Goal: Task Accomplishment & Management: Use online tool/utility

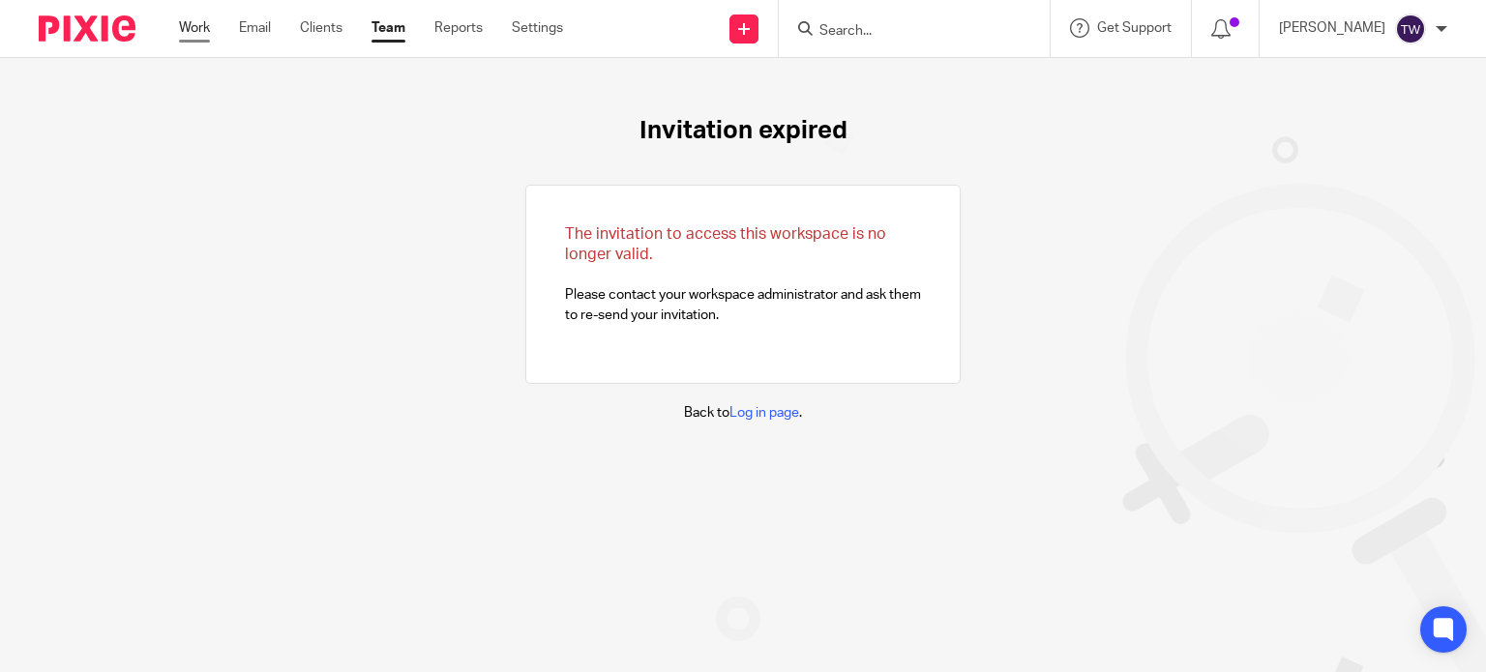
click at [192, 32] on link "Work" at bounding box center [194, 27] width 31 height 19
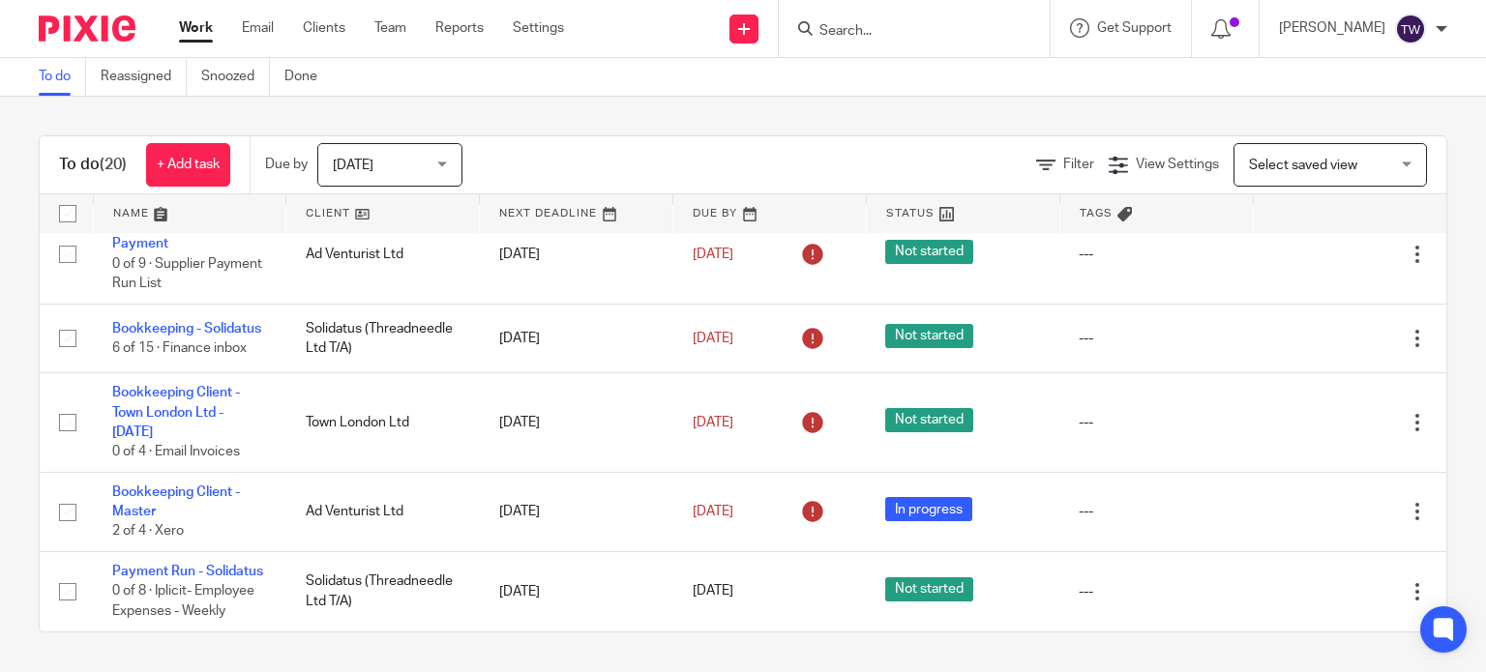
scroll to position [1497, 0]
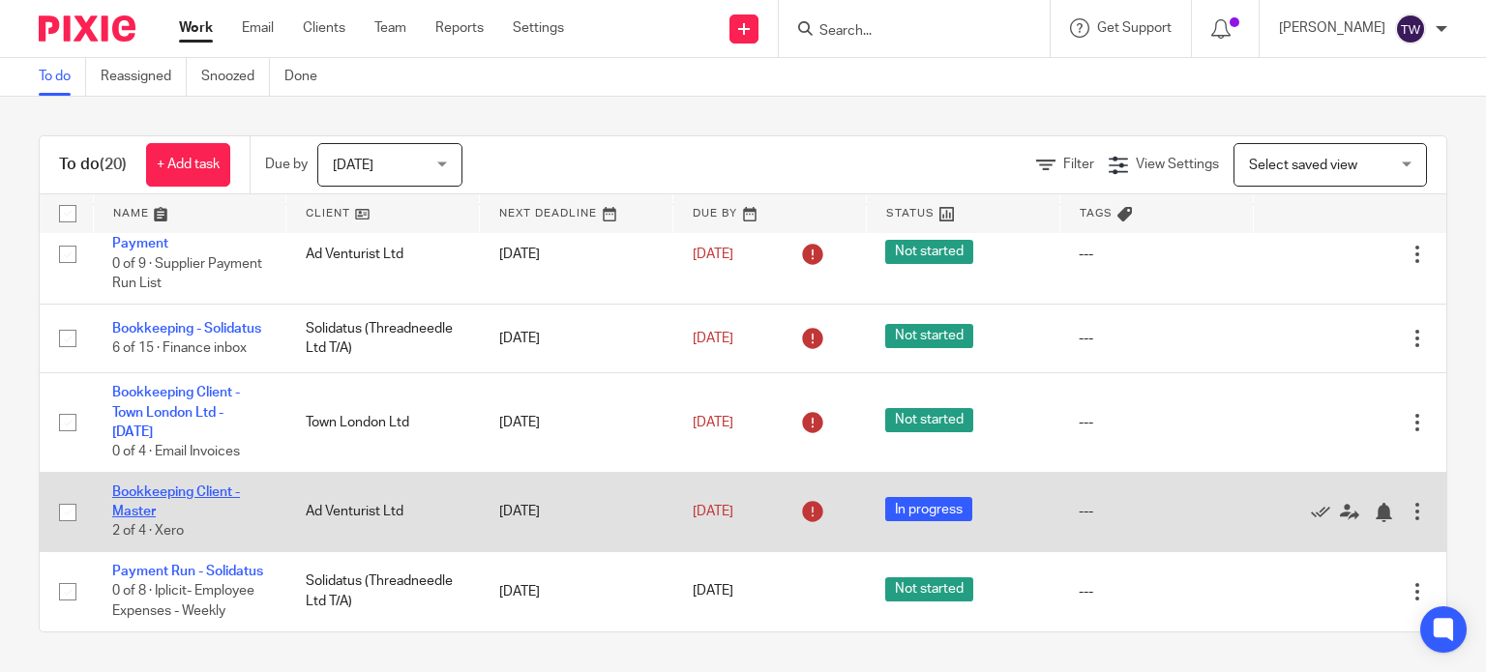
click at [176, 486] on link "Bookkeeping Client - Master" at bounding box center [176, 502] width 128 height 33
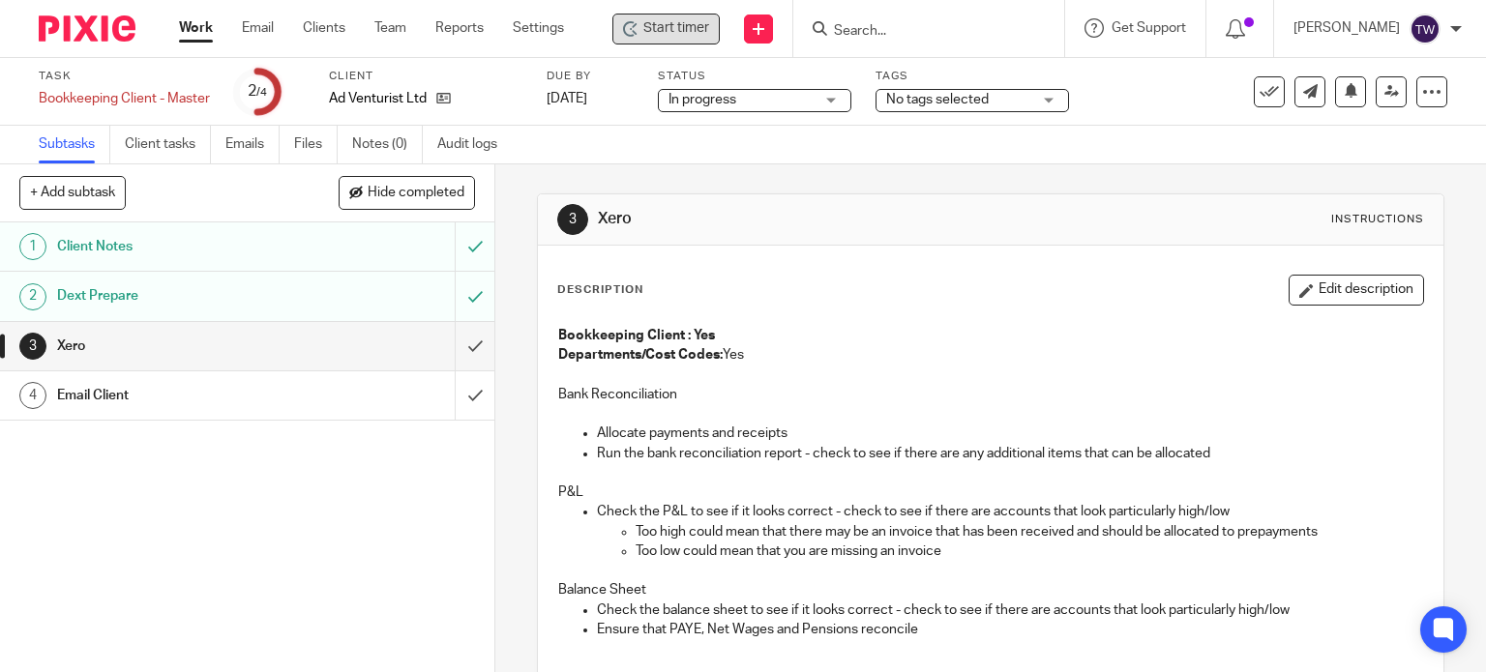
click at [704, 26] on span "Start timer" at bounding box center [676, 28] width 66 height 20
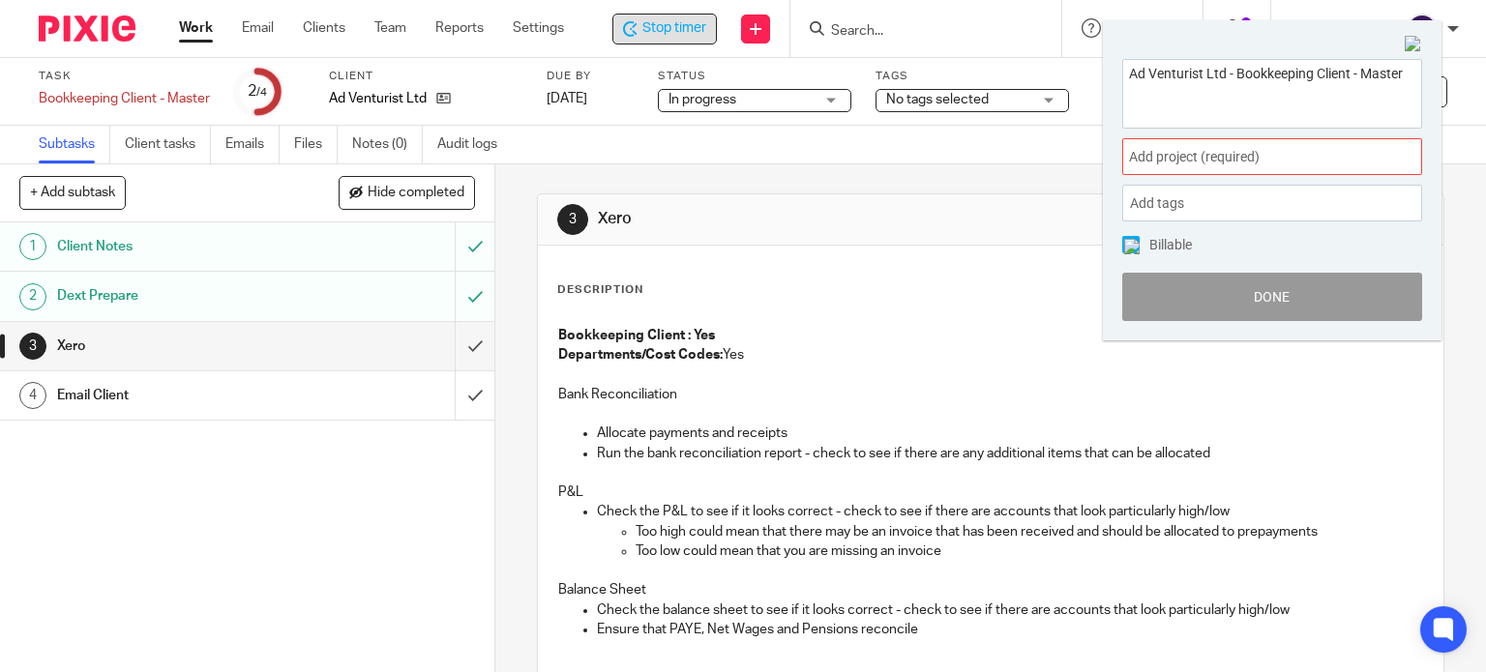
click at [1241, 157] on span "Add project (required) :" at bounding box center [1251, 157] width 244 height 20
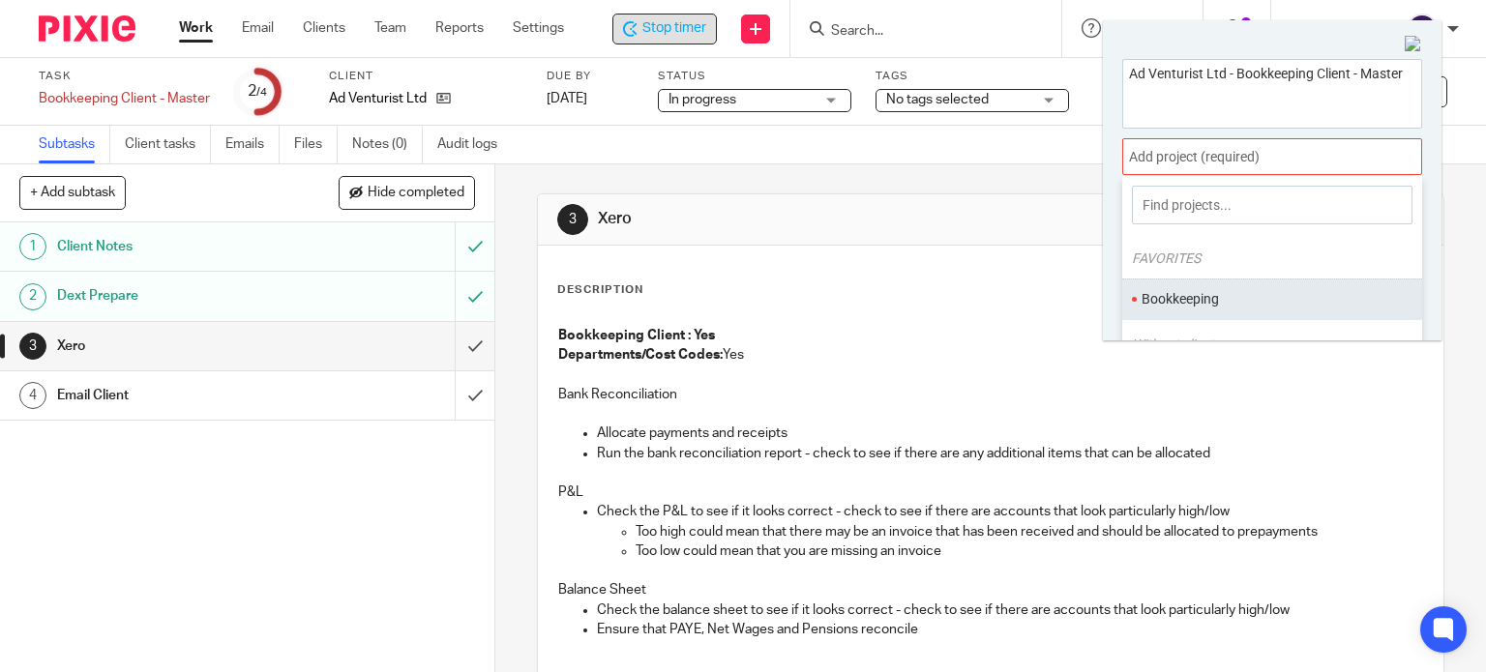
click at [1236, 306] on li "Bookkeeping" at bounding box center [1267, 299] width 252 height 20
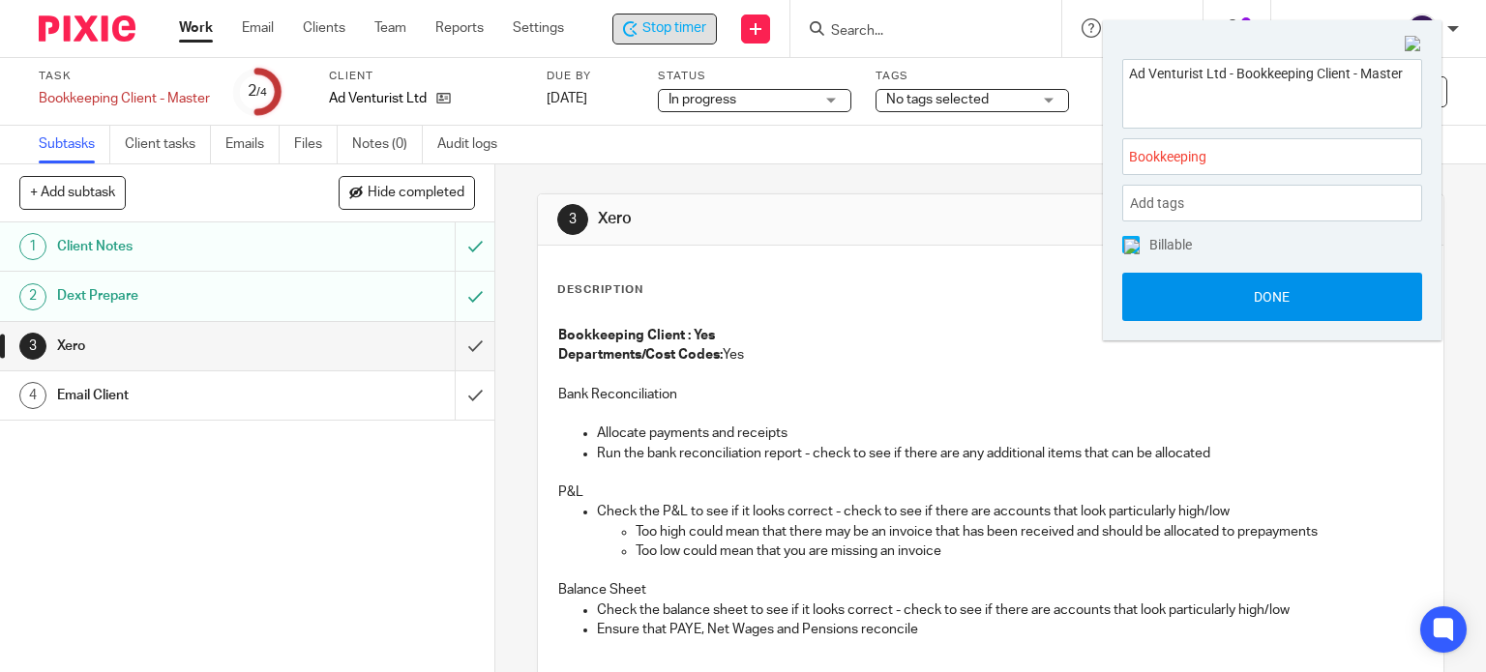
click at [1228, 301] on button "Done" at bounding box center [1272, 297] width 300 height 48
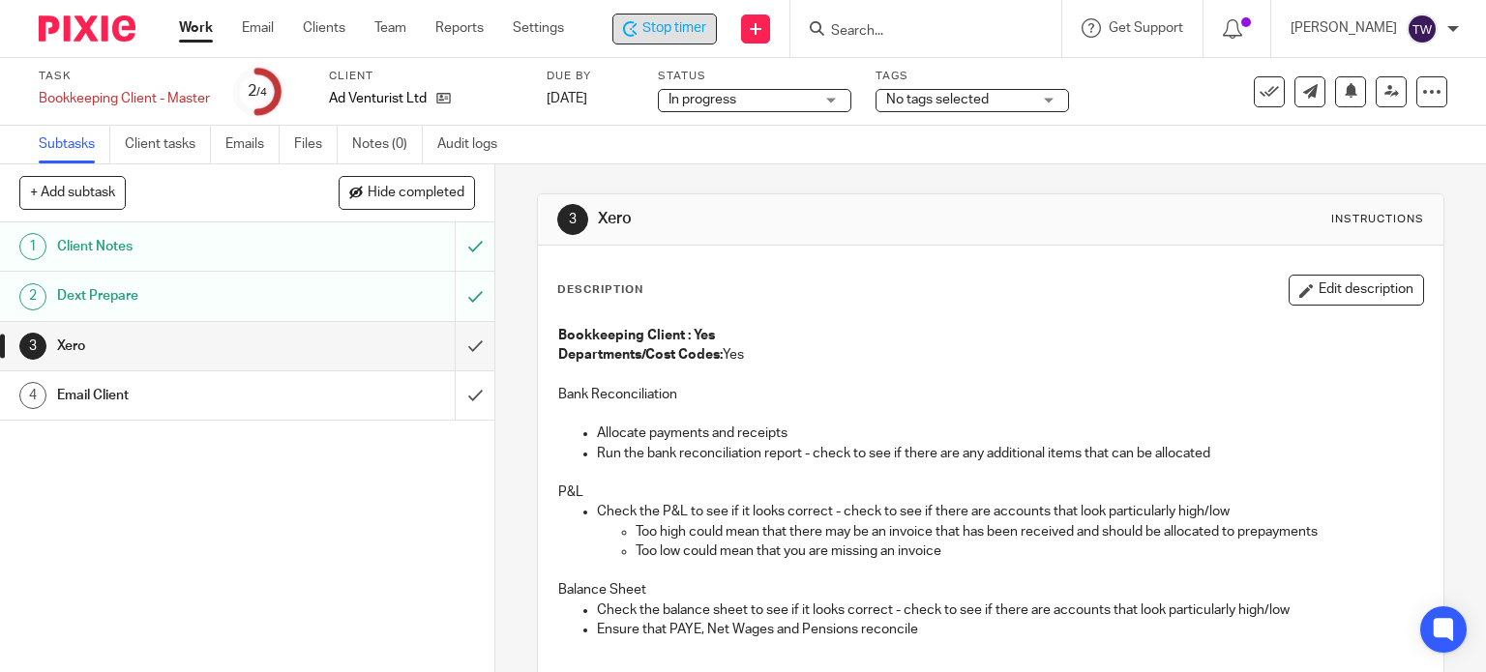
click at [661, 26] on span "Stop timer" at bounding box center [674, 28] width 64 height 20
click at [197, 31] on link "Work" at bounding box center [196, 27] width 34 height 19
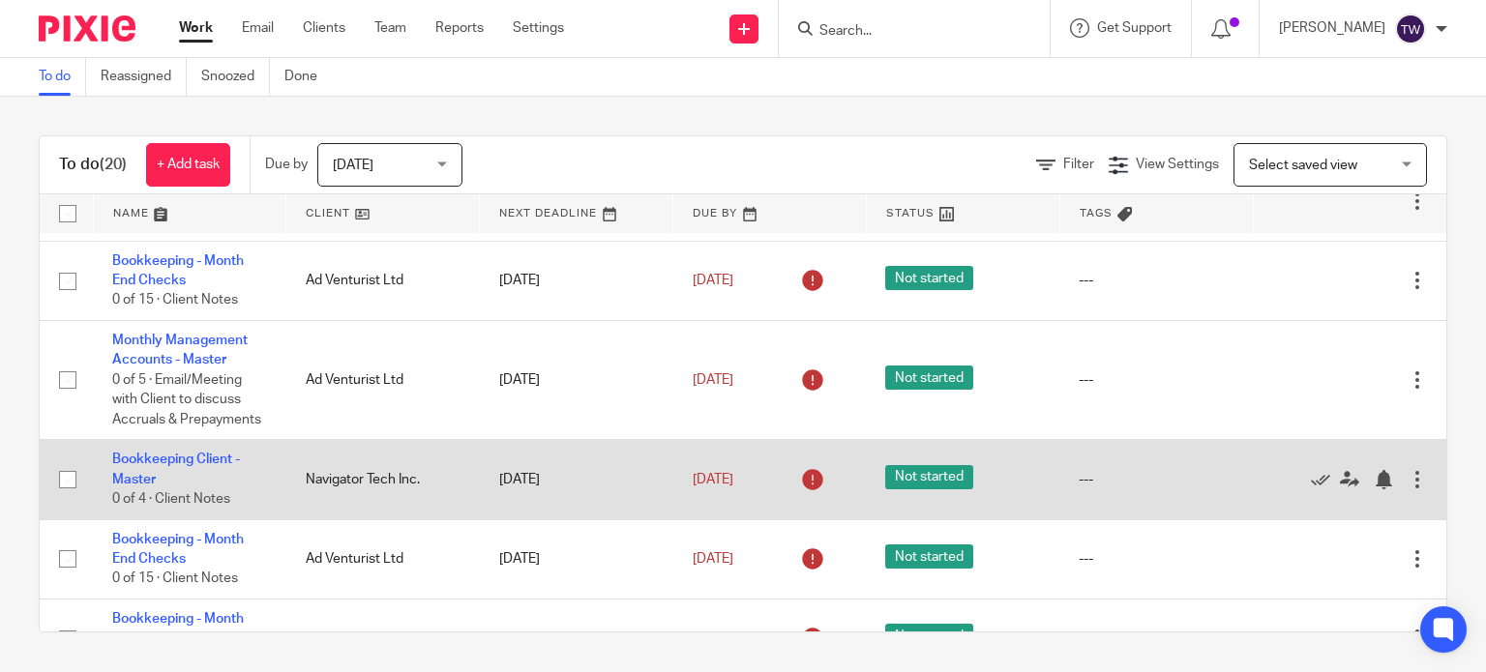
scroll to position [387, 0]
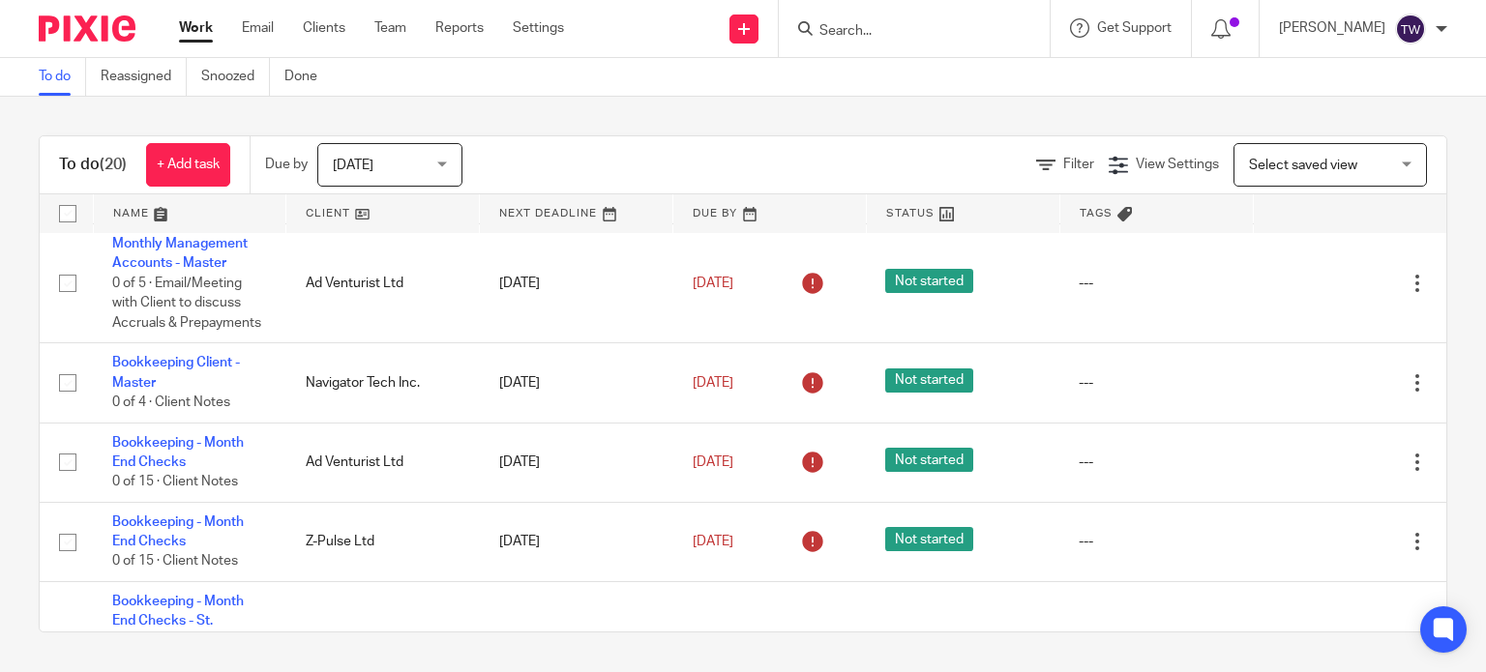
click at [321, 214] on link at bounding box center [382, 213] width 192 height 39
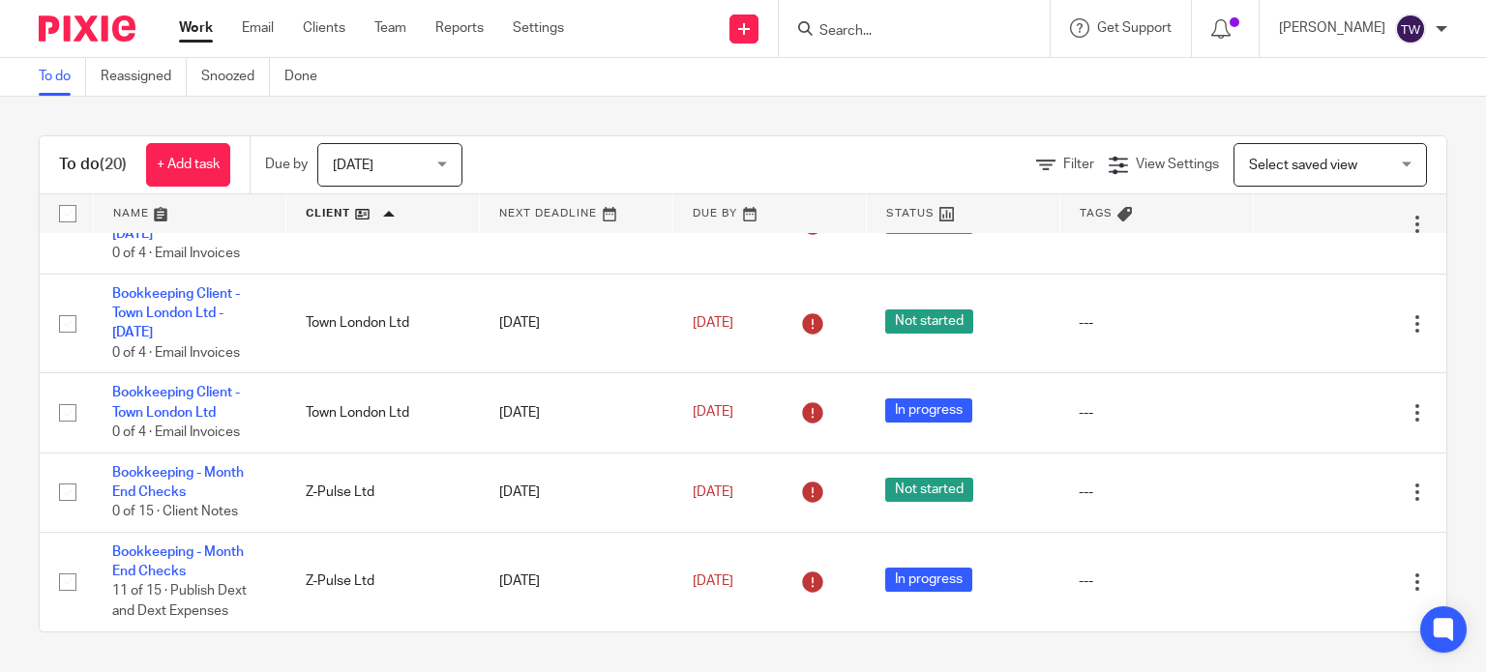
scroll to position [1497, 0]
click at [856, 27] on input "Search" at bounding box center [904, 31] width 174 height 17
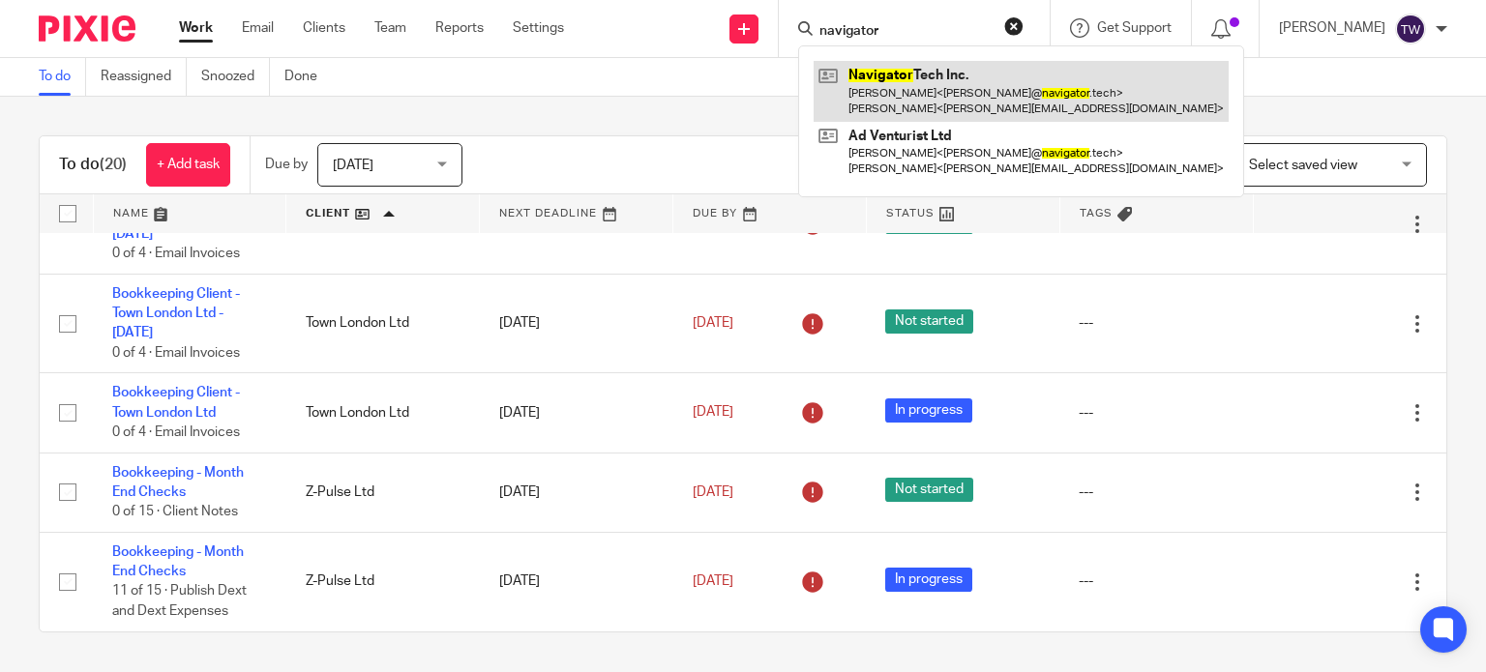
type input "navigator"
click at [972, 95] on link at bounding box center [1021, 91] width 415 height 60
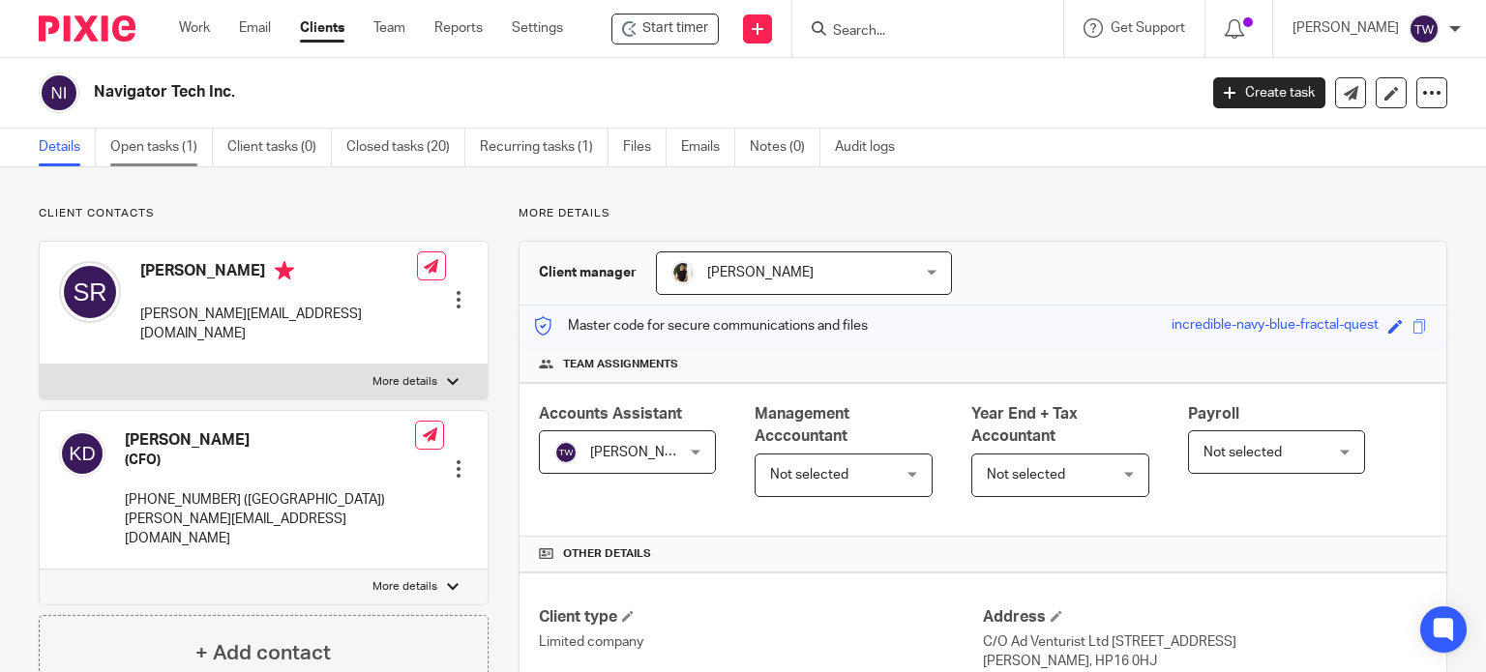
drag, startPoint x: 153, startPoint y: 142, endPoint x: 172, endPoint y: 148, distance: 20.2
click at [153, 143] on link "Open tasks (1)" at bounding box center [161, 148] width 103 height 38
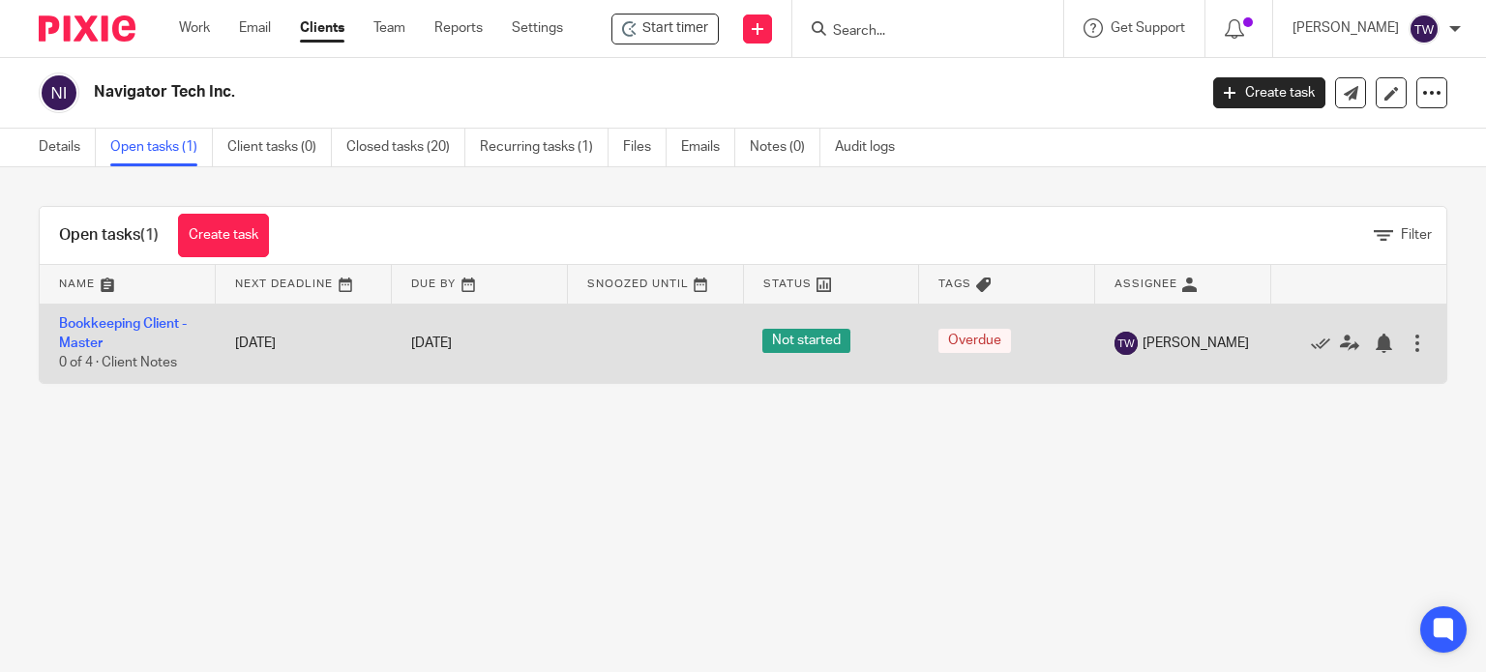
drag, startPoint x: 114, startPoint y: 319, endPoint x: 261, endPoint y: 310, distance: 147.3
click at [115, 319] on link "Bookkeeping Client - Master" at bounding box center [123, 333] width 128 height 33
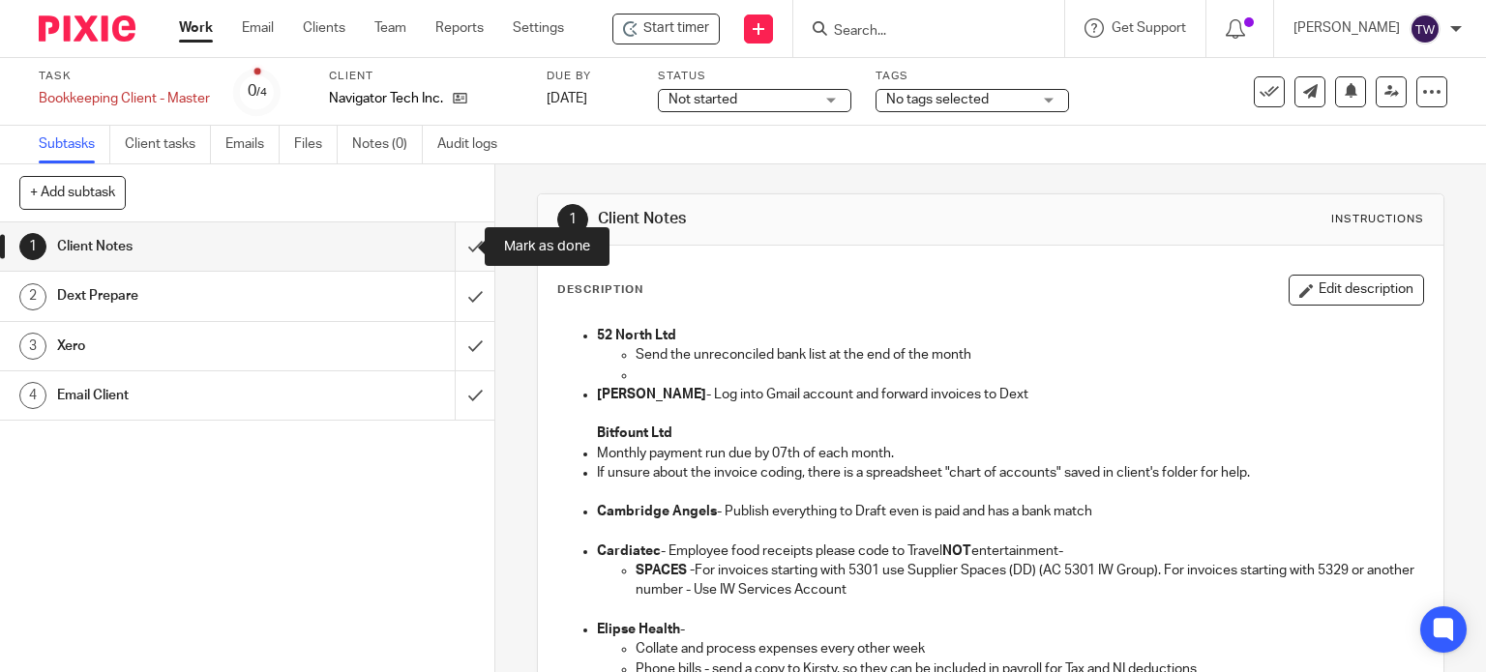
drag, startPoint x: 451, startPoint y: 243, endPoint x: 786, endPoint y: 216, distance: 336.7
click at [451, 243] on input "submit" at bounding box center [247, 246] width 494 height 48
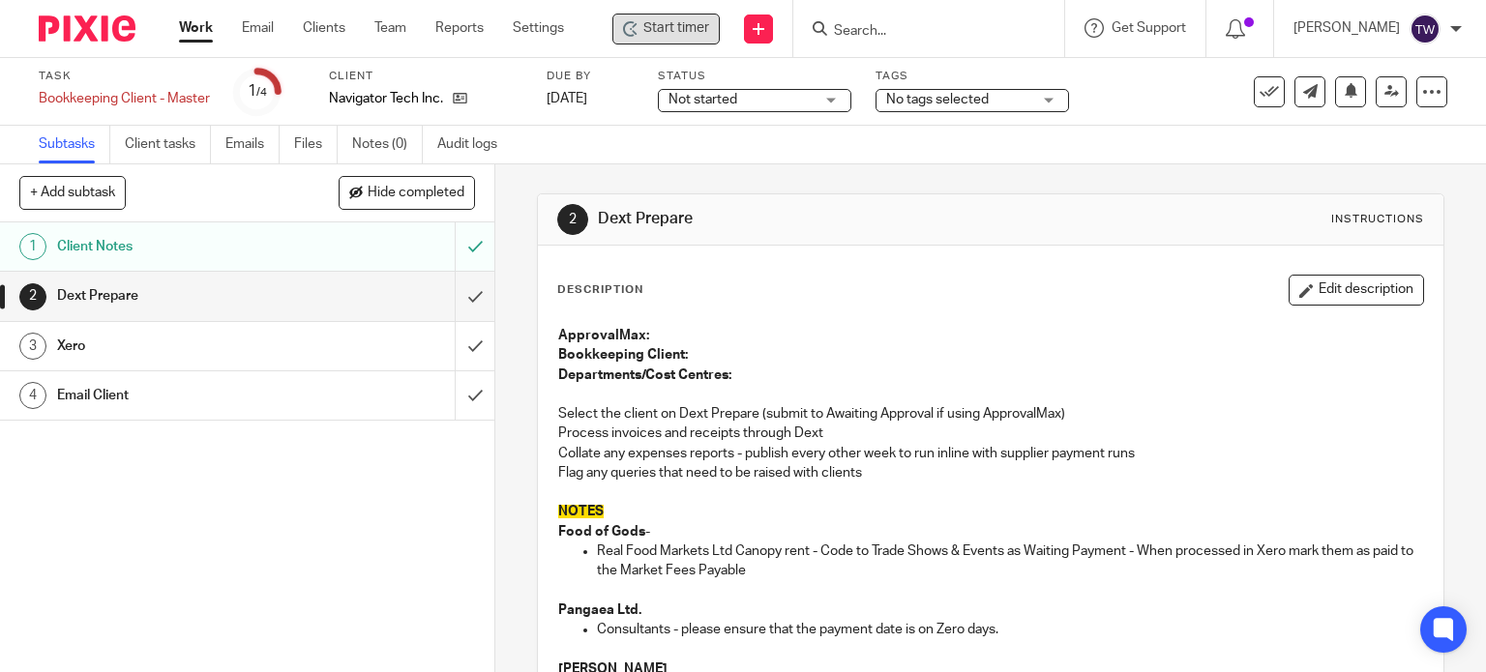
click at [356, 258] on div "Client Notes" at bounding box center [246, 246] width 378 height 29
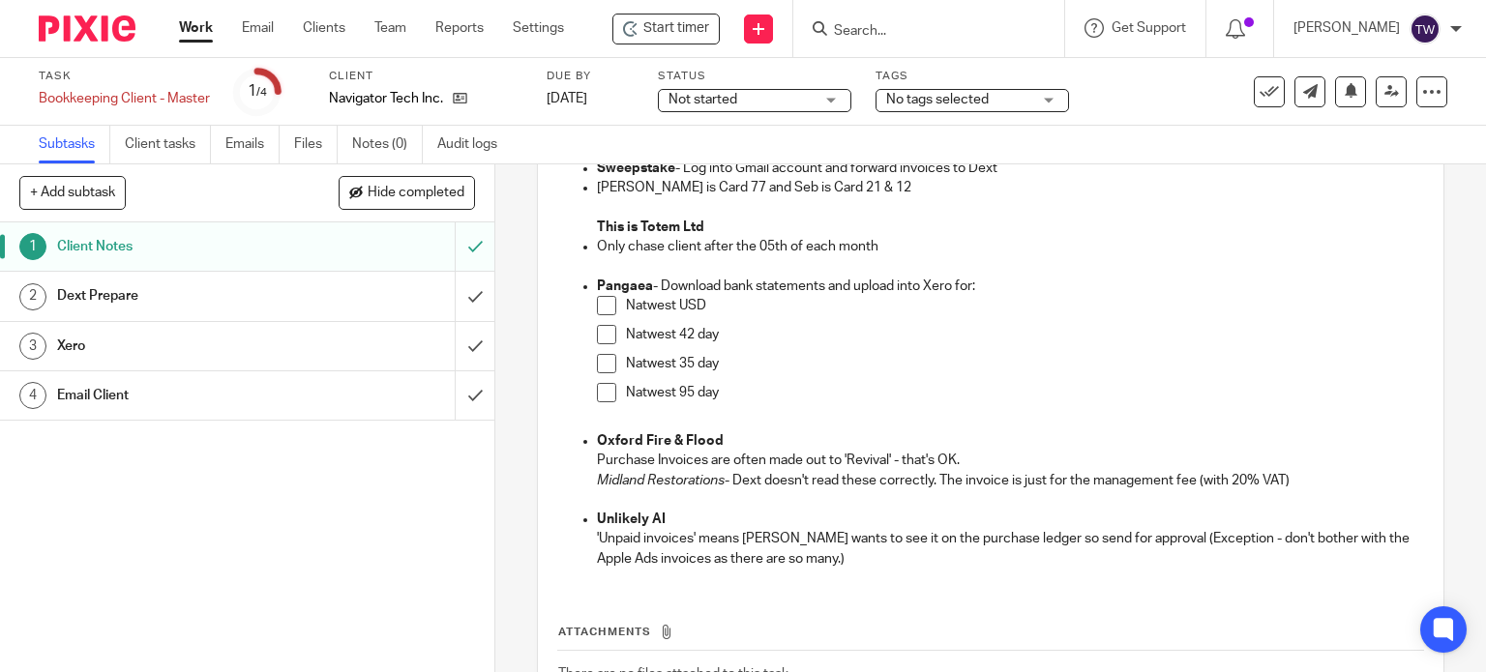
scroll to position [821, 0]
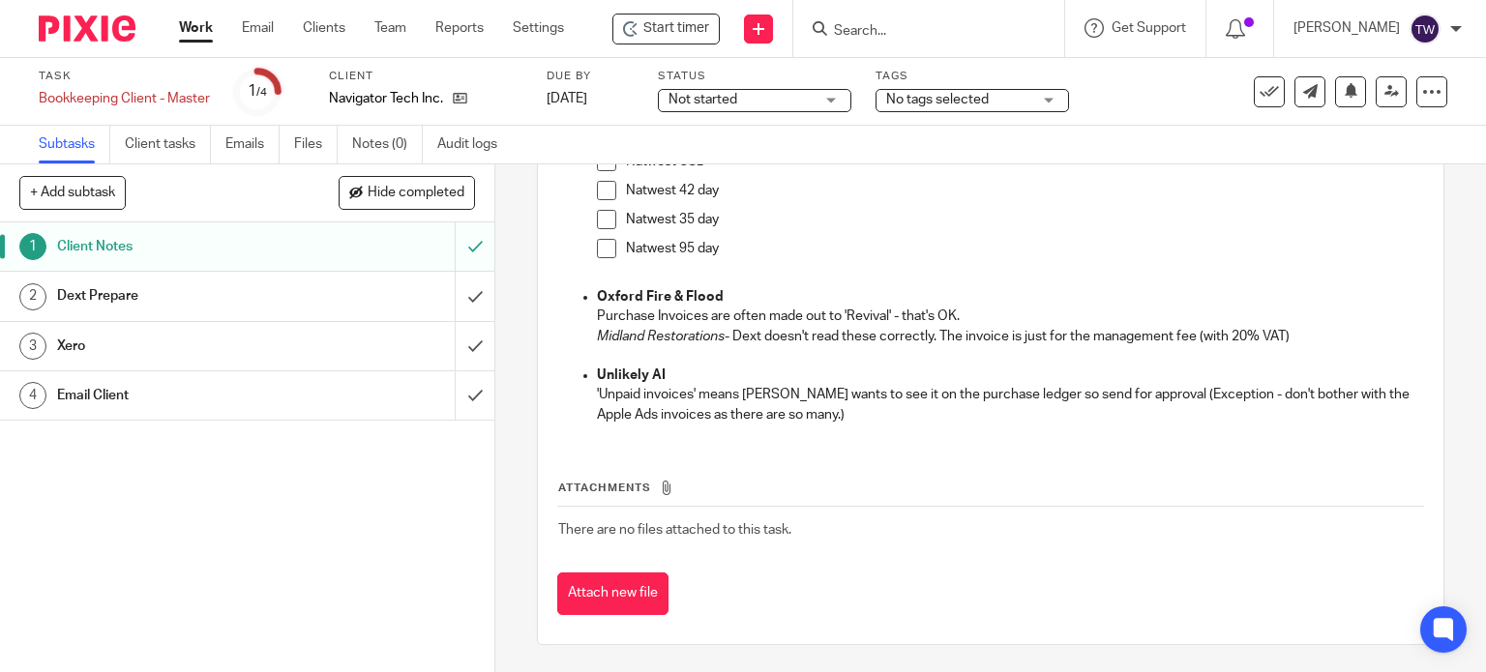
click at [209, 293] on h1 "Dext Prepare" at bounding box center [183, 295] width 252 height 29
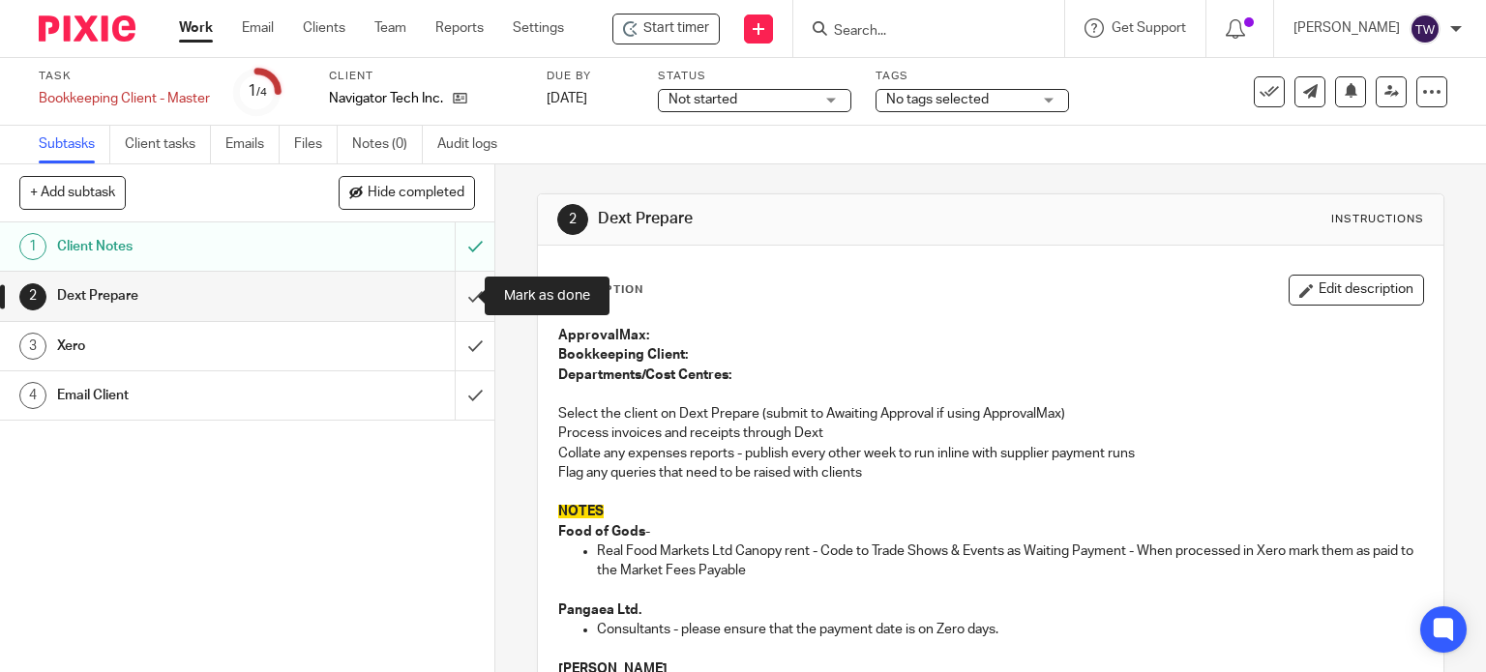
click at [453, 297] on input "submit" at bounding box center [247, 296] width 494 height 48
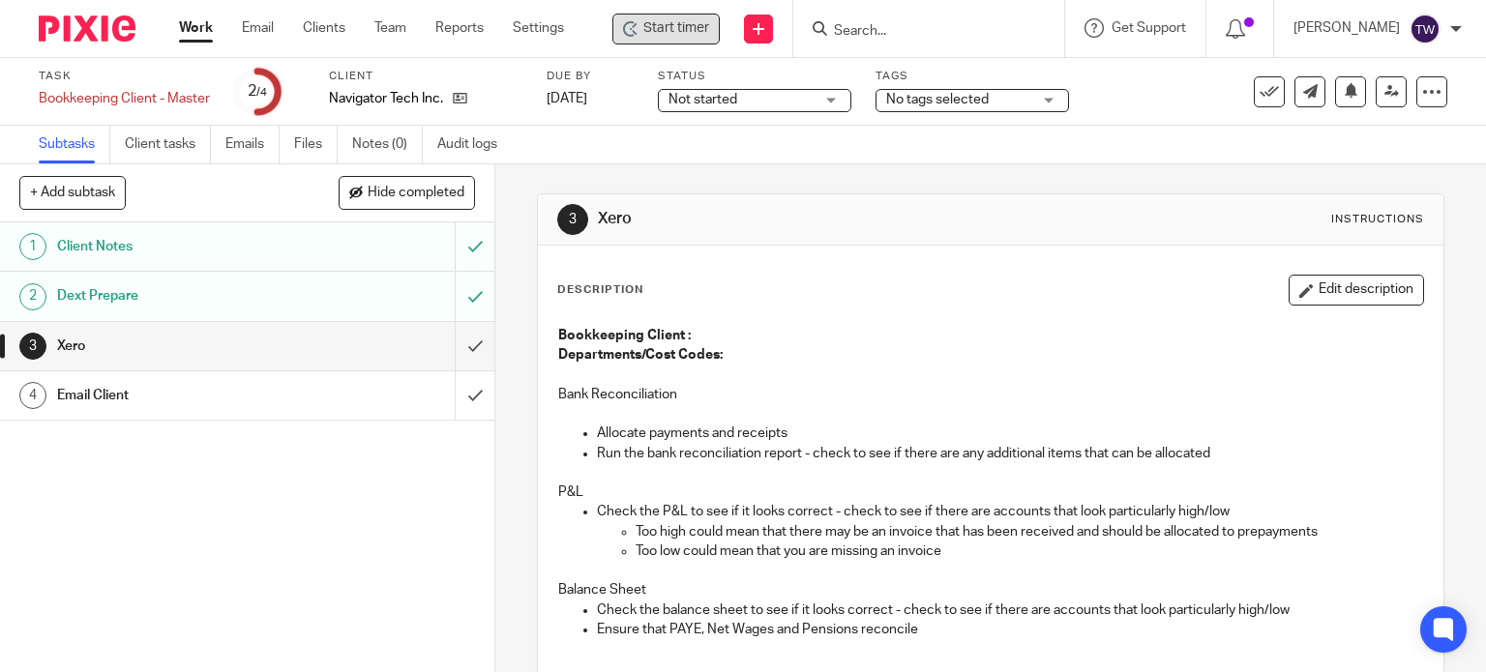
click at [695, 42] on div "Start timer" at bounding box center [665, 29] width 107 height 31
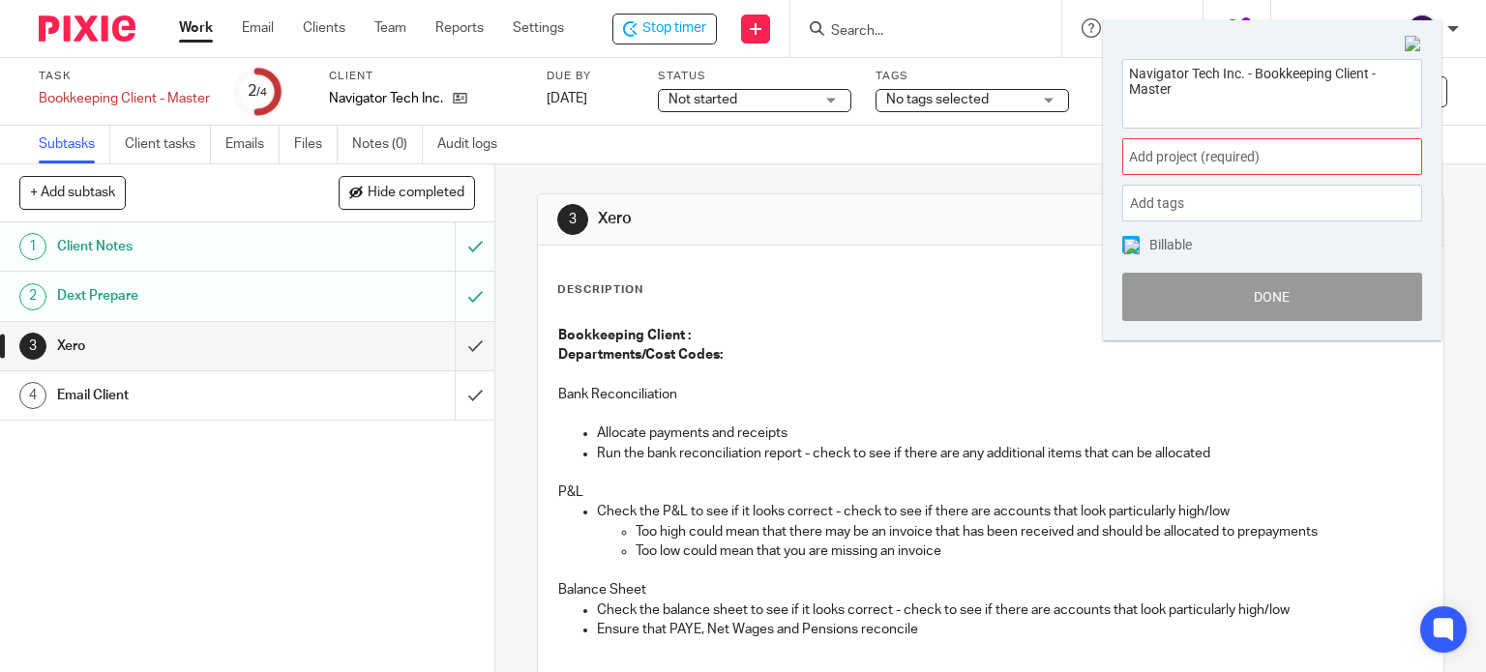
click at [1249, 156] on span "Add project (required) :" at bounding box center [1251, 157] width 244 height 20
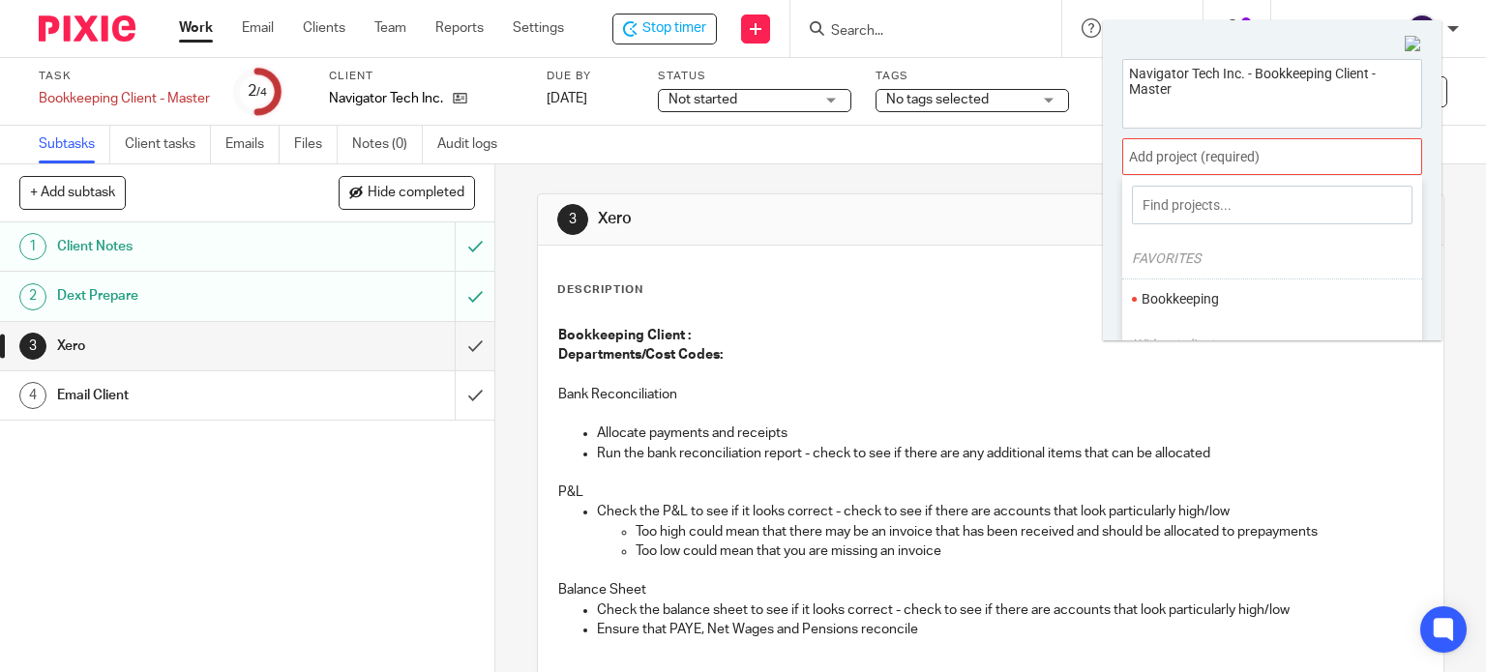
click at [1215, 304] on li "Bookkeeping" at bounding box center [1267, 299] width 252 height 20
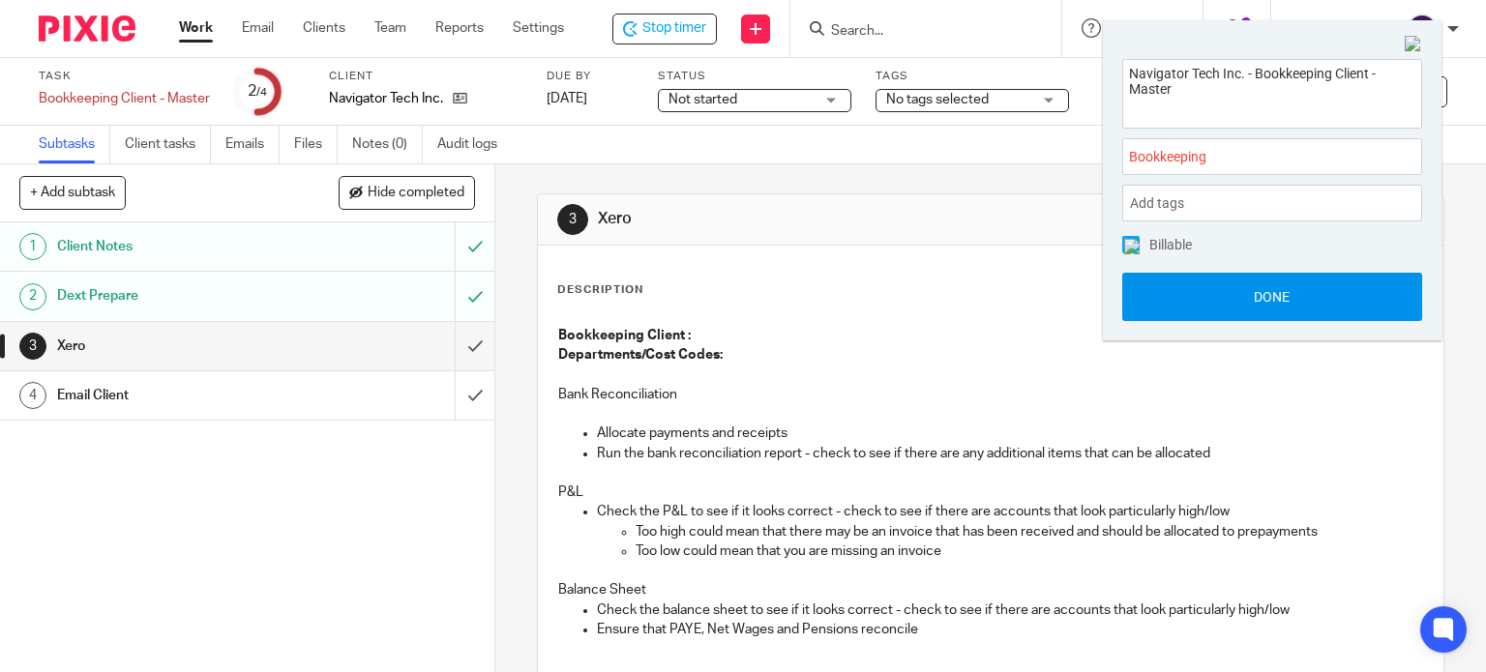
click at [1217, 295] on button "Done" at bounding box center [1272, 297] width 300 height 48
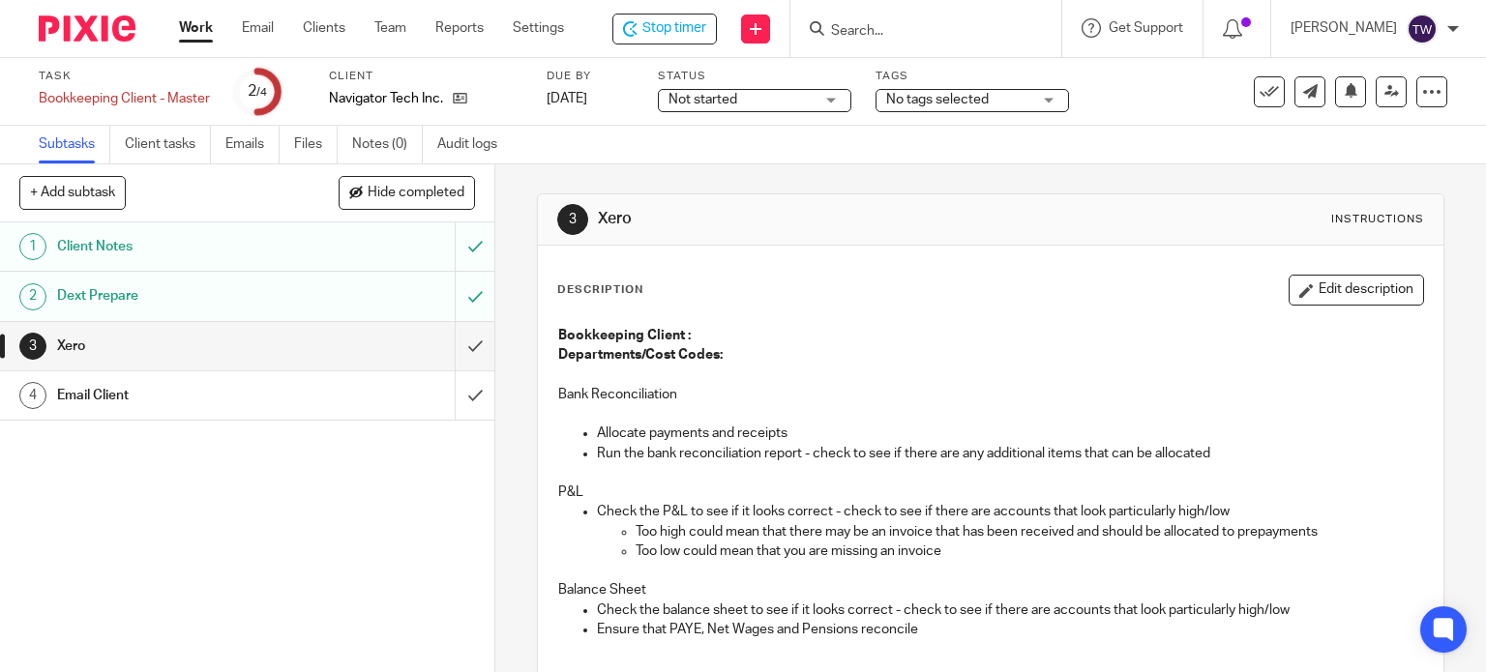
scroll to position [193, 0]
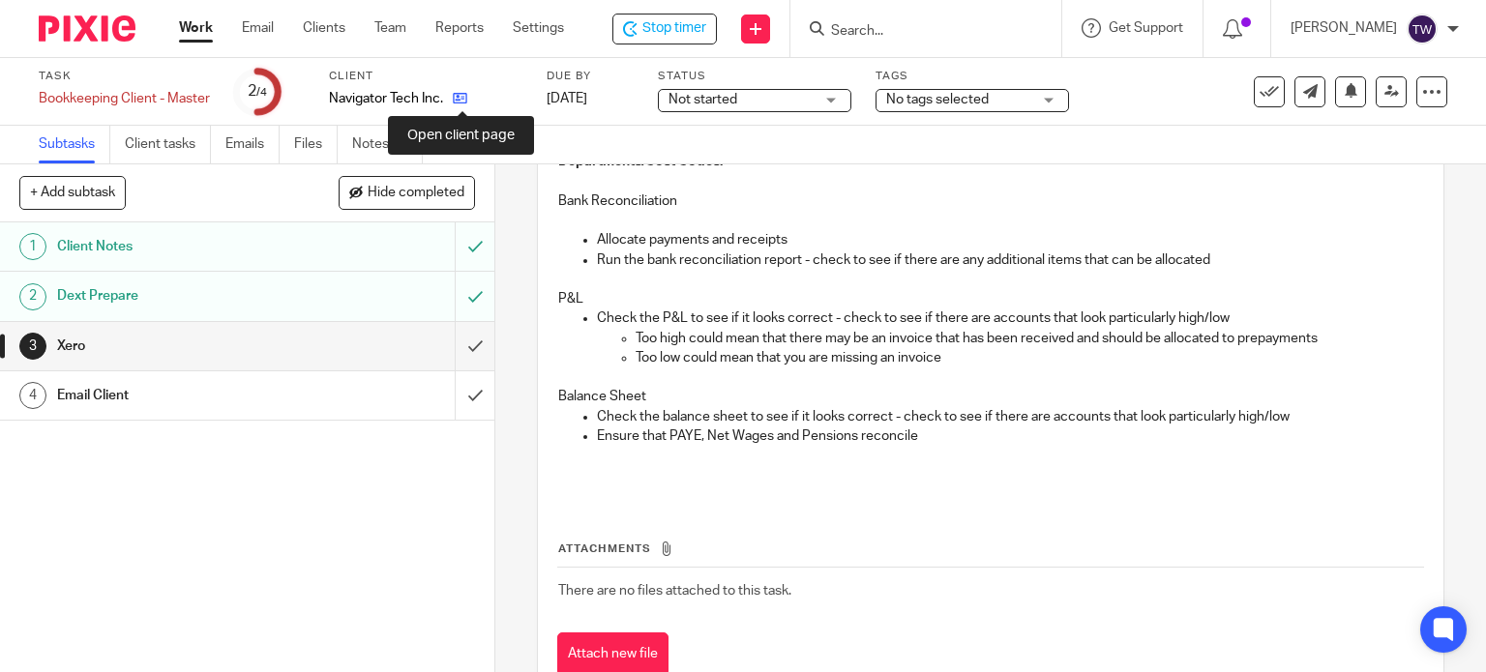
click at [463, 101] on icon at bounding box center [460, 98] width 15 height 15
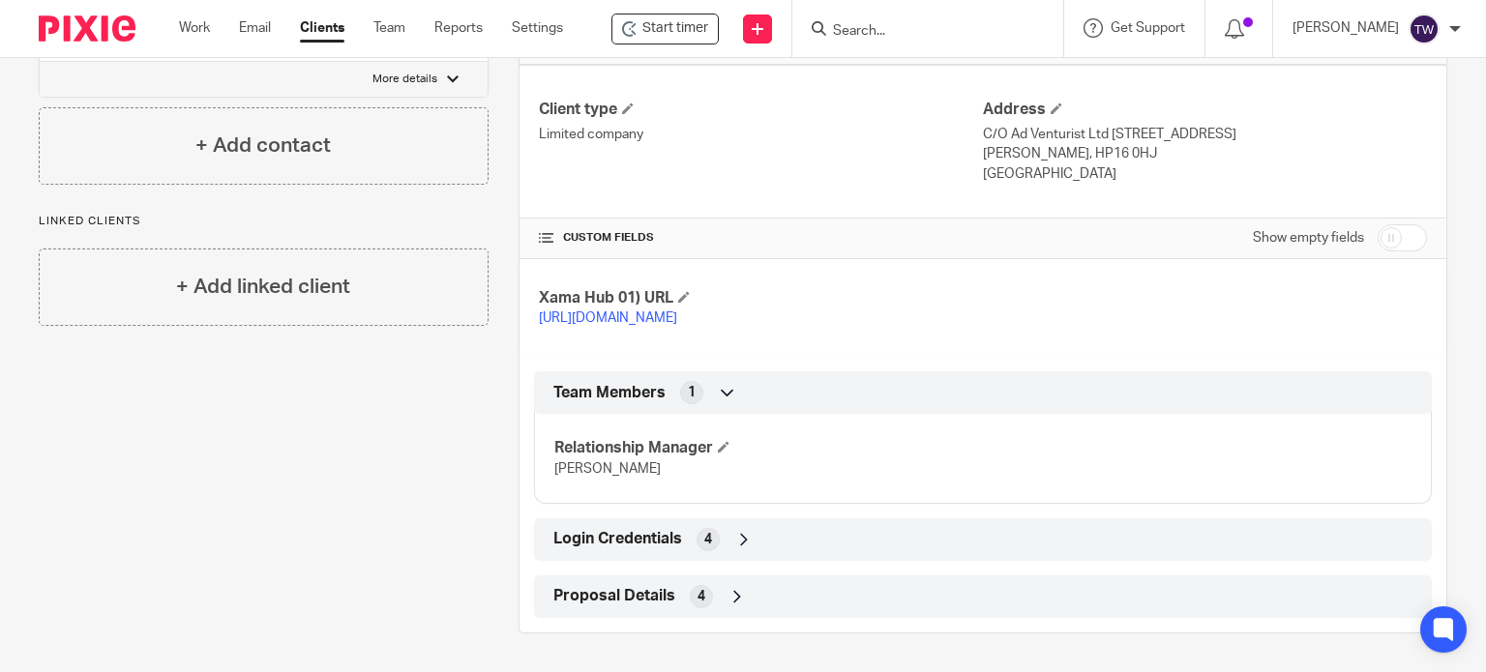
scroll to position [525, 0]
click at [646, 543] on span "Login Credentials" at bounding box center [617, 539] width 129 height 20
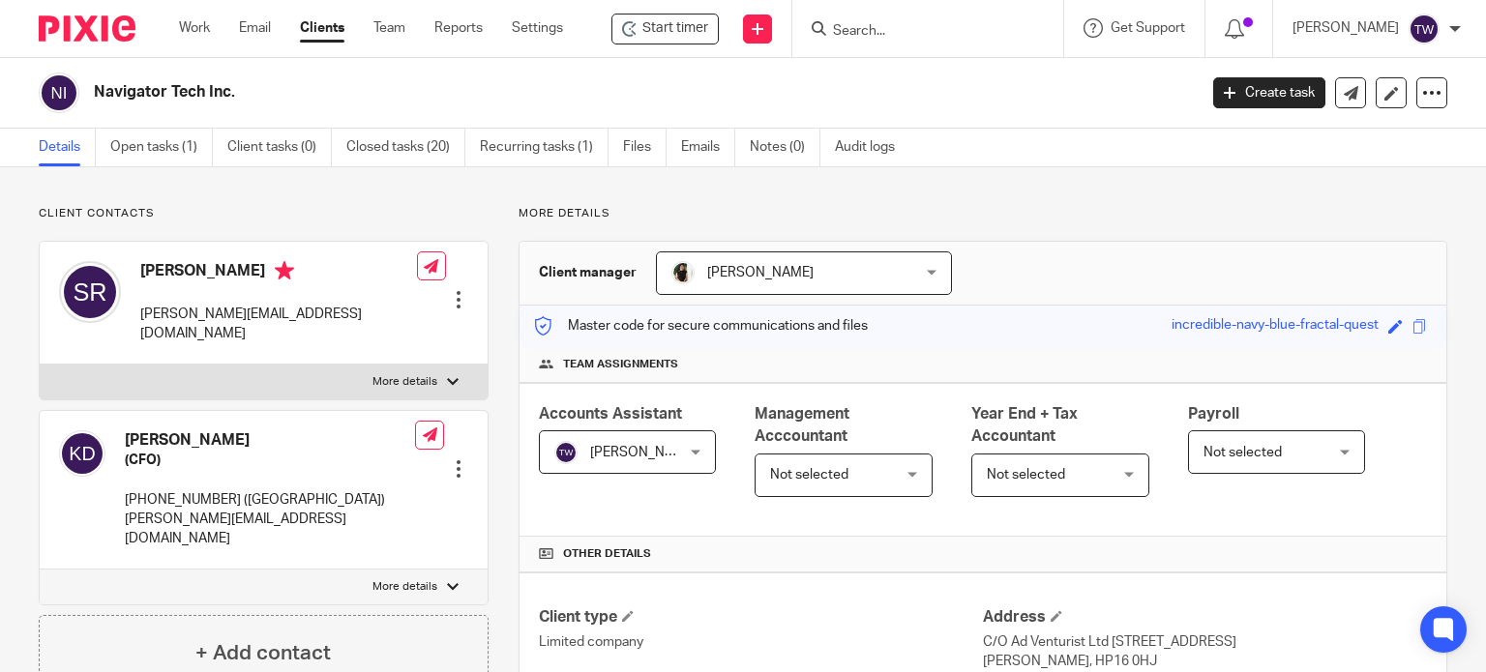
scroll to position [0, 0]
click at [201, 23] on link "Work" at bounding box center [194, 27] width 31 height 19
click at [980, 34] on input "Search" at bounding box center [918, 31] width 174 height 17
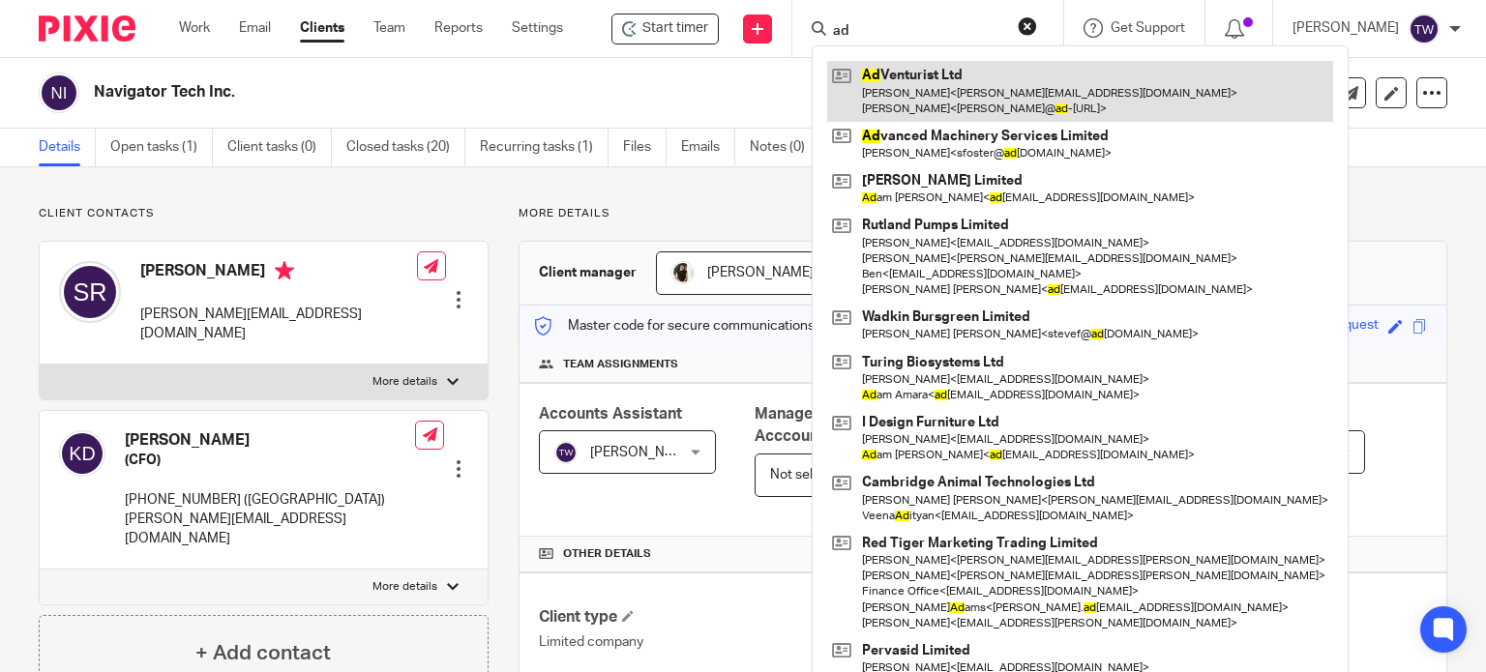
type input "ad"
click at [961, 102] on link at bounding box center [1080, 91] width 506 height 60
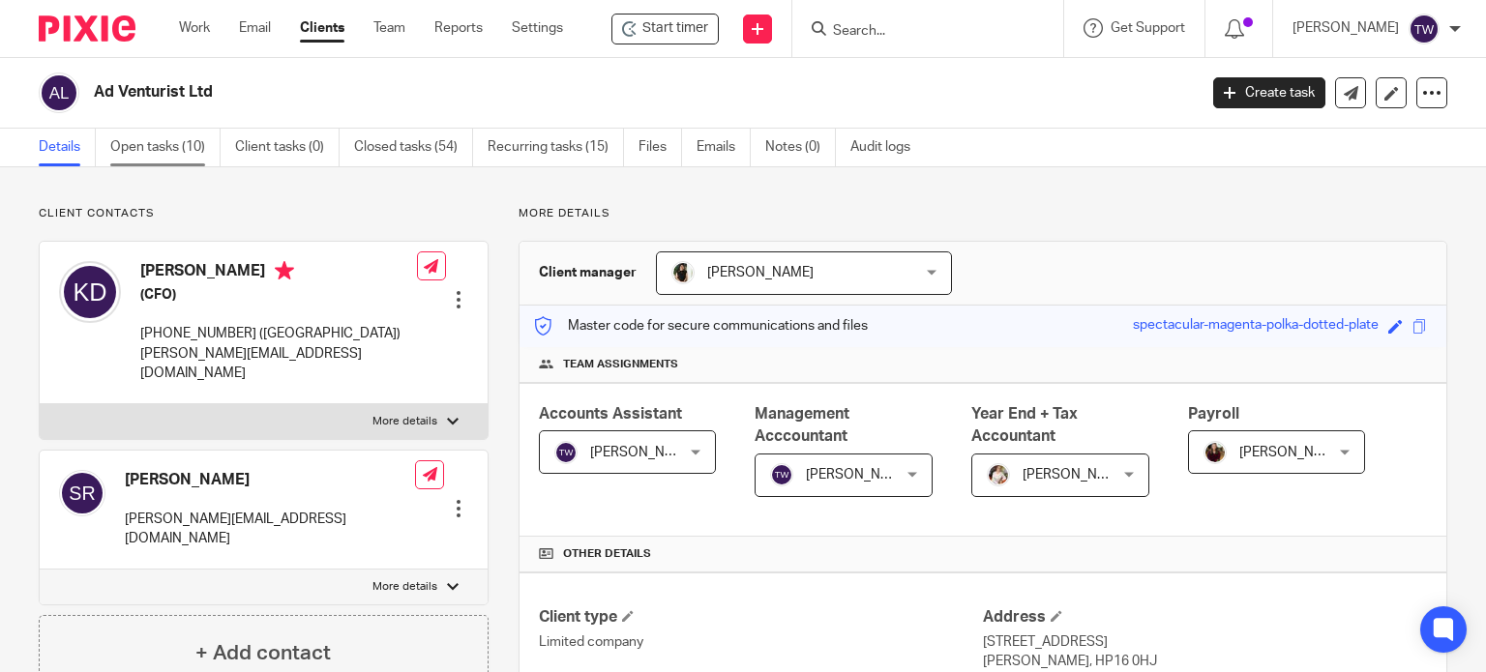
click at [174, 138] on link "Open tasks (10)" at bounding box center [165, 148] width 110 height 38
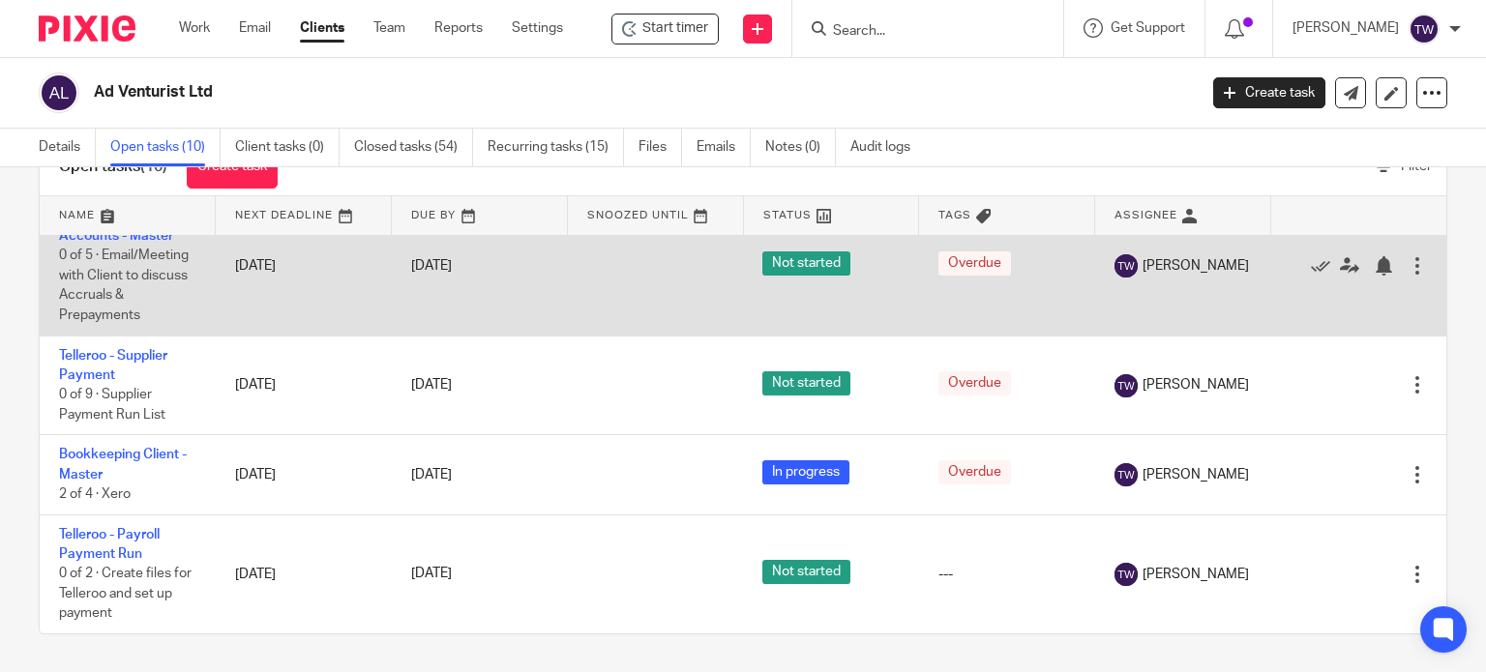
scroll to position [233, 0]
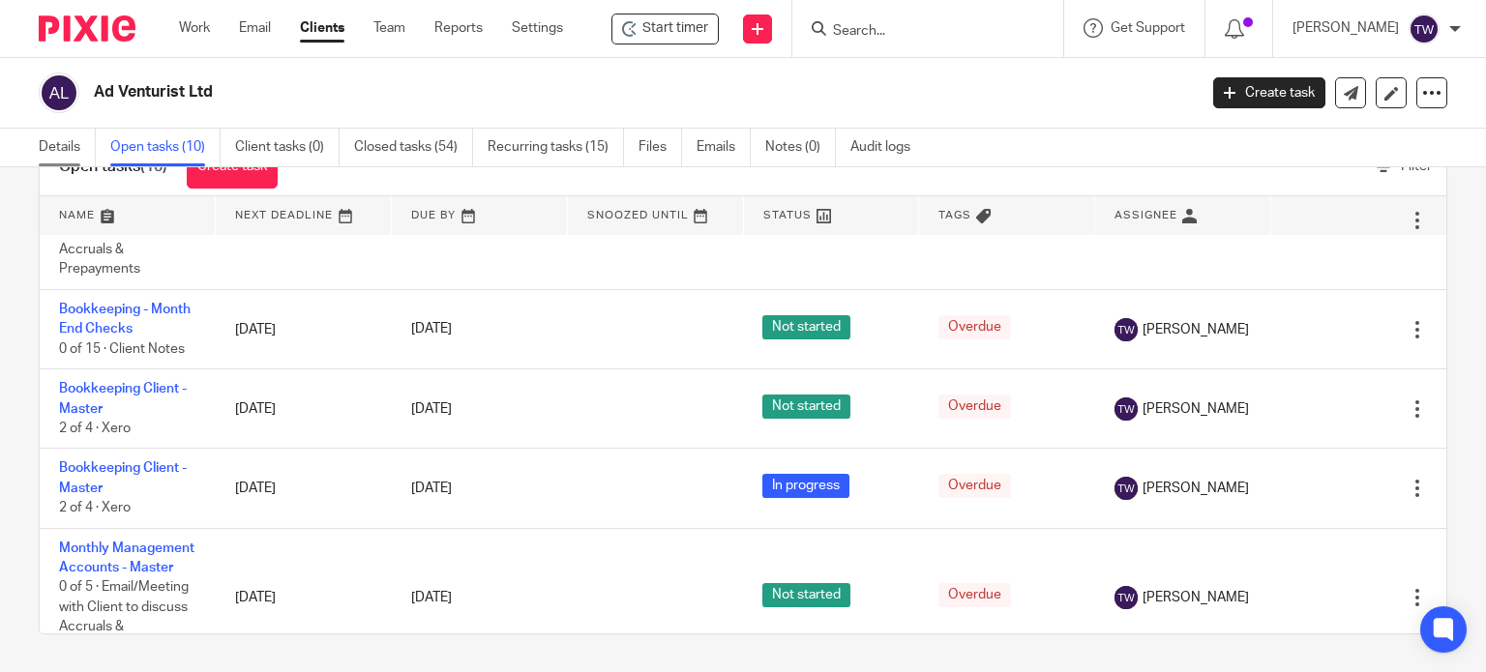
click at [74, 150] on link "Details" at bounding box center [67, 148] width 57 height 38
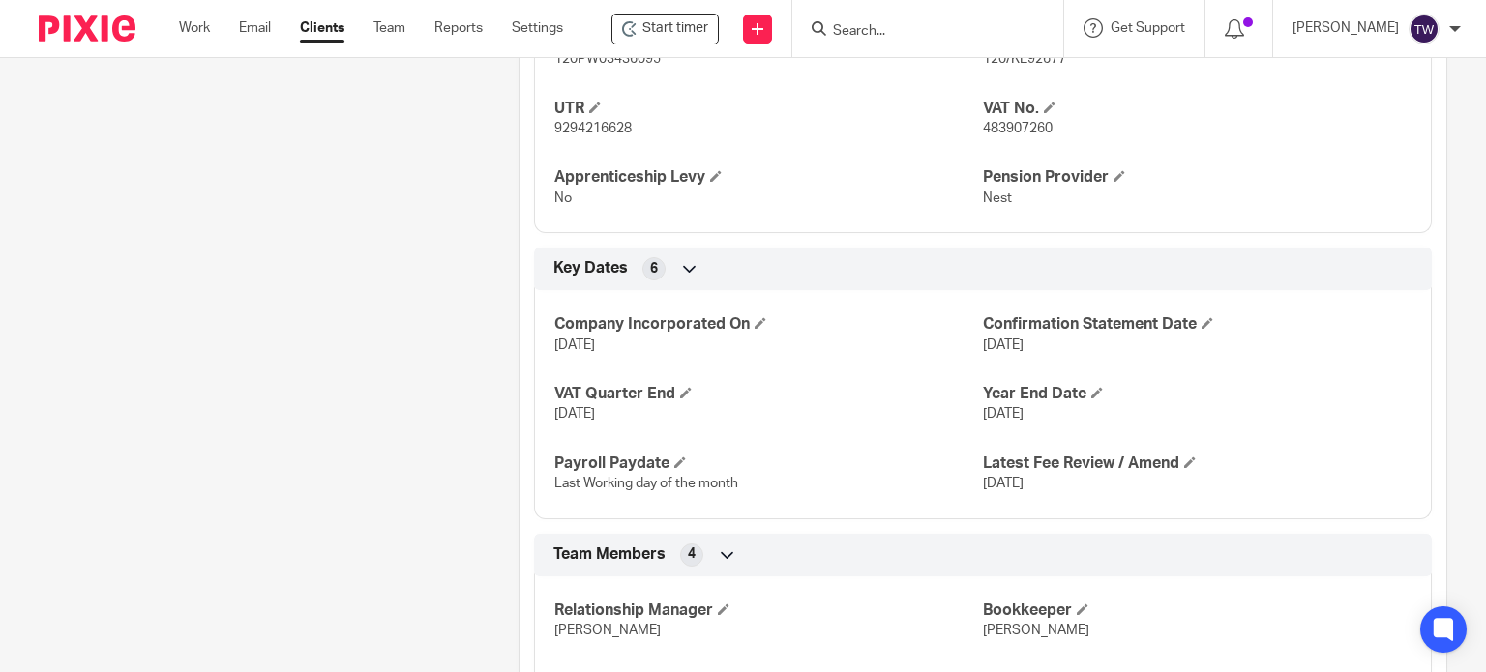
scroll to position [1257, 0]
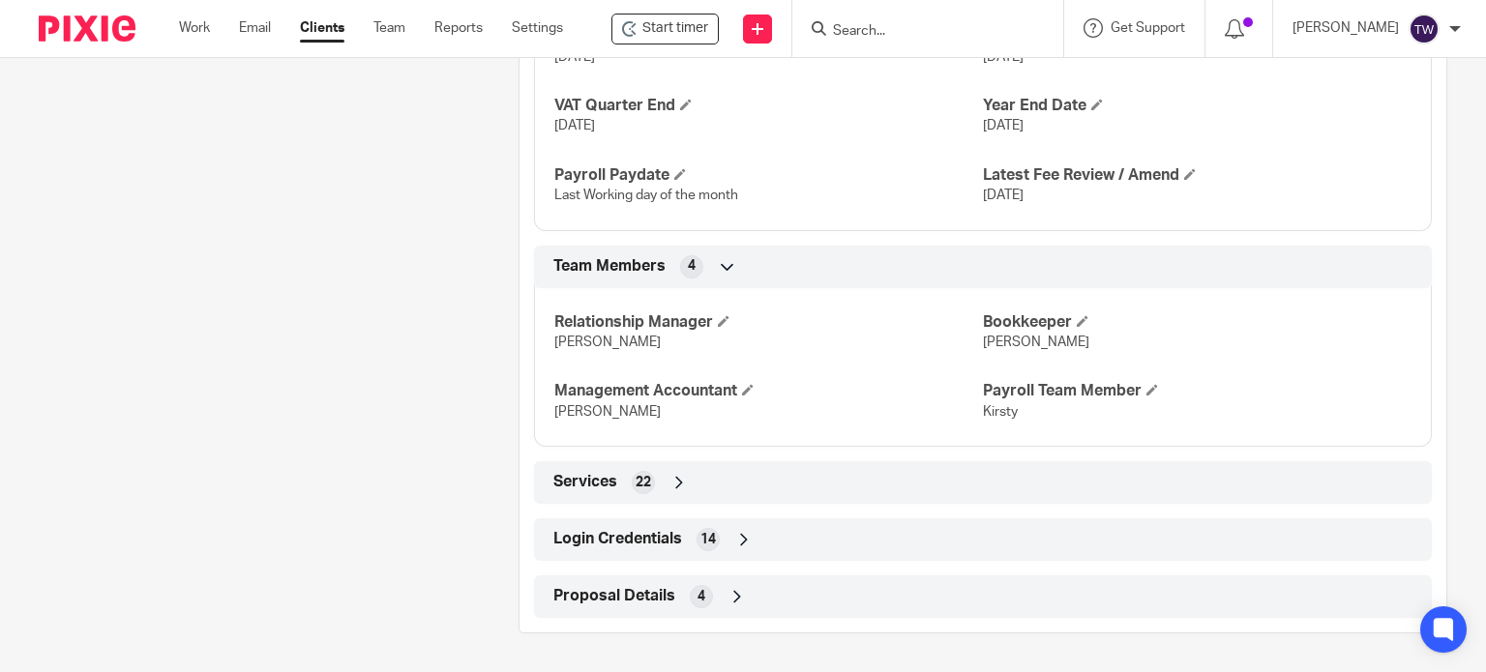
click at [642, 549] on span "Login Credentials" at bounding box center [617, 539] width 129 height 20
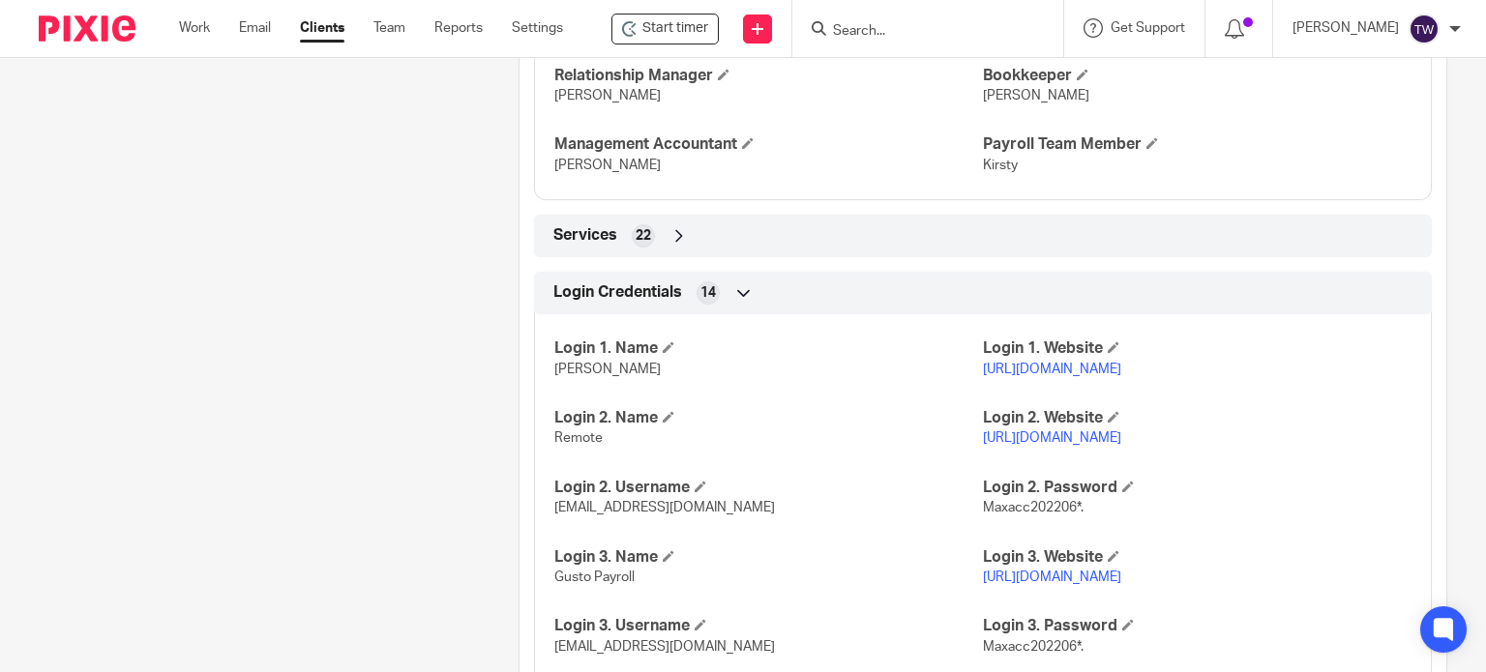
scroll to position [1644, 0]
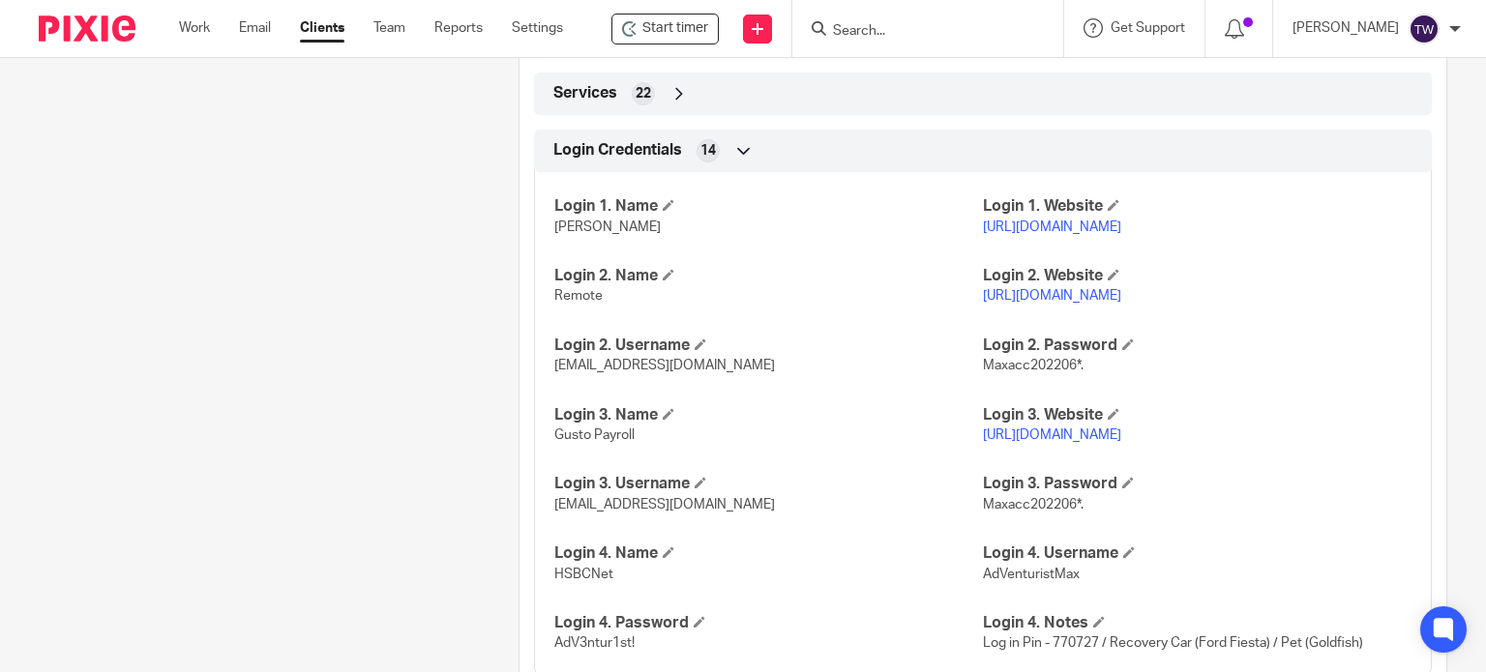
click at [1021, 442] on link "[URL][DOMAIN_NAME]" at bounding box center [1052, 436] width 138 height 14
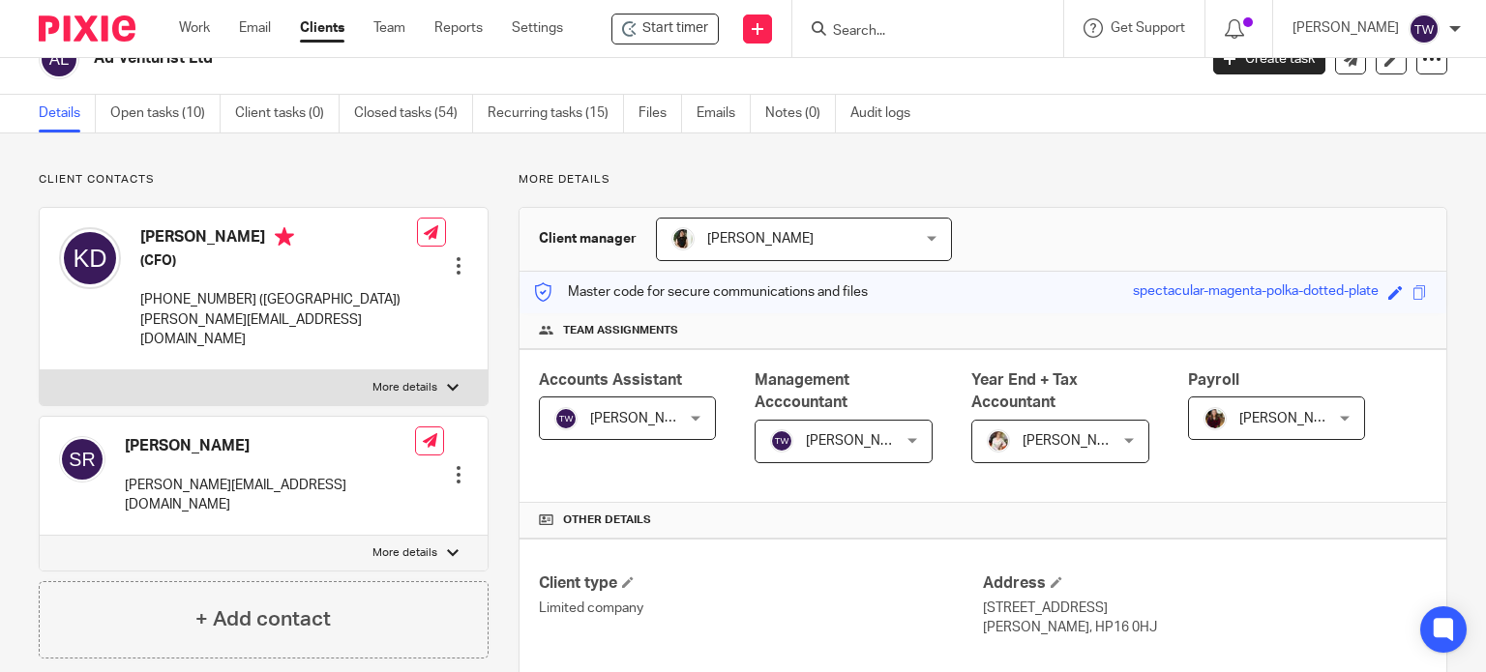
scroll to position [0, 0]
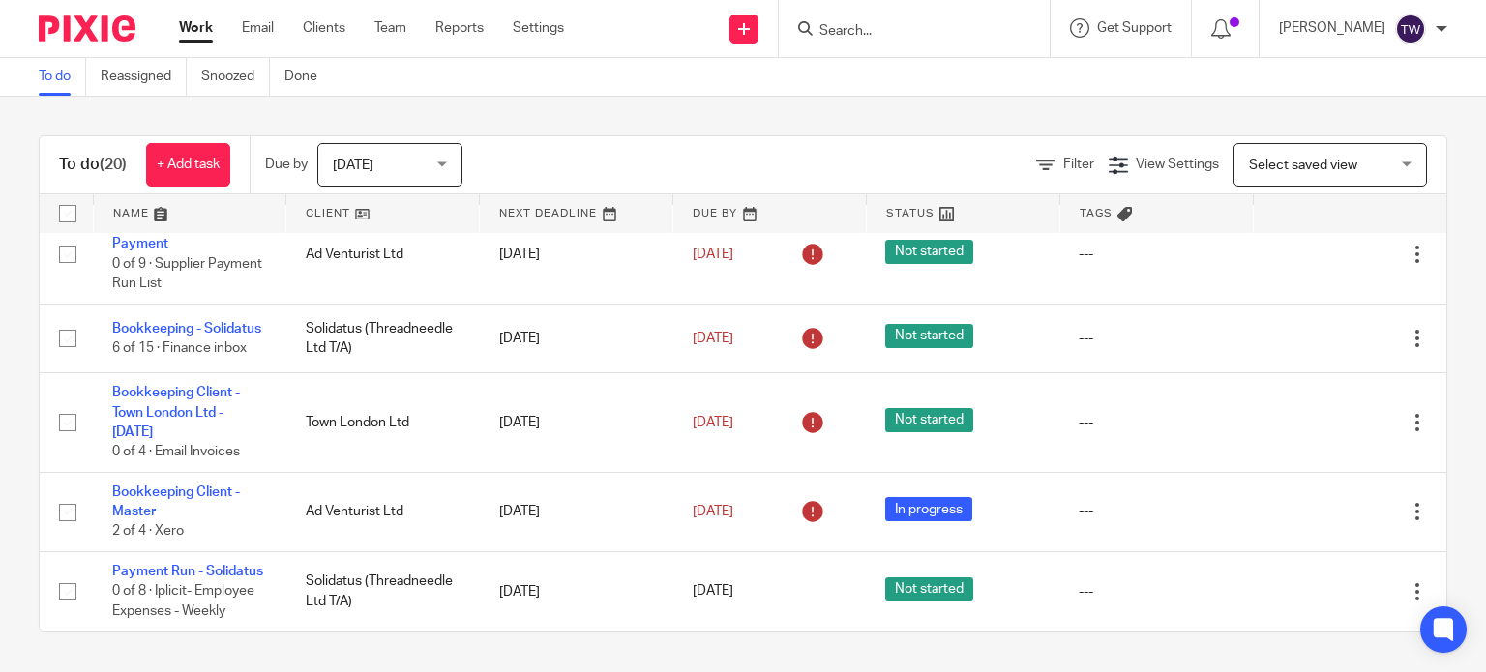
scroll to position [1497, 0]
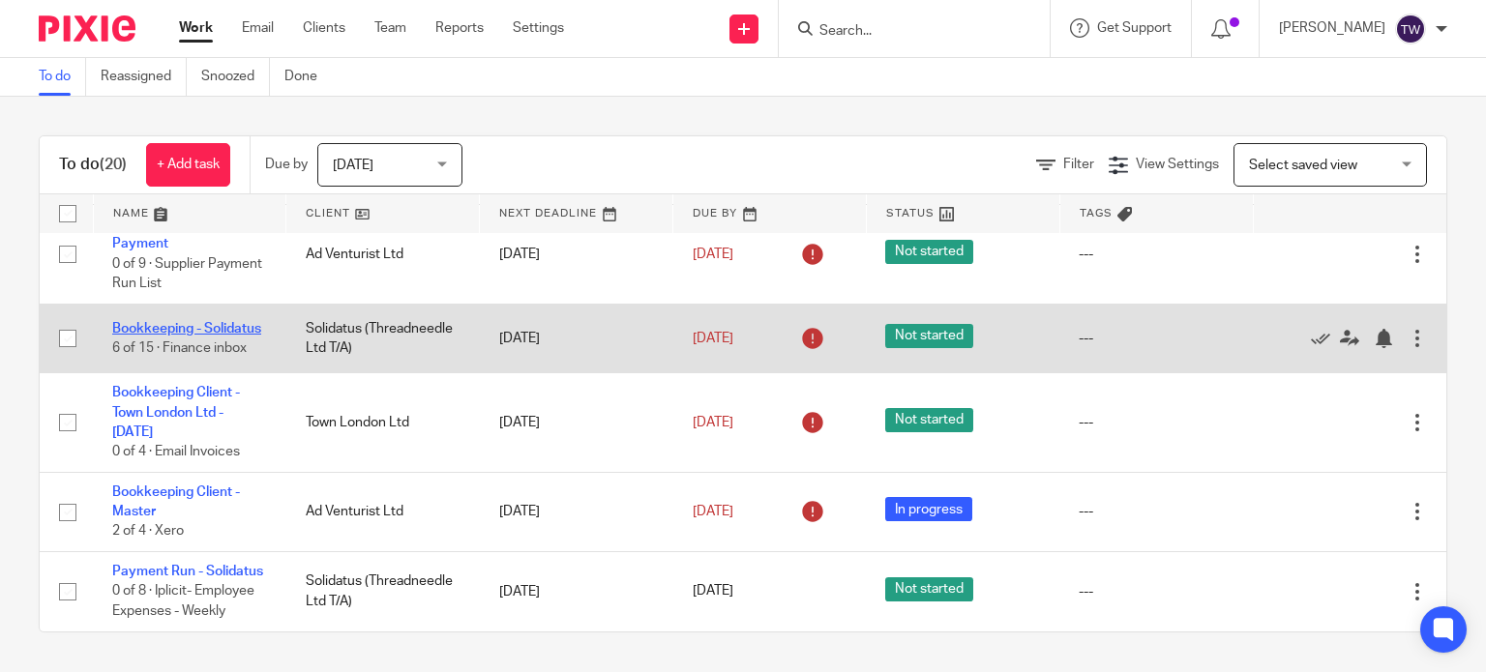
click at [158, 322] on link "Bookkeeping - Solidatus" at bounding box center [186, 329] width 149 height 14
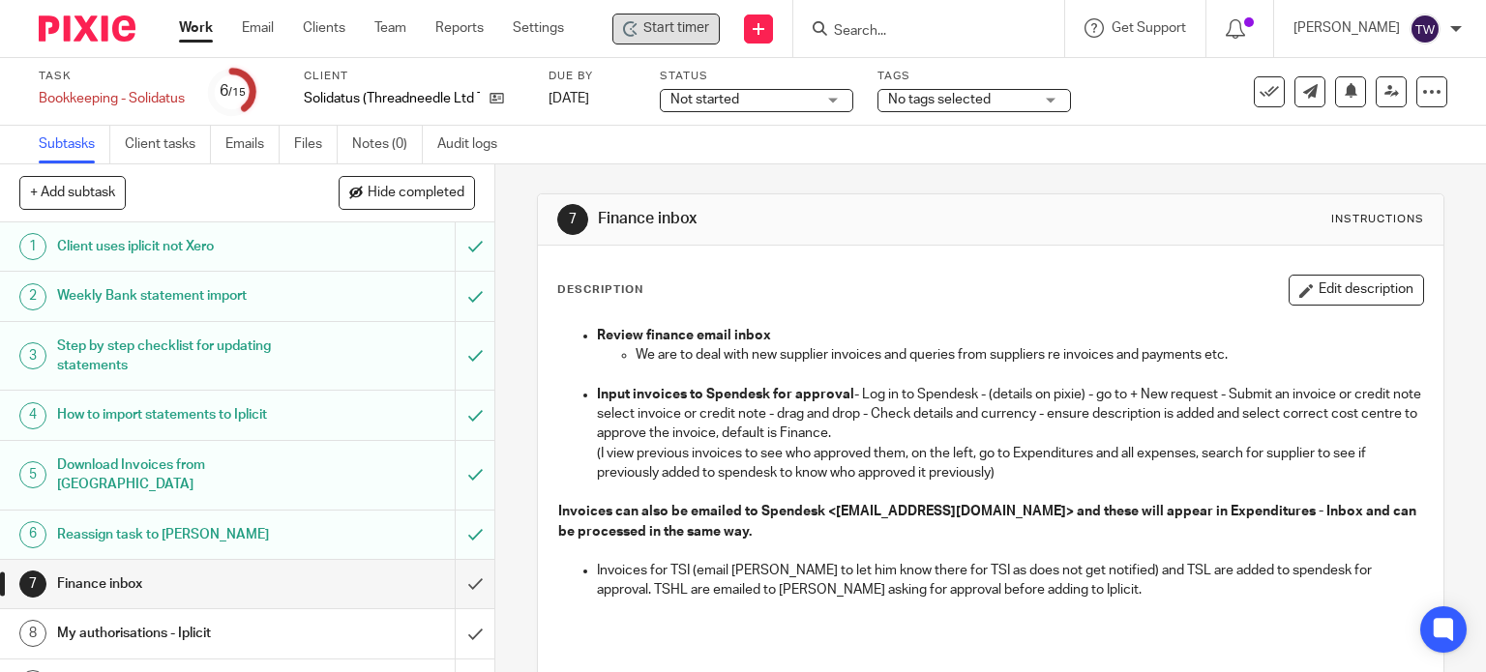
click at [671, 18] on span "Start timer" at bounding box center [676, 28] width 66 height 20
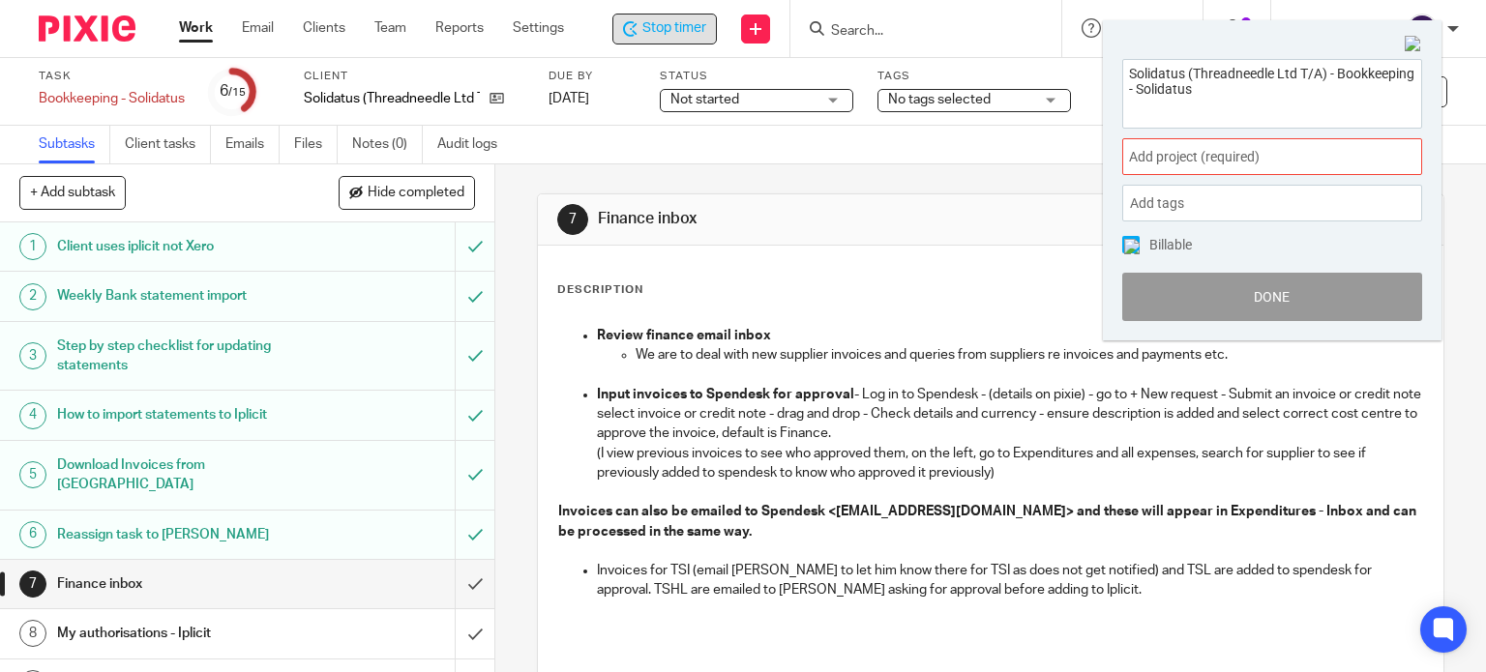
click at [1332, 152] on span "Add project (required) :" at bounding box center [1251, 157] width 244 height 20
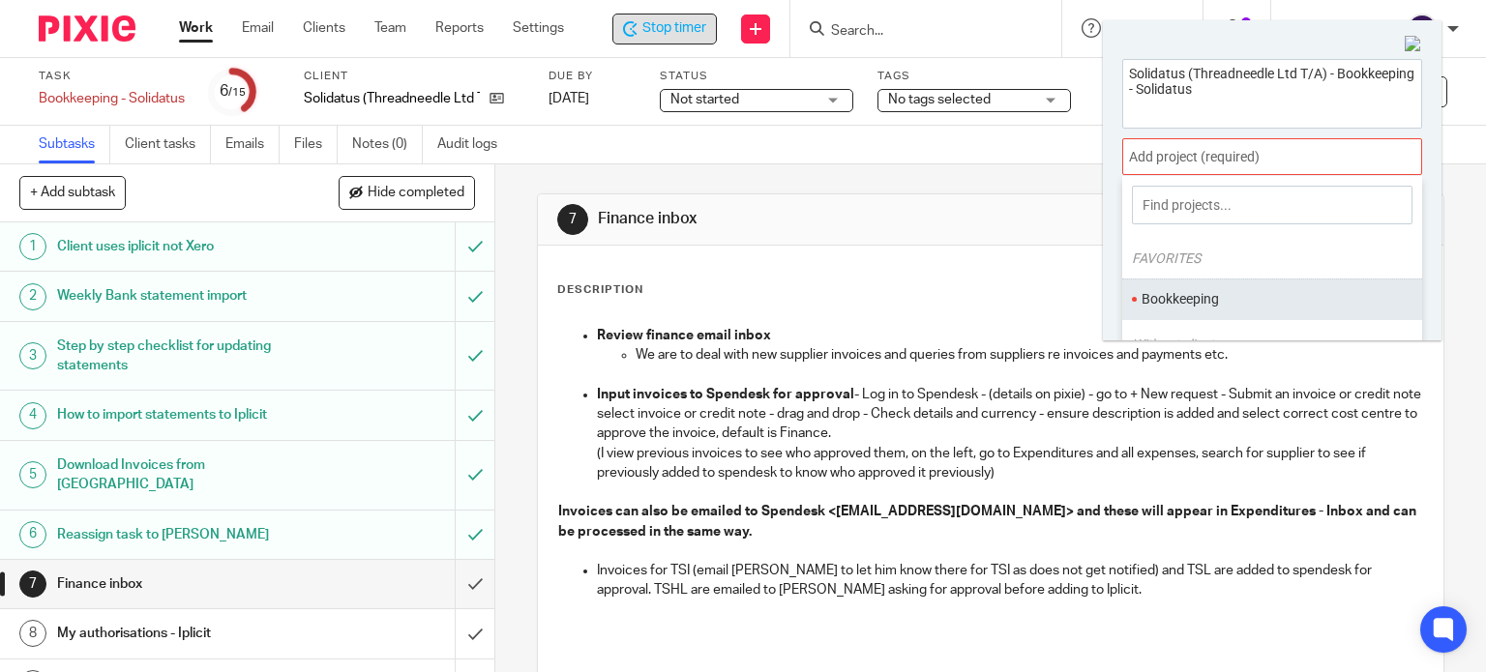
click at [1199, 301] on li "Bookkeeping" at bounding box center [1267, 299] width 252 height 20
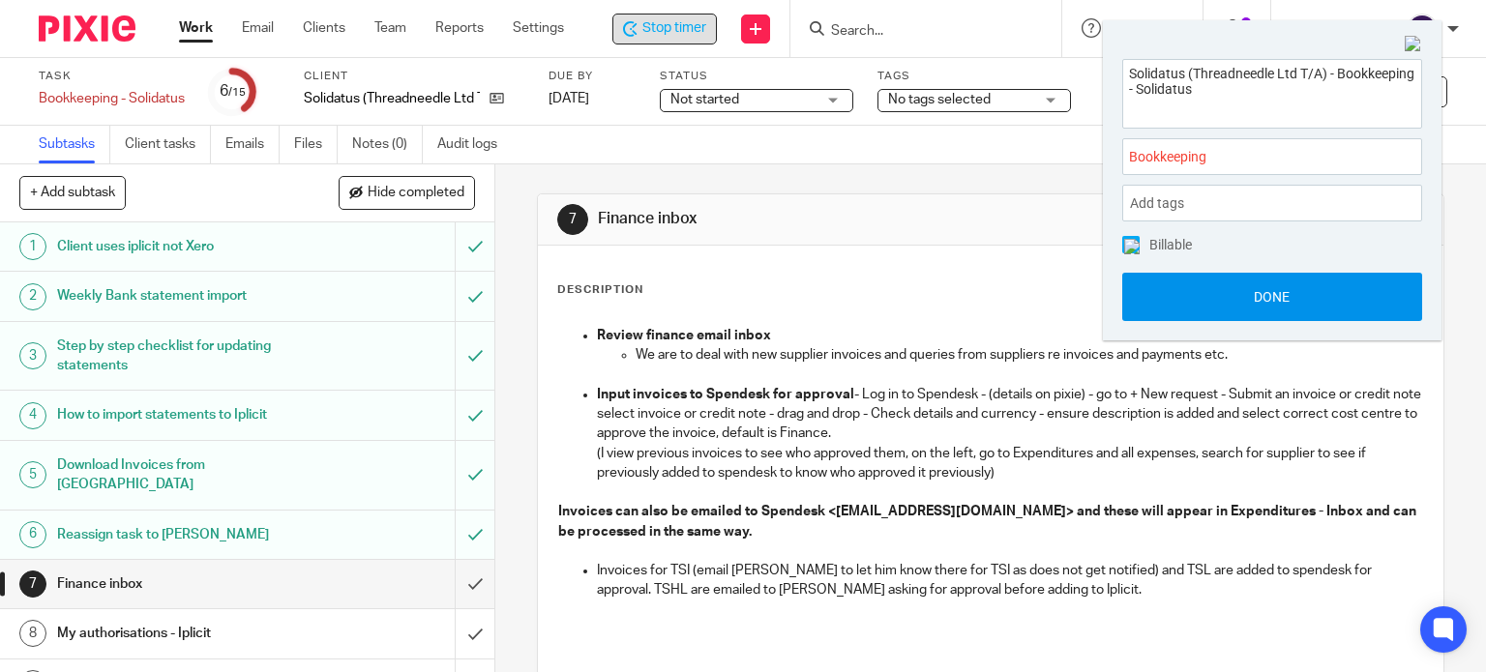
click at [1175, 307] on button "Done" at bounding box center [1272, 297] width 300 height 48
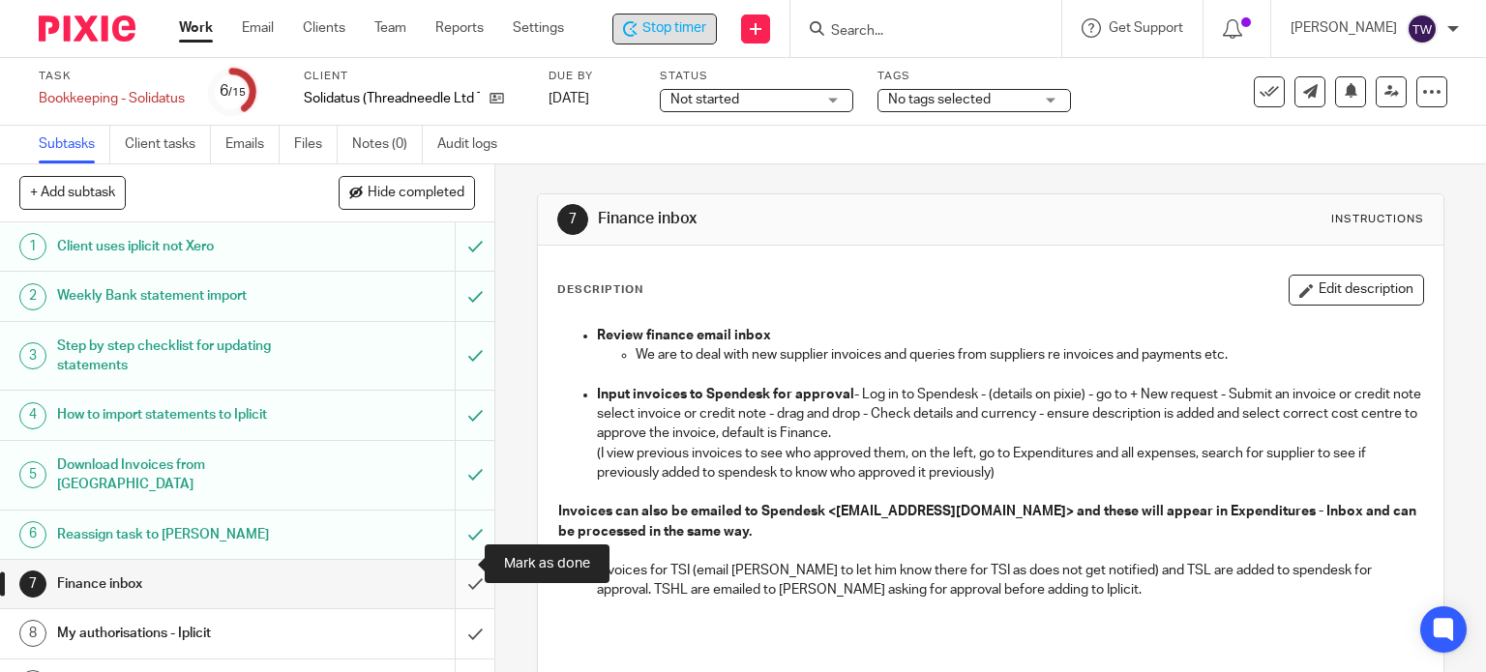
click at [463, 561] on input "submit" at bounding box center [247, 584] width 494 height 48
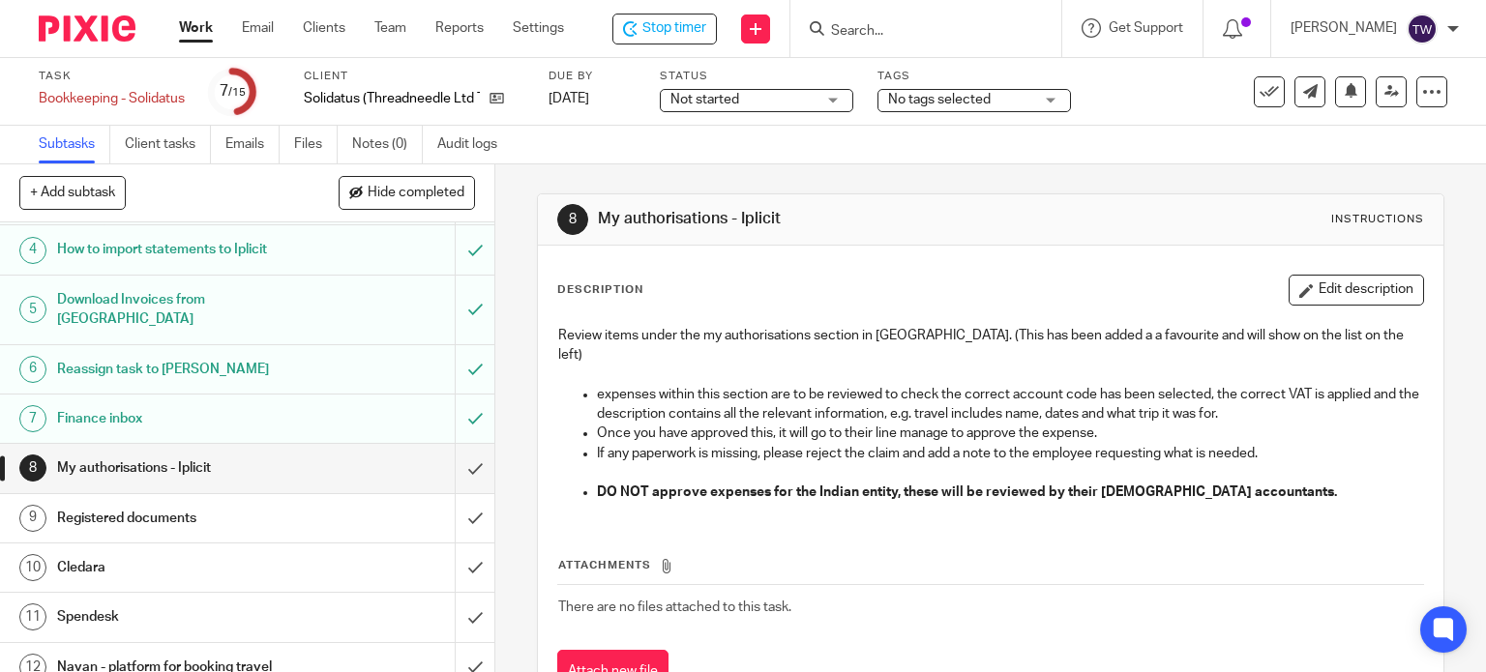
scroll to position [193, 0]
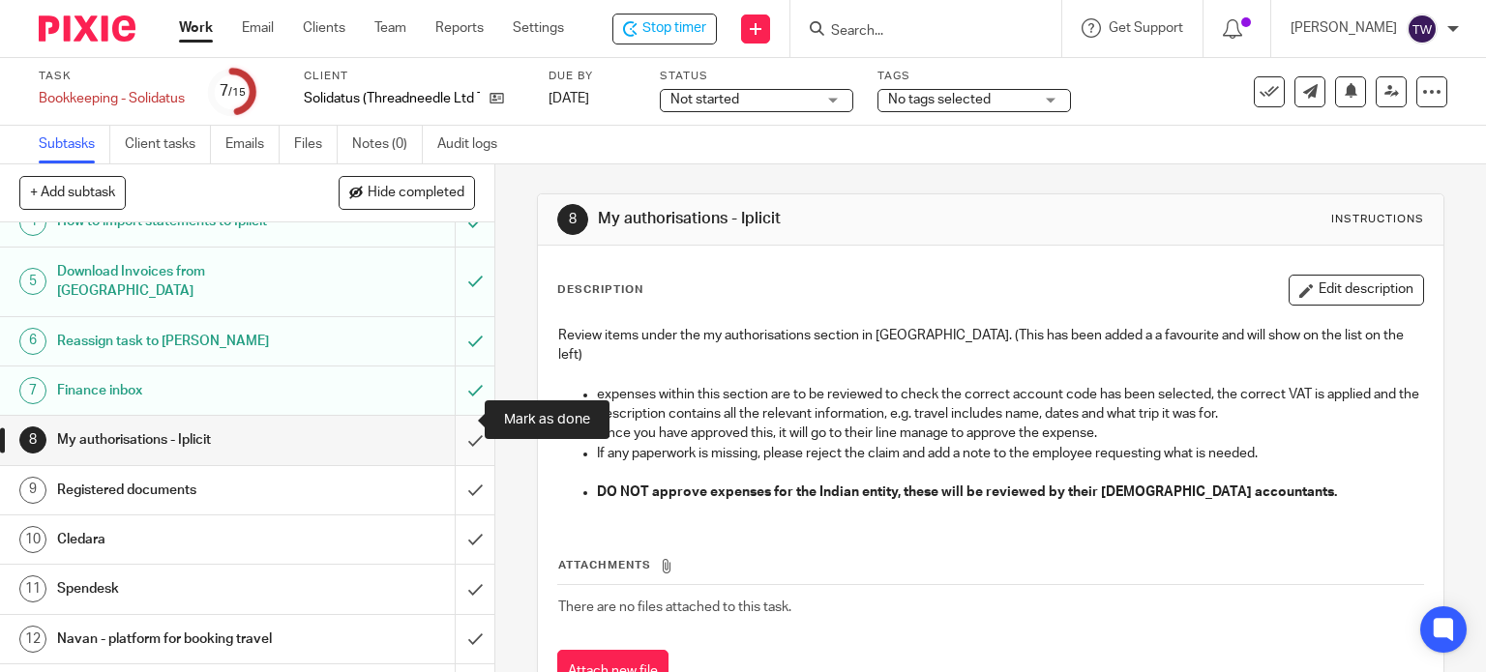
click at [459, 416] on input "submit" at bounding box center [247, 440] width 494 height 48
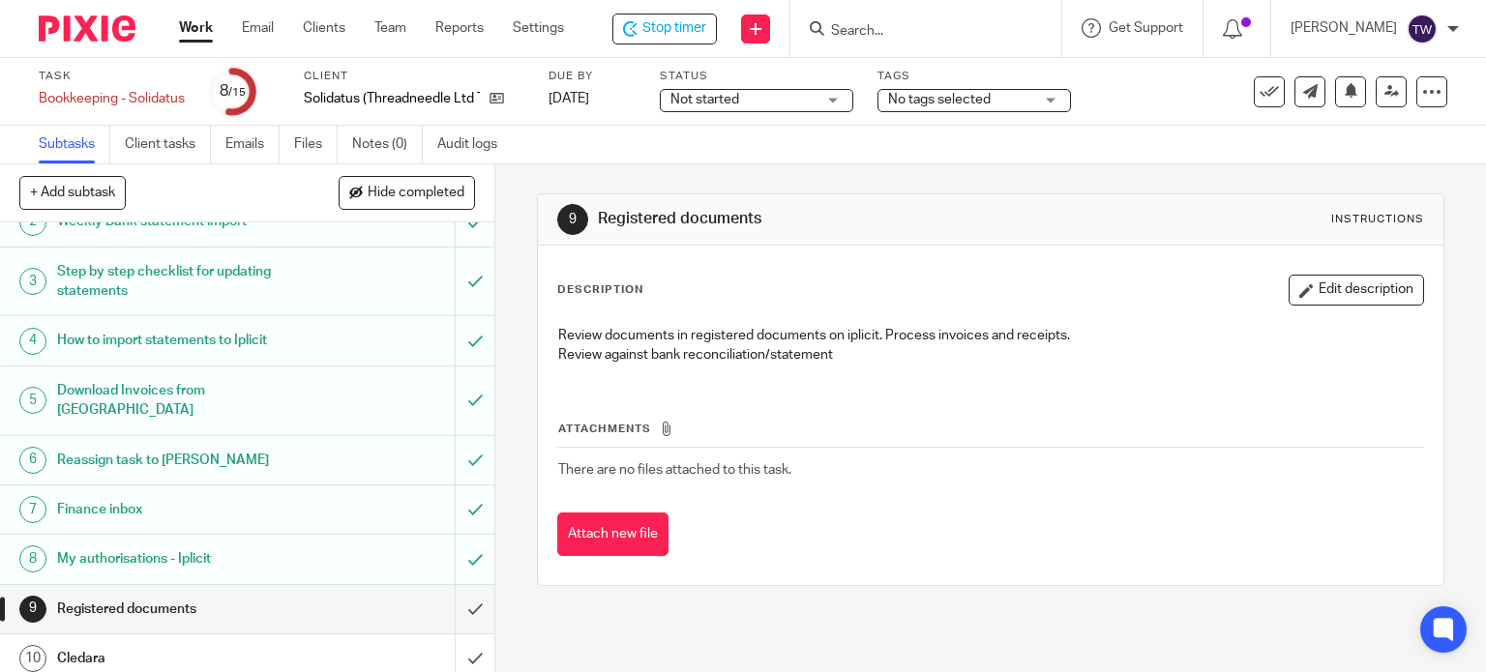
scroll to position [311, 0]
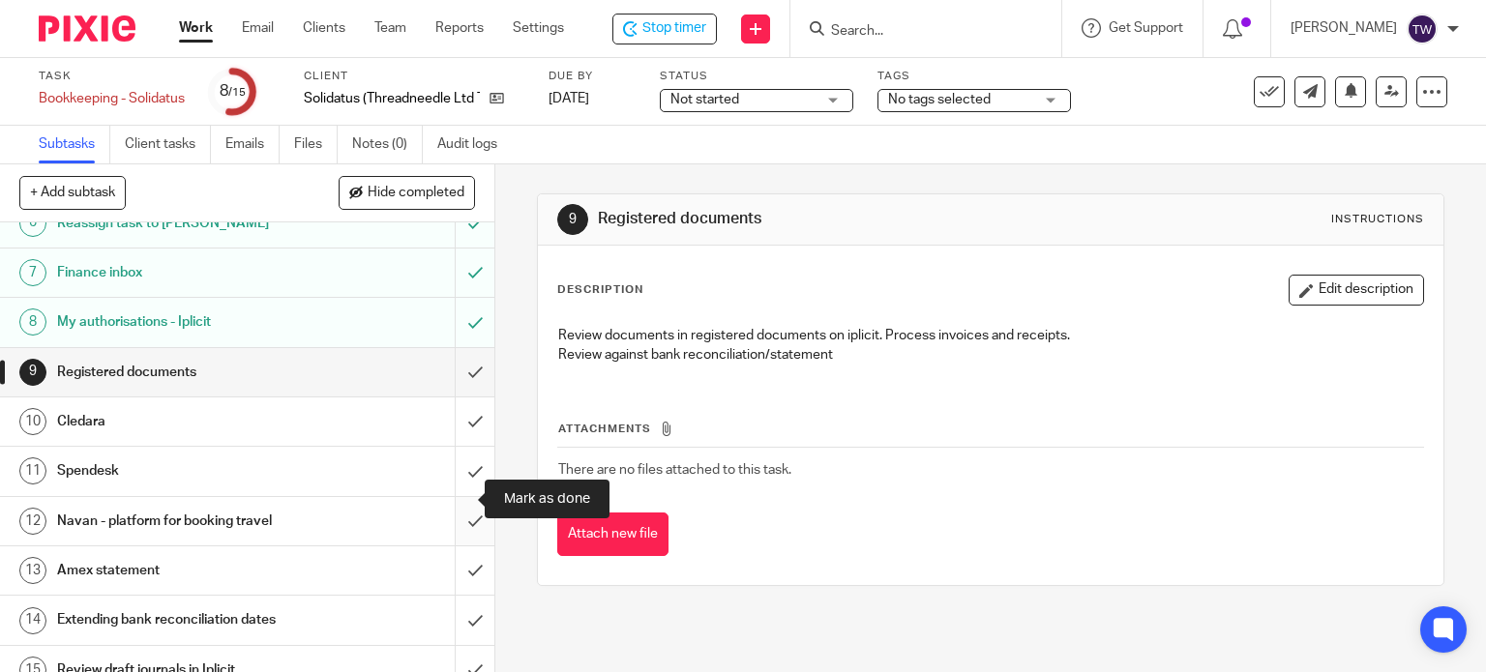
click at [446, 498] on input "submit" at bounding box center [247, 521] width 494 height 48
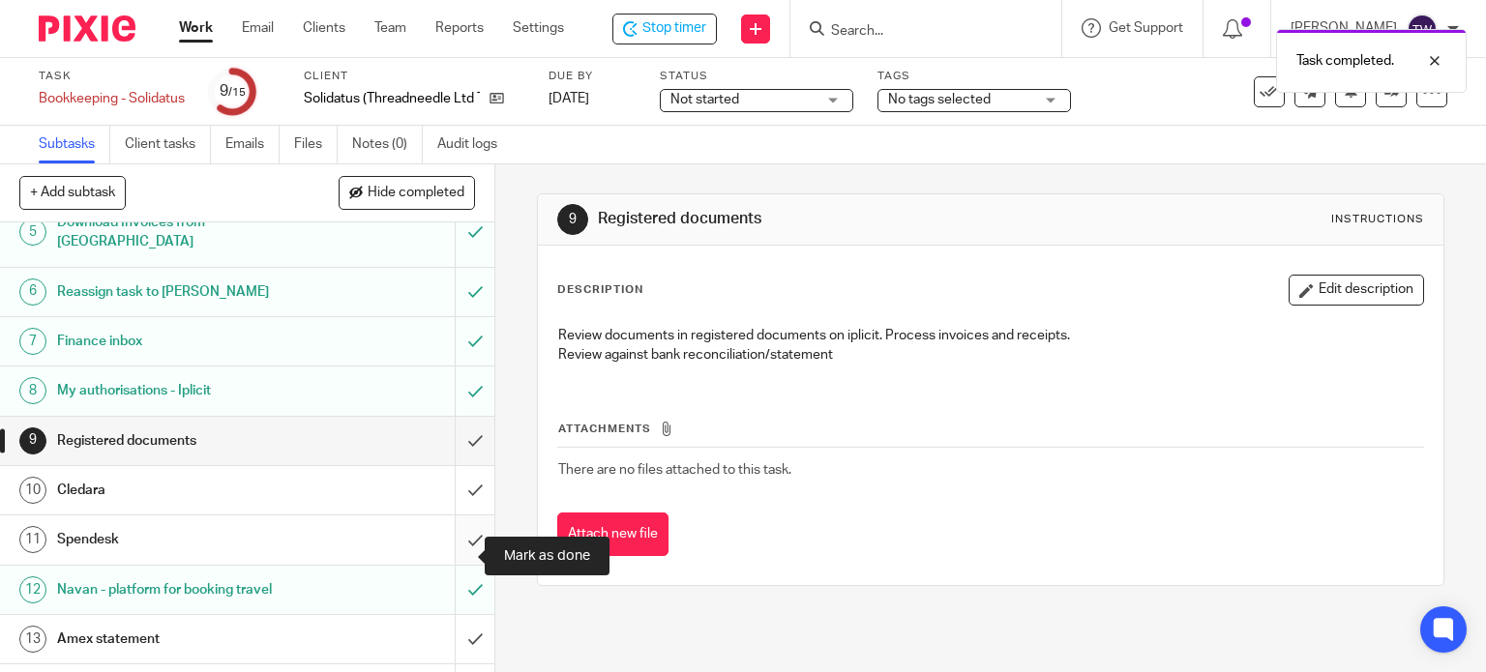
scroll to position [290, 0]
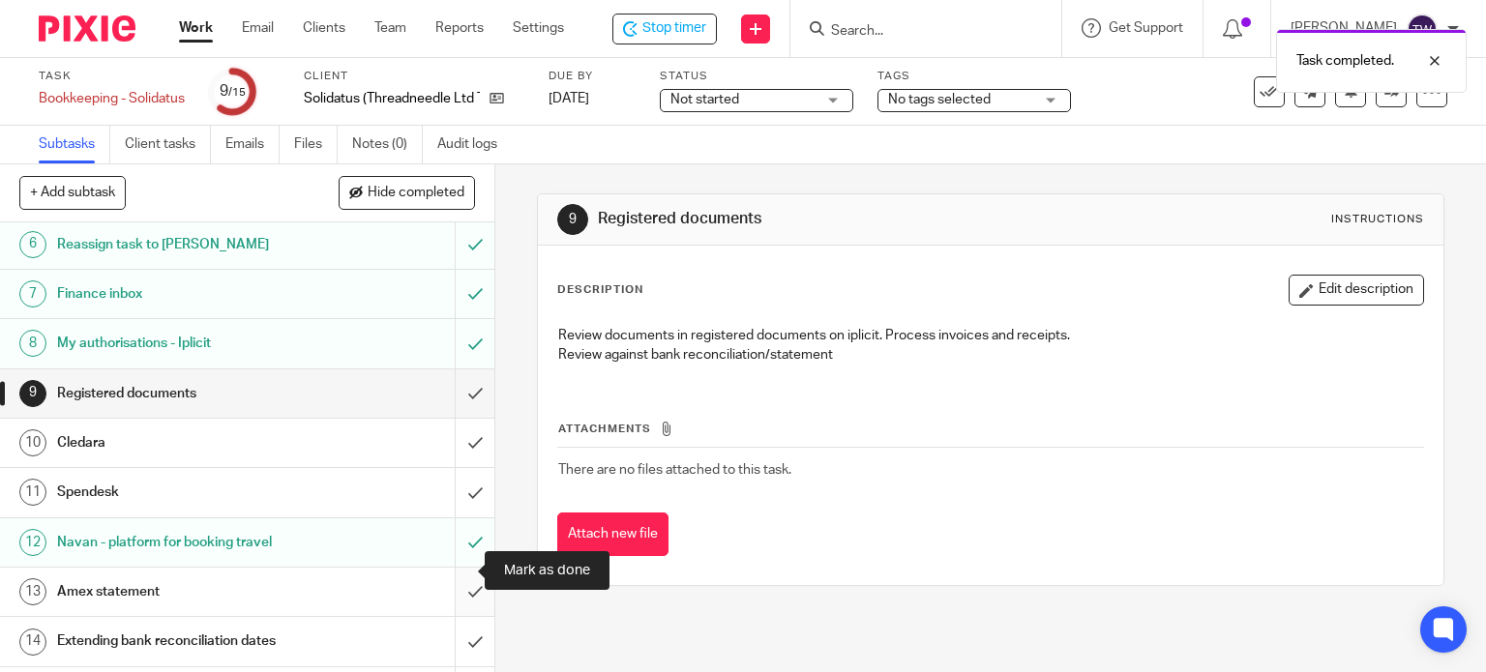
click at [455, 568] on input "submit" at bounding box center [247, 592] width 494 height 48
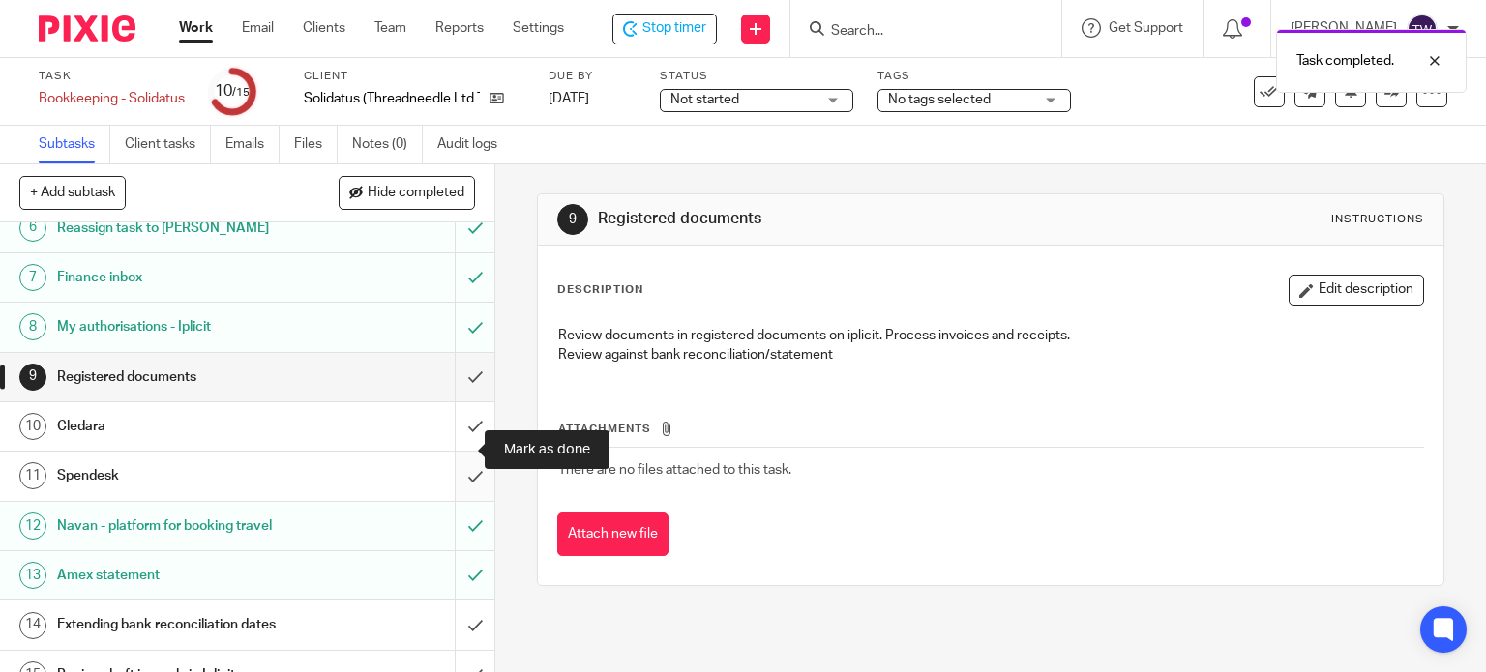
scroll to position [311, 0]
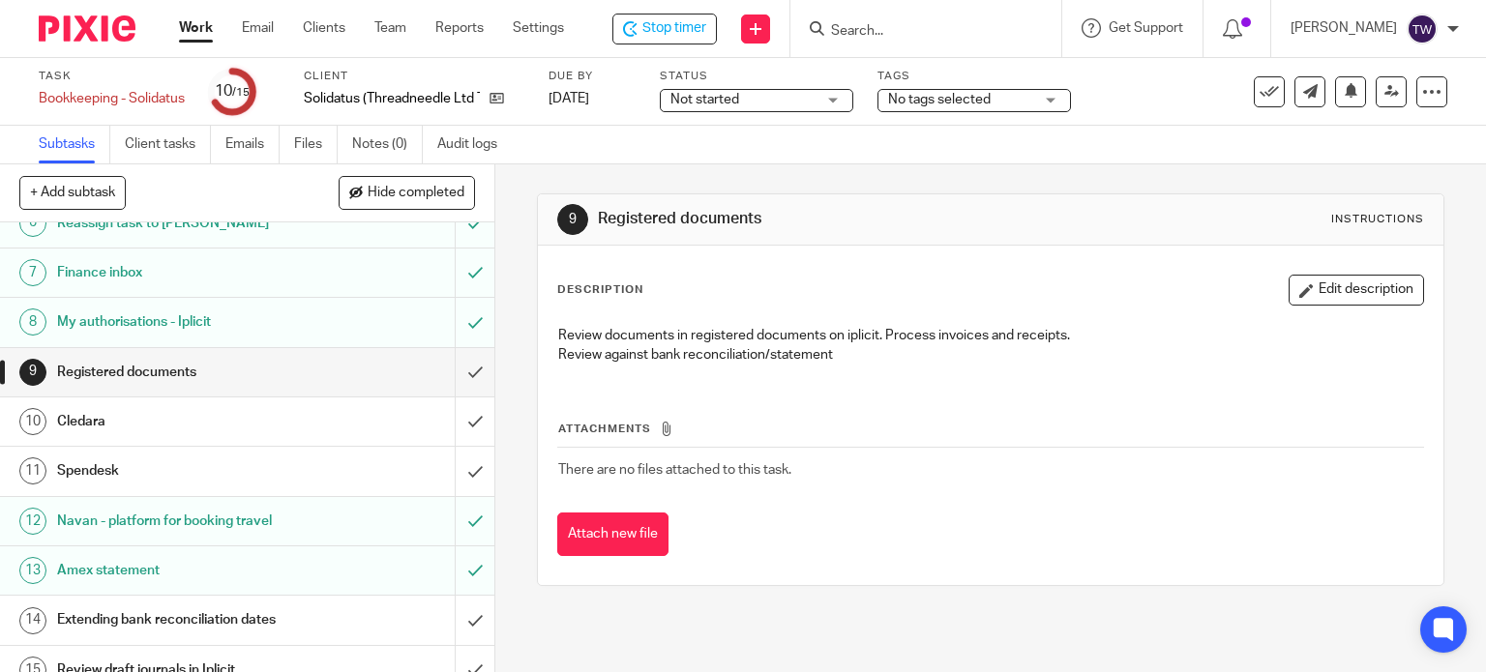
click at [252, 457] on h1 "Spendesk" at bounding box center [183, 471] width 252 height 29
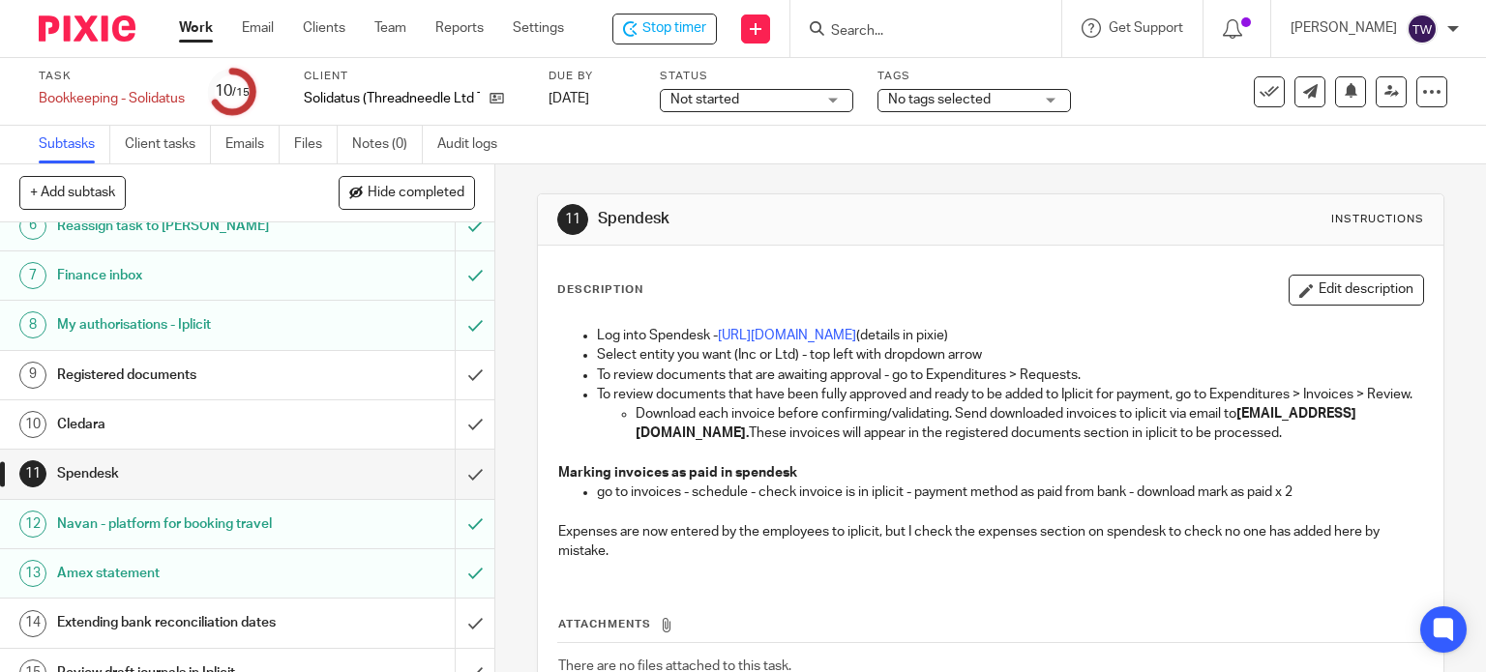
scroll to position [311, 0]
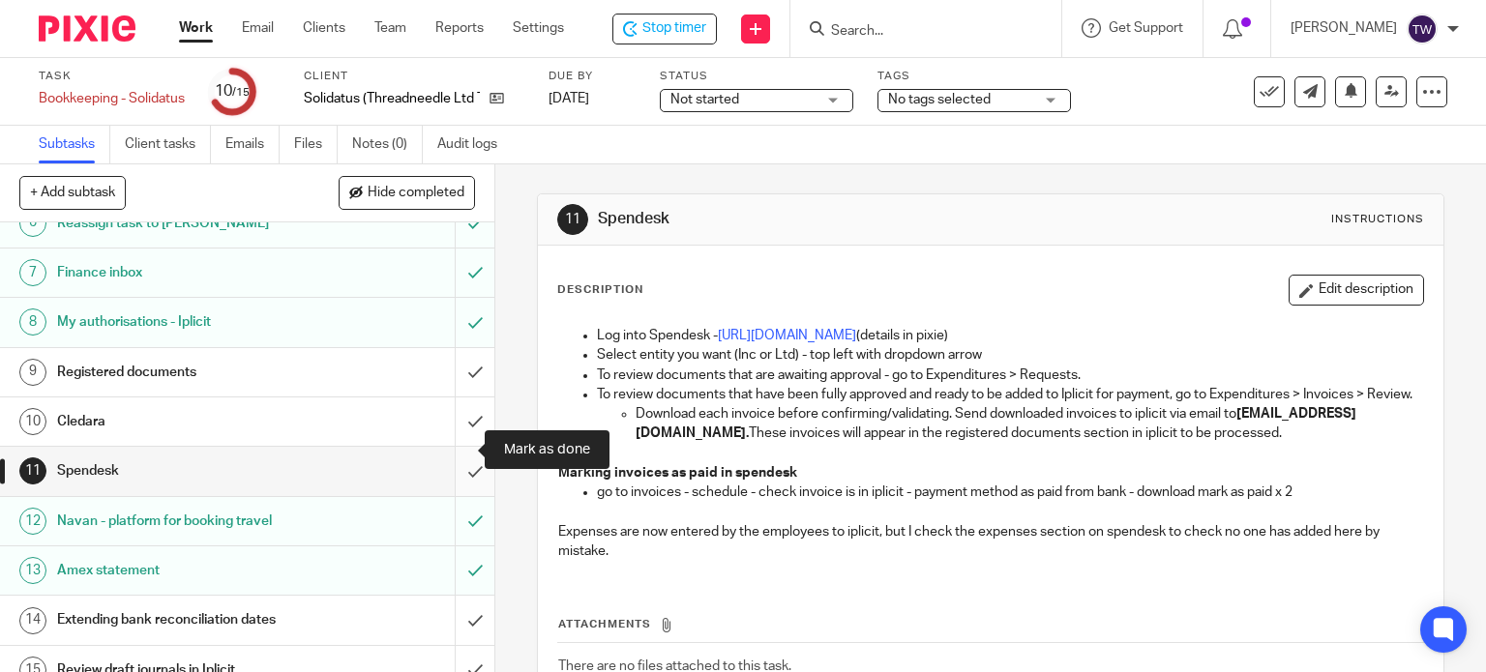
click at [461, 447] on input "submit" at bounding box center [247, 471] width 494 height 48
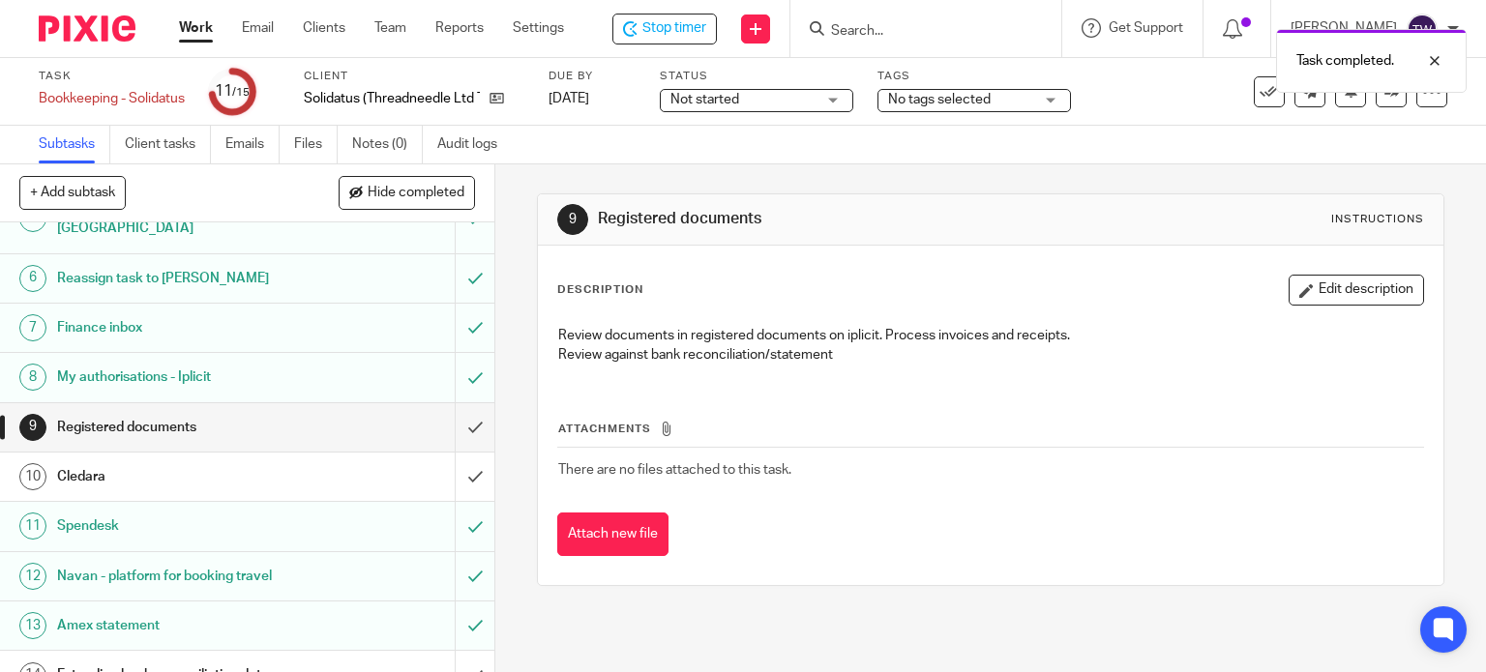
scroll to position [290, 0]
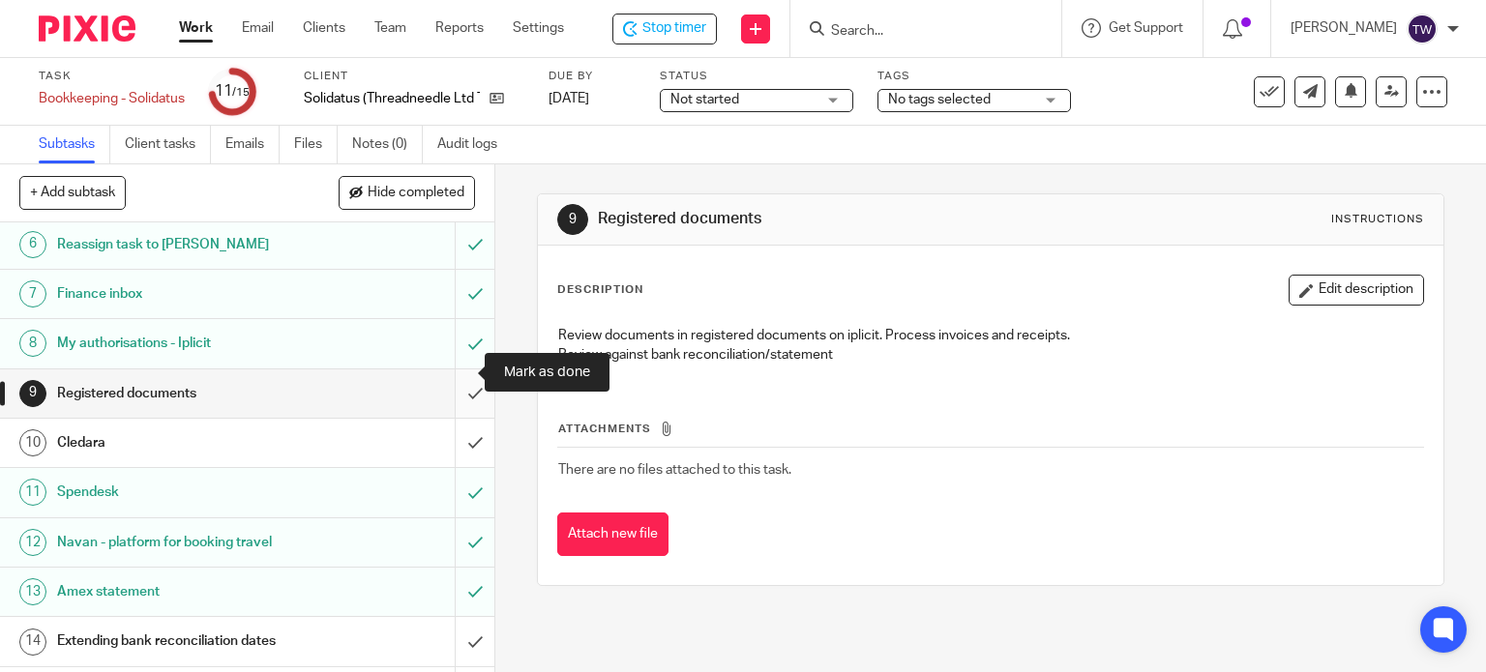
click at [455, 370] on input "submit" at bounding box center [247, 394] width 494 height 48
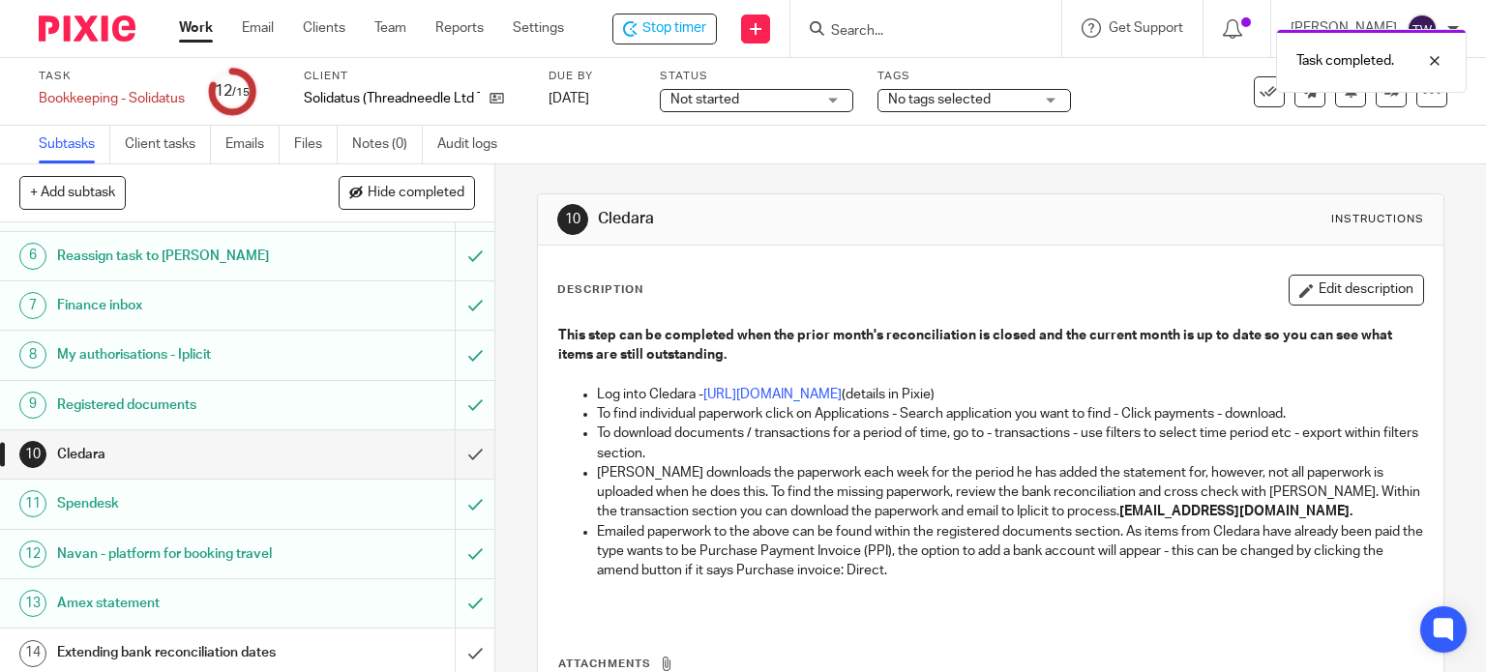
scroll to position [311, 0]
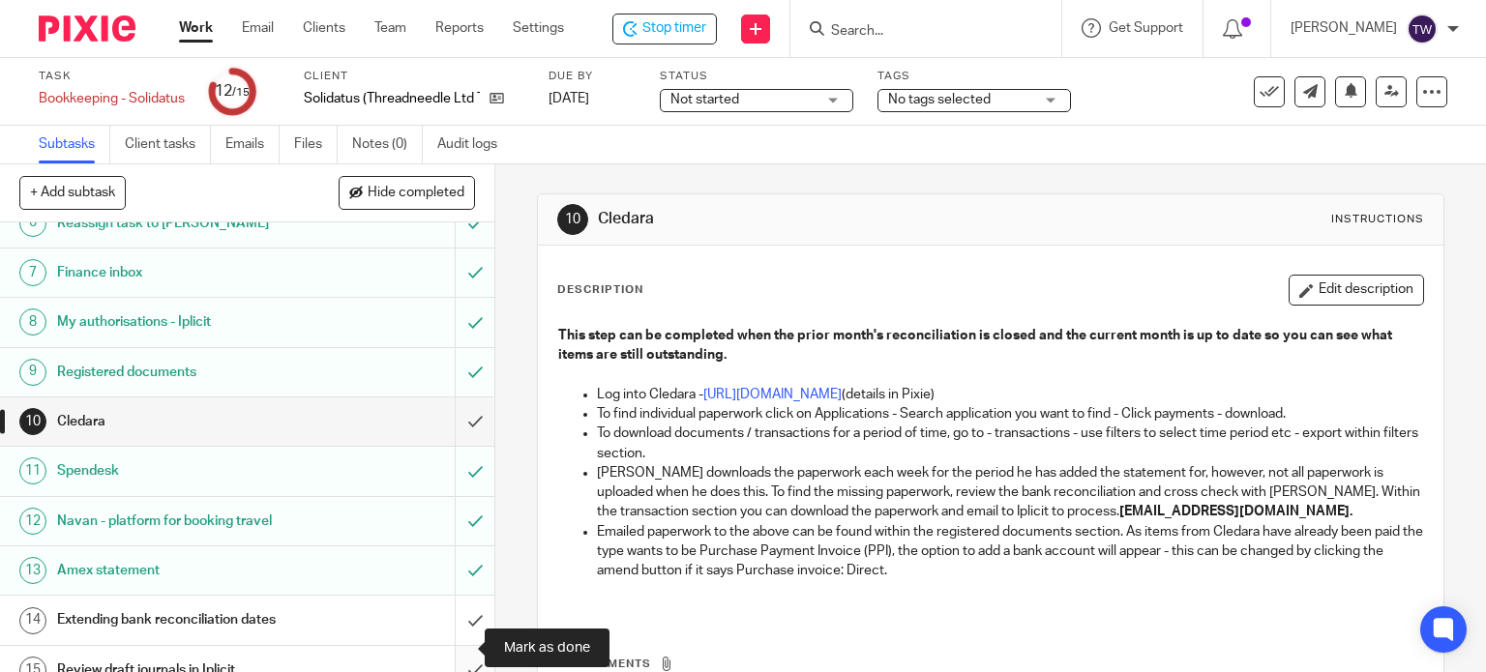
click at [449, 646] on input "submit" at bounding box center [247, 670] width 494 height 48
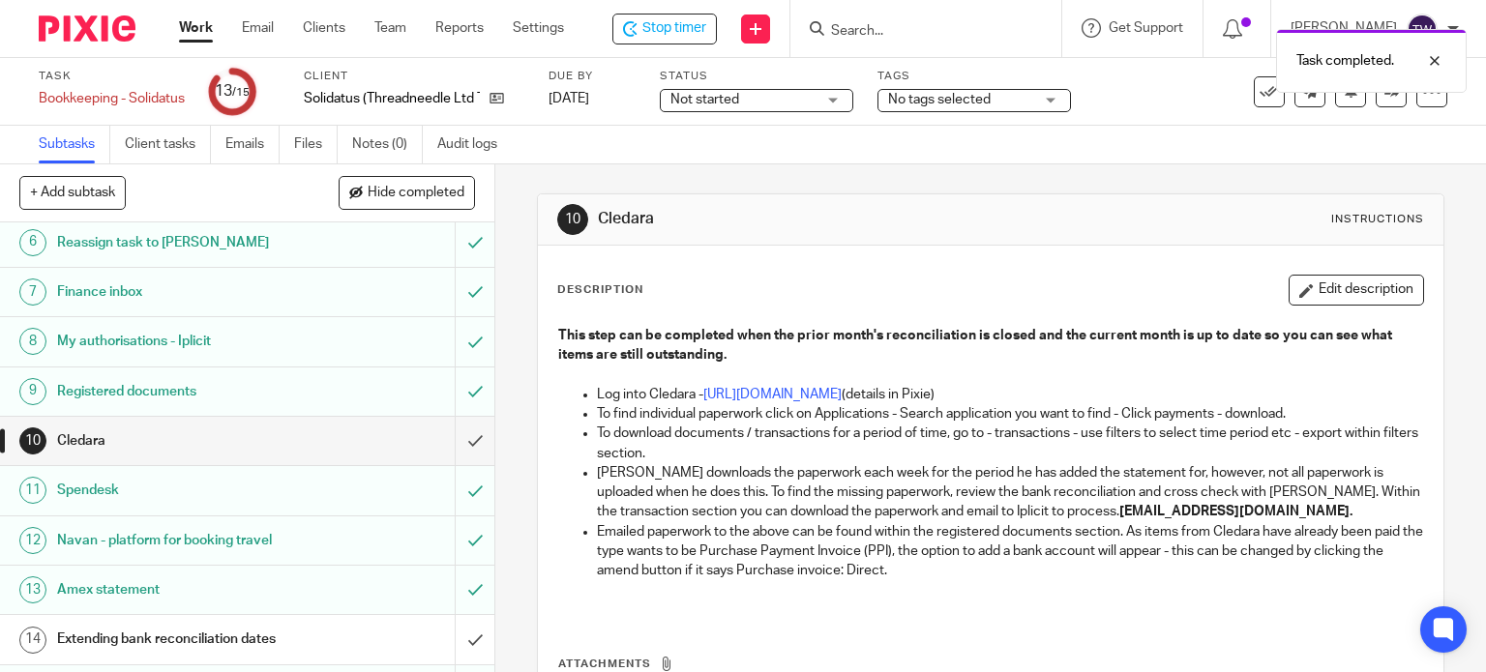
scroll to position [311, 0]
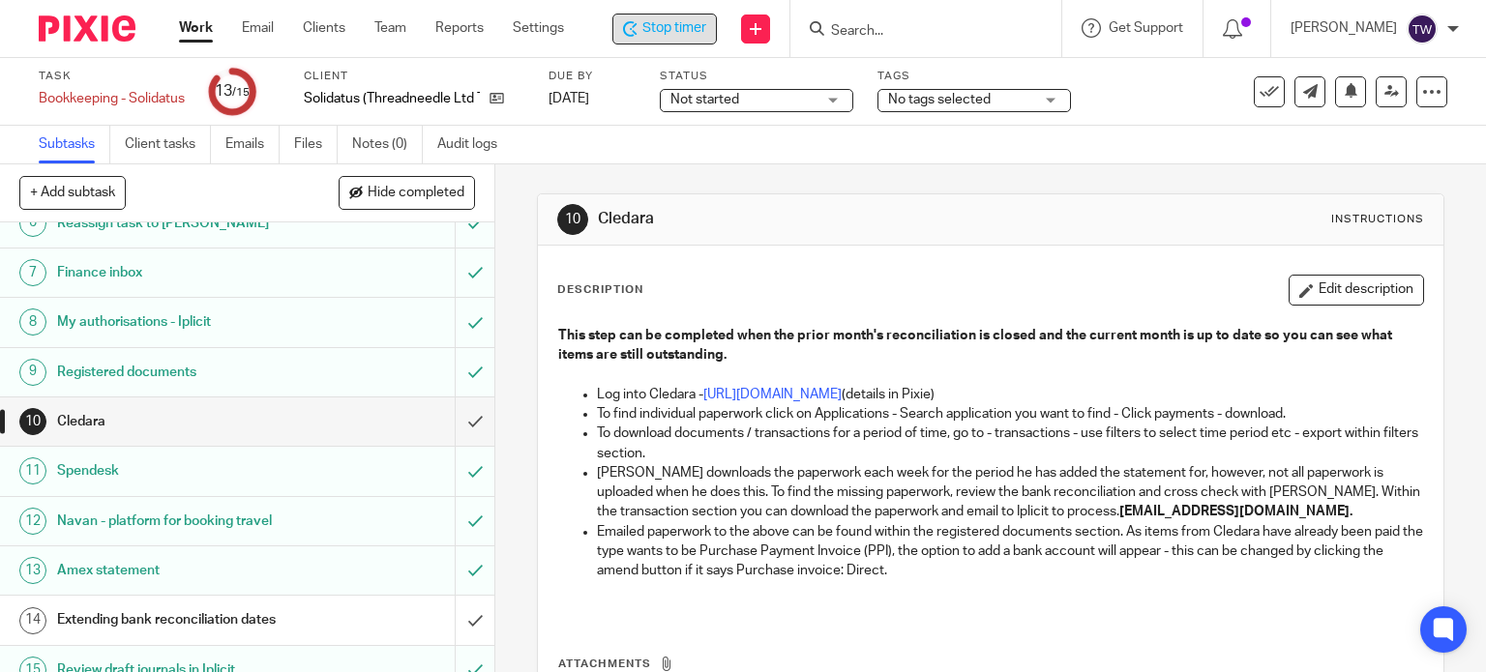
click at [666, 28] on span "Stop timer" at bounding box center [674, 28] width 64 height 20
click at [209, 33] on link "Work" at bounding box center [196, 27] width 34 height 19
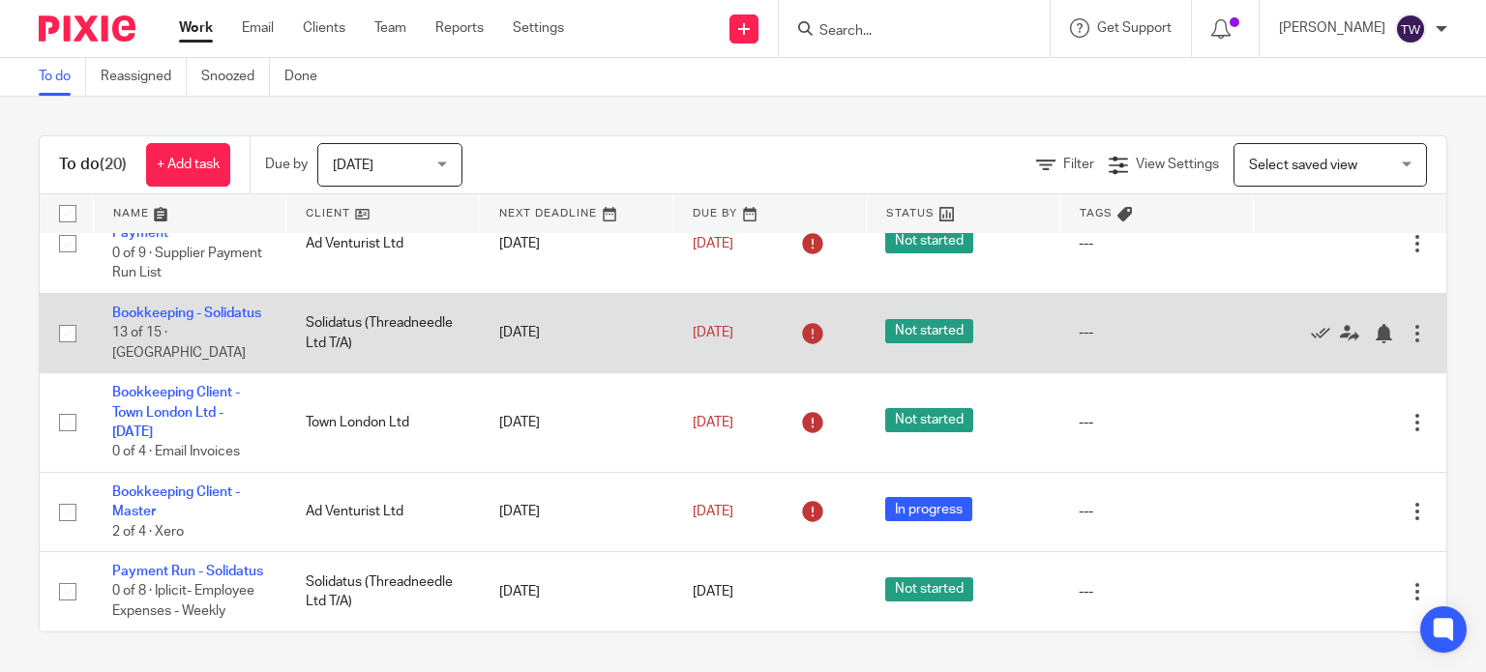
scroll to position [1497, 0]
click at [1407, 324] on div at bounding box center [1416, 333] width 19 height 19
click at [174, 307] on link "Bookkeeping - Solidatus" at bounding box center [186, 314] width 149 height 14
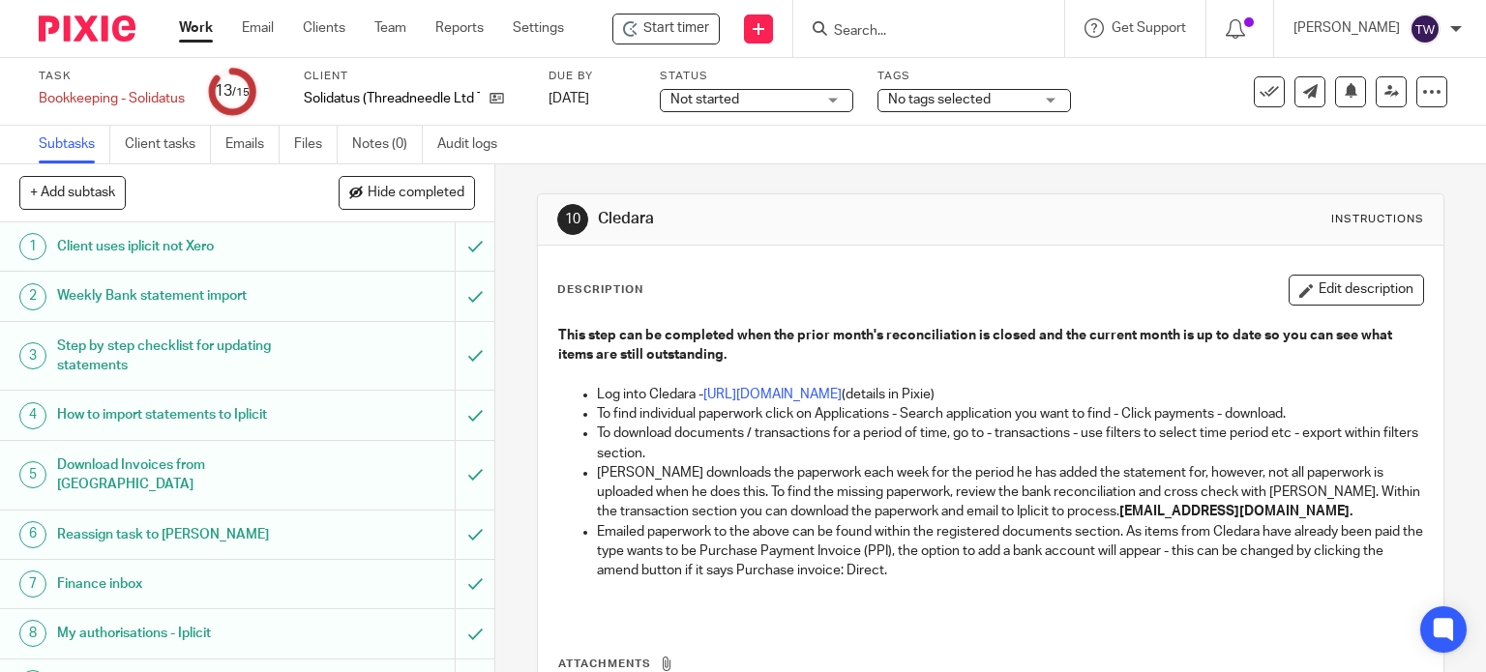
click at [798, 101] on span "Not started" at bounding box center [742, 100] width 145 height 20
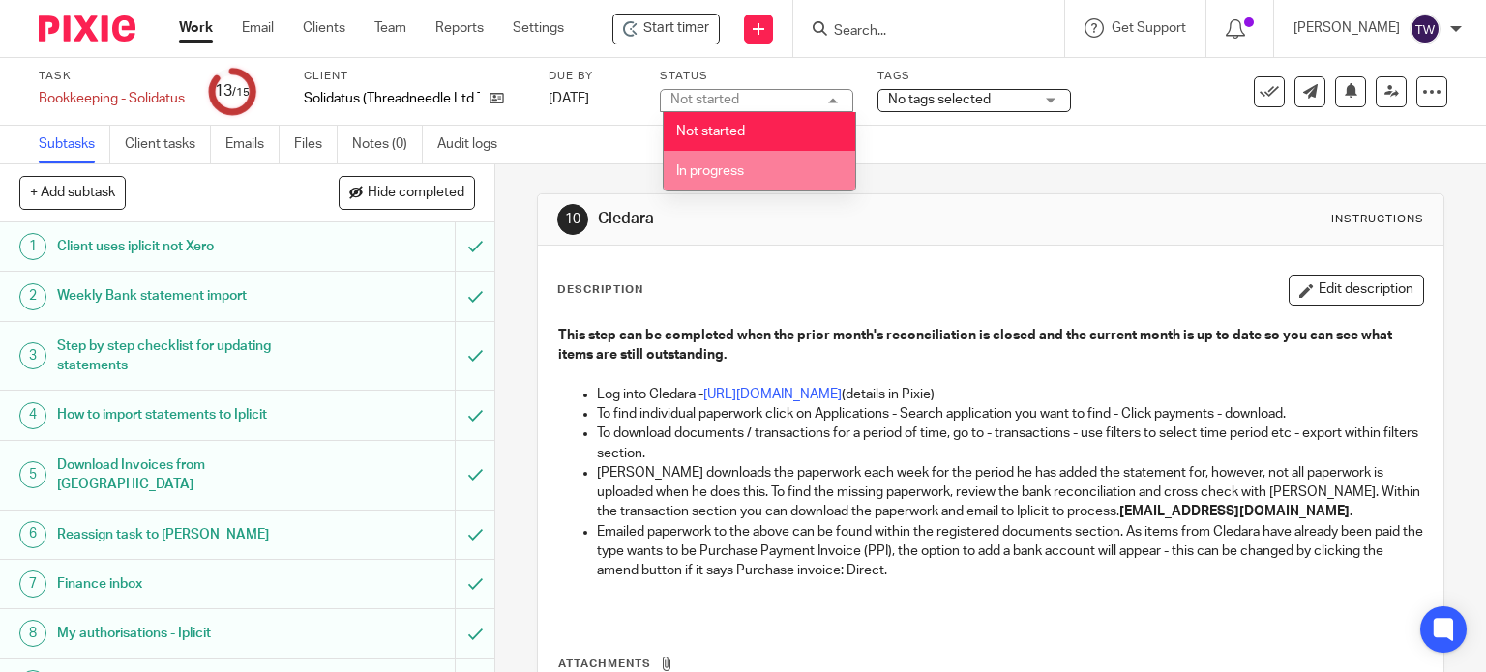
click at [778, 158] on li "In progress" at bounding box center [760, 171] width 192 height 40
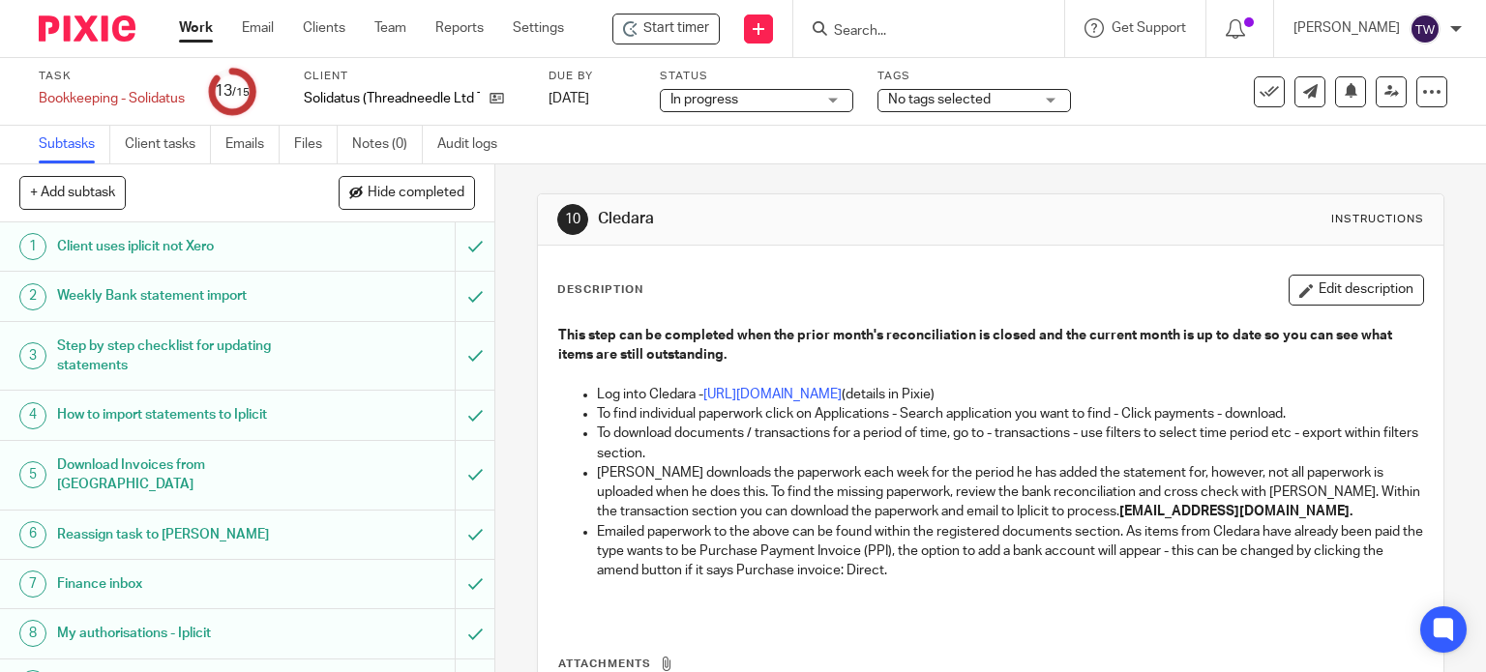
click at [185, 22] on link "Work" at bounding box center [196, 27] width 34 height 19
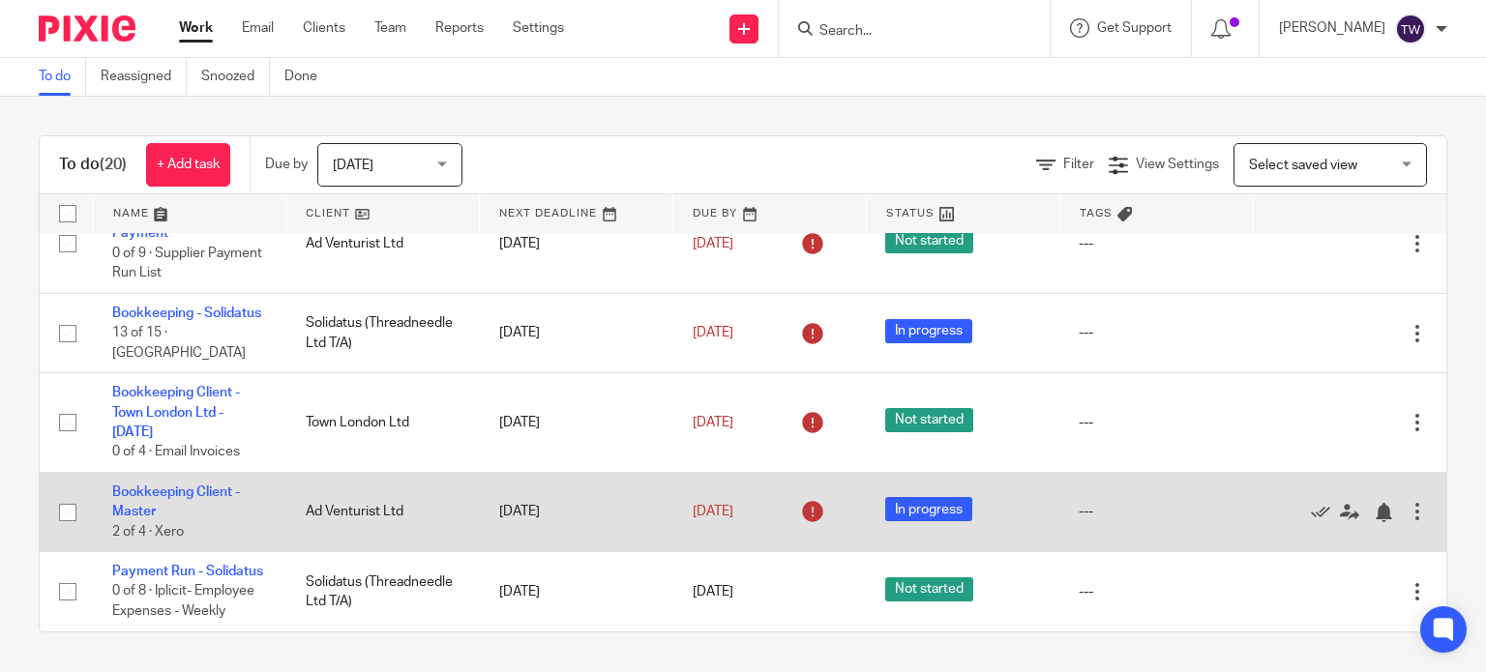
scroll to position [1497, 0]
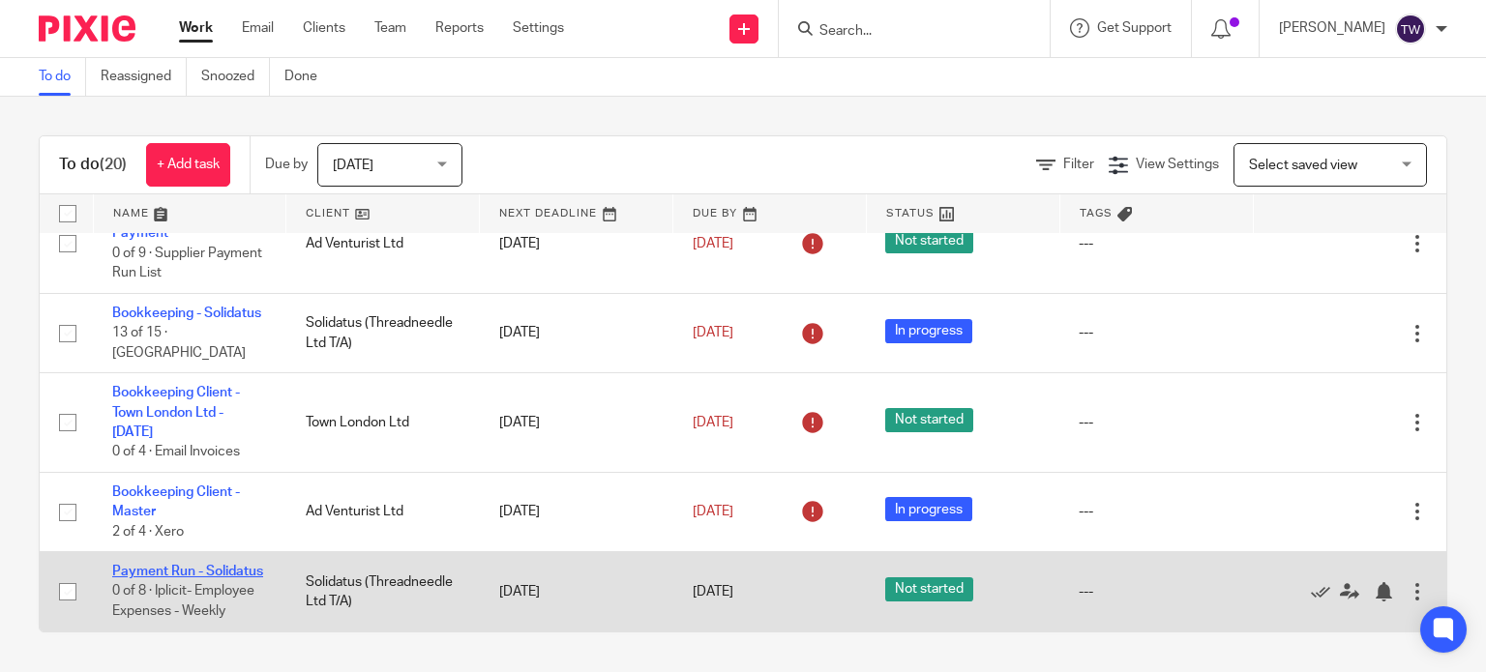
click at [139, 565] on link "Payment Run - Solidatus" at bounding box center [187, 572] width 151 height 14
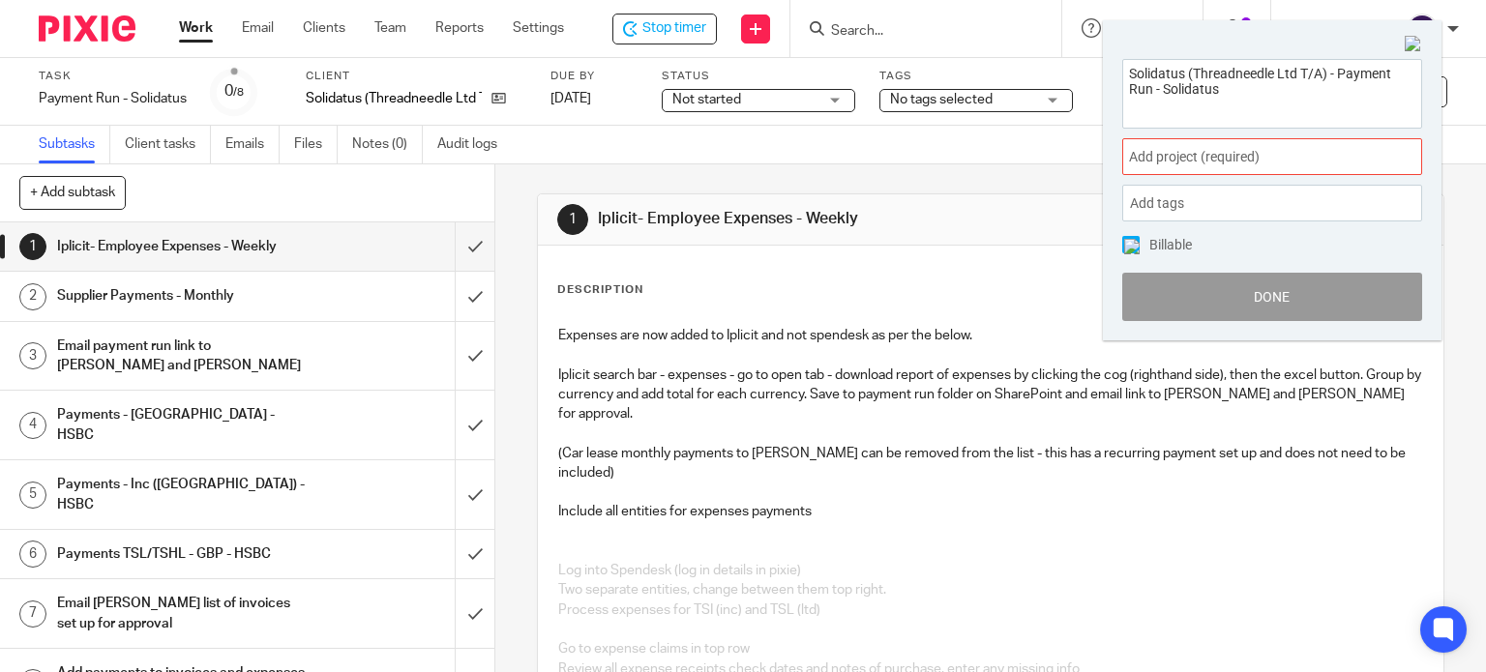
click at [1152, 174] on div "Add project (required) :" at bounding box center [1272, 156] width 300 height 37
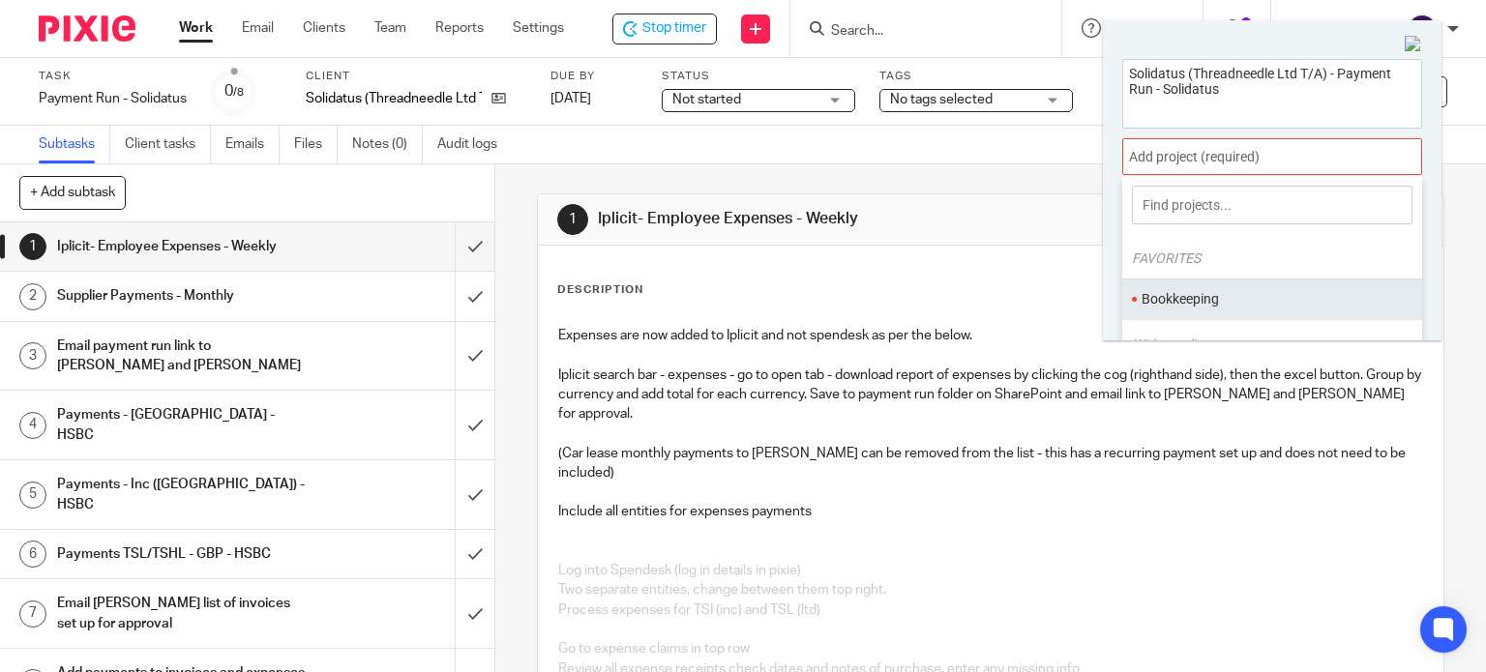
click at [1164, 289] on li "Bookkeeping" at bounding box center [1267, 299] width 252 height 20
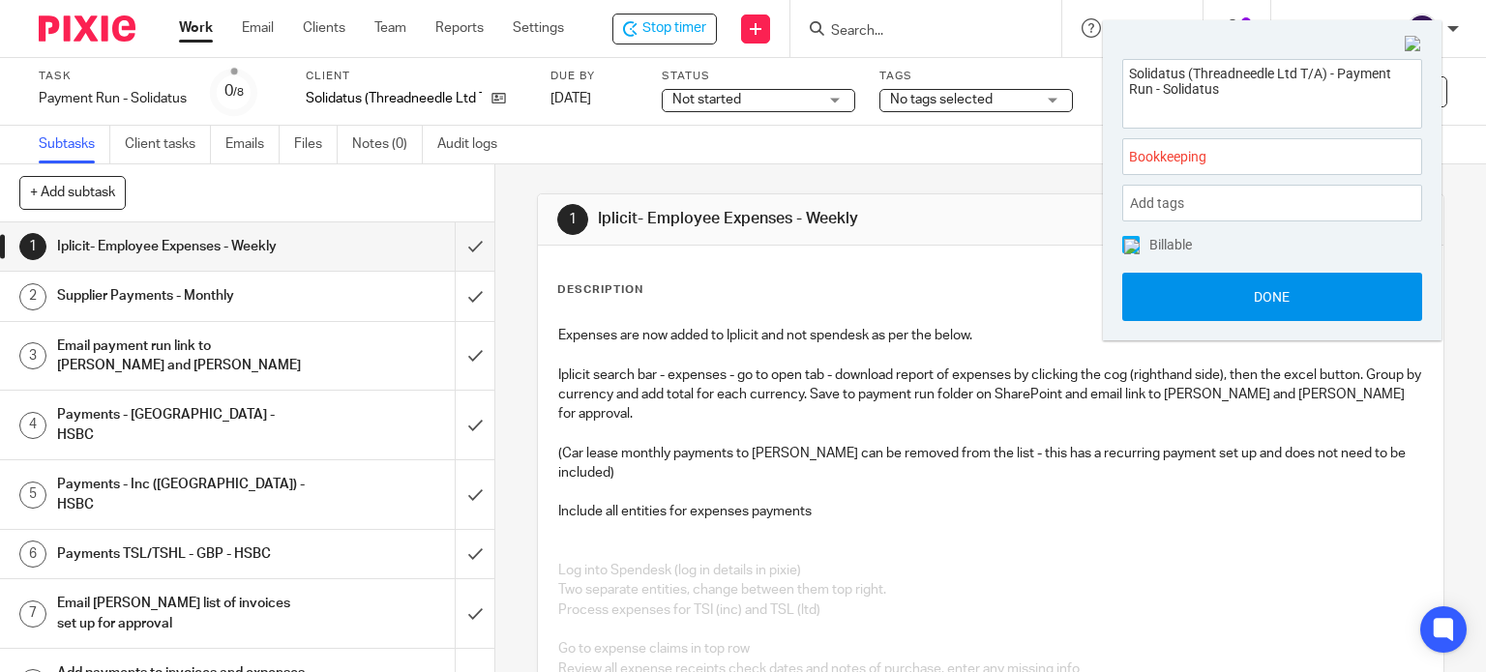
click at [1169, 293] on button "Done" at bounding box center [1272, 297] width 300 height 48
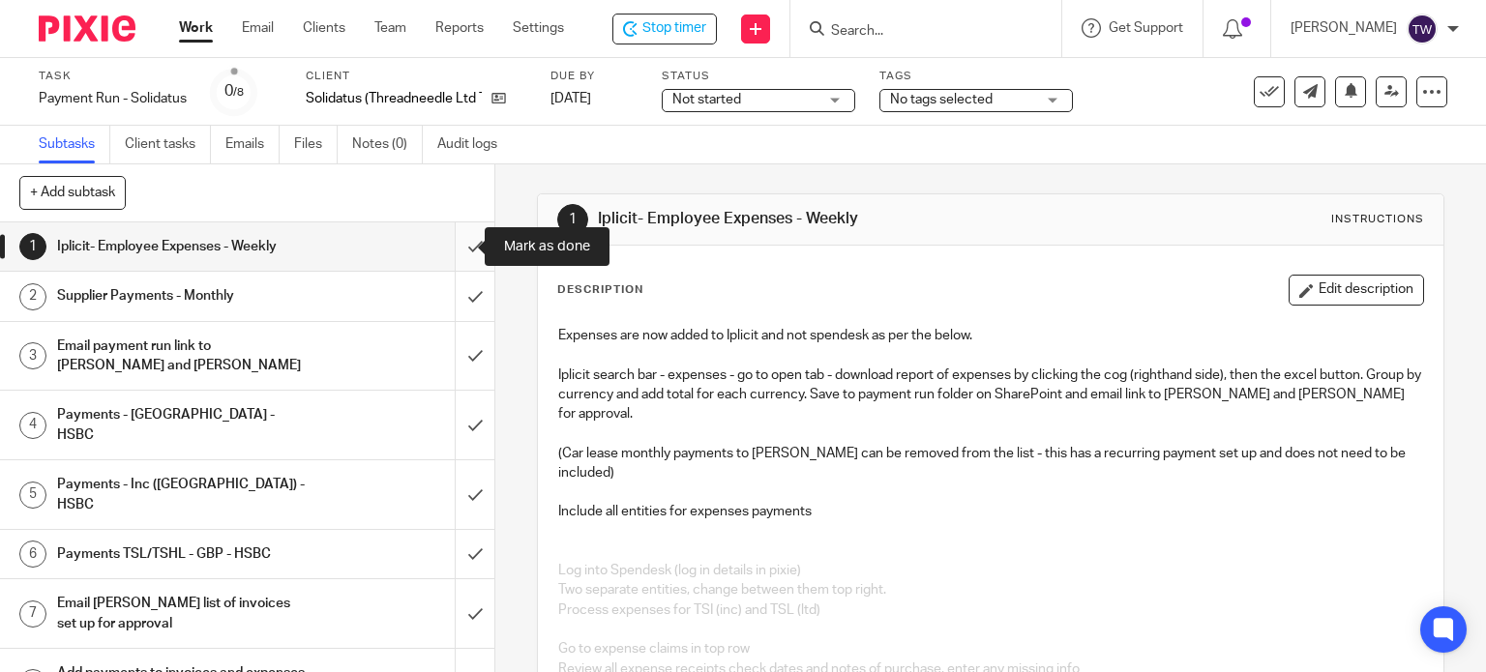
click at [456, 239] on input "submit" at bounding box center [247, 246] width 494 height 48
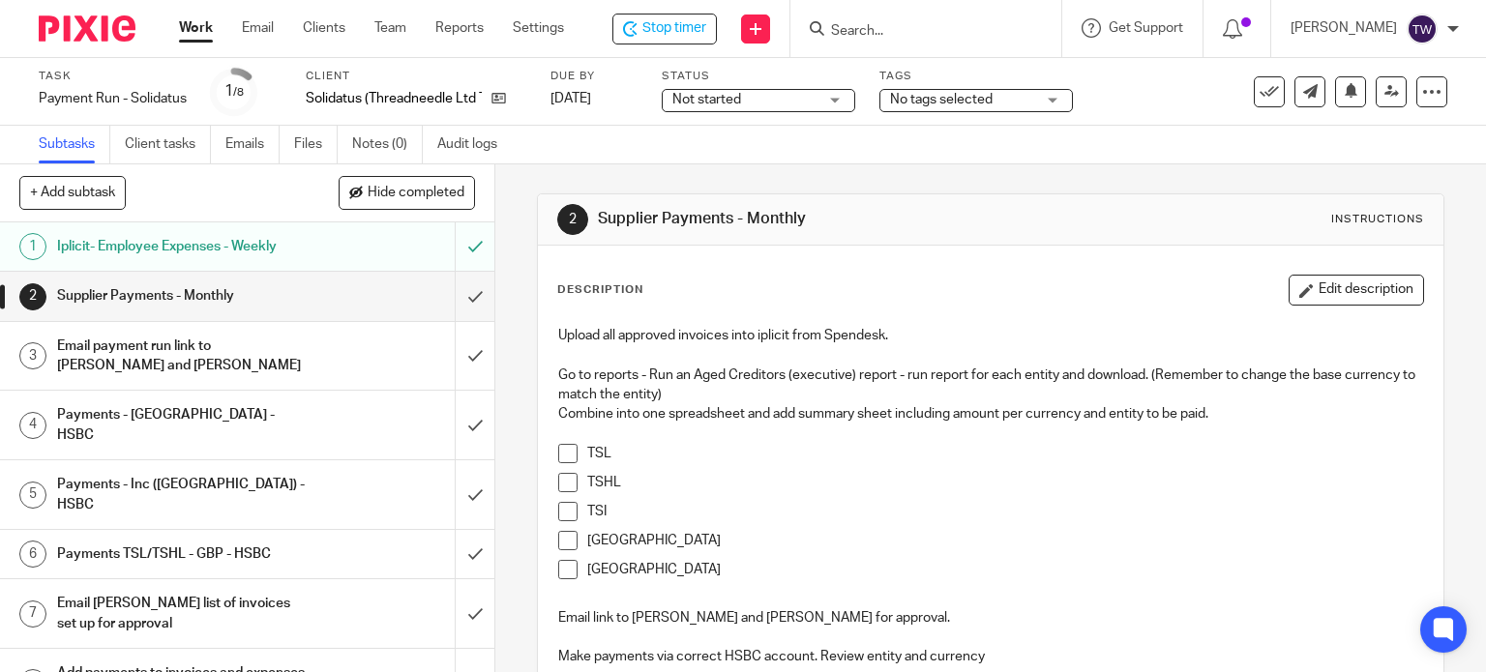
click at [564, 453] on span at bounding box center [567, 453] width 19 height 19
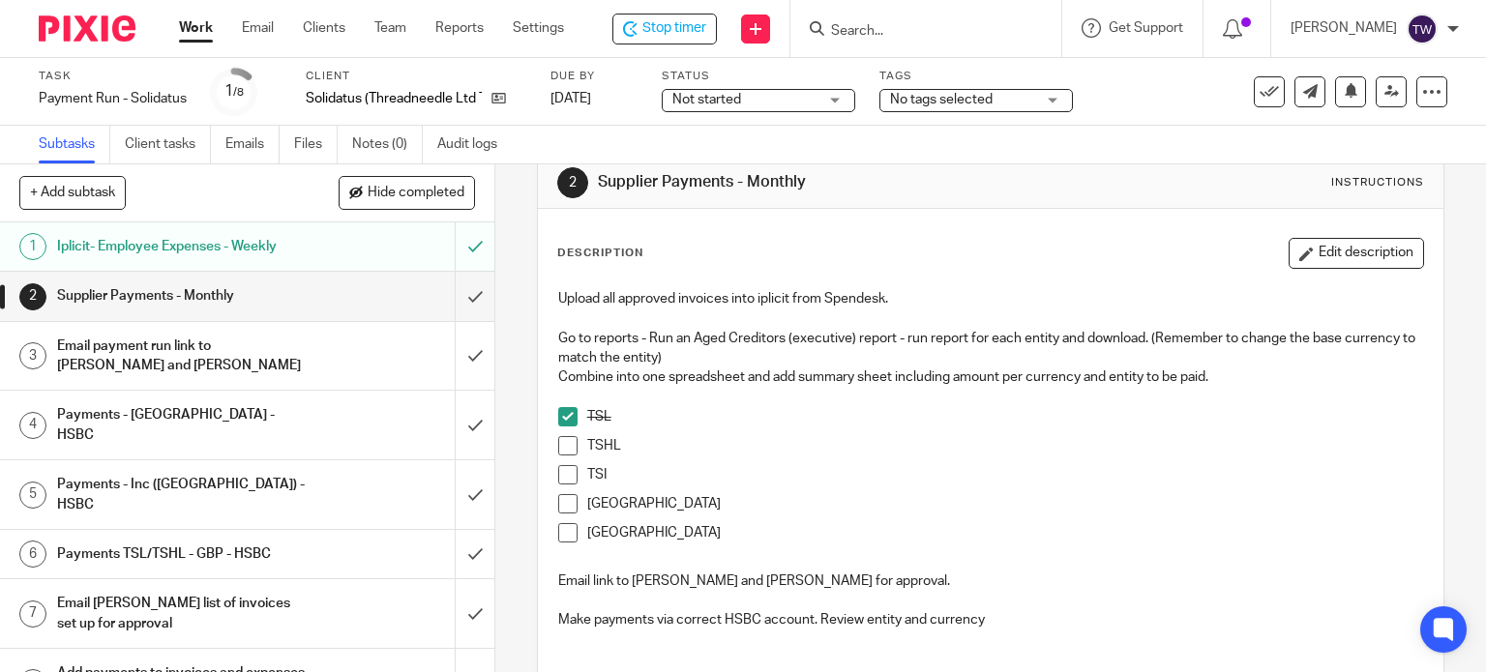
click at [566, 480] on ul "TSL TSHL TSI India Singapore" at bounding box center [991, 479] width 866 height 145
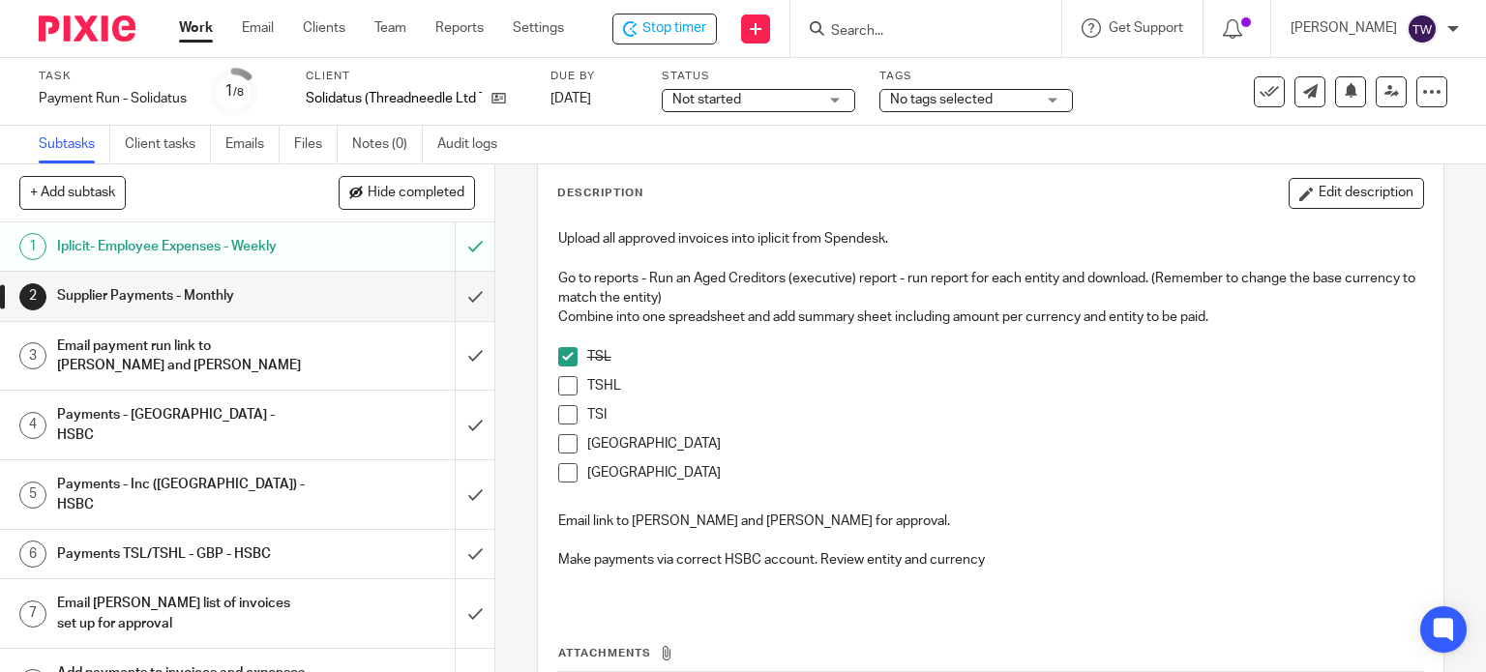
click at [558, 387] on span at bounding box center [567, 385] width 19 height 19
click at [563, 410] on span at bounding box center [567, 414] width 19 height 19
click at [565, 441] on span at bounding box center [567, 443] width 19 height 19
click at [561, 478] on span at bounding box center [567, 472] width 19 height 19
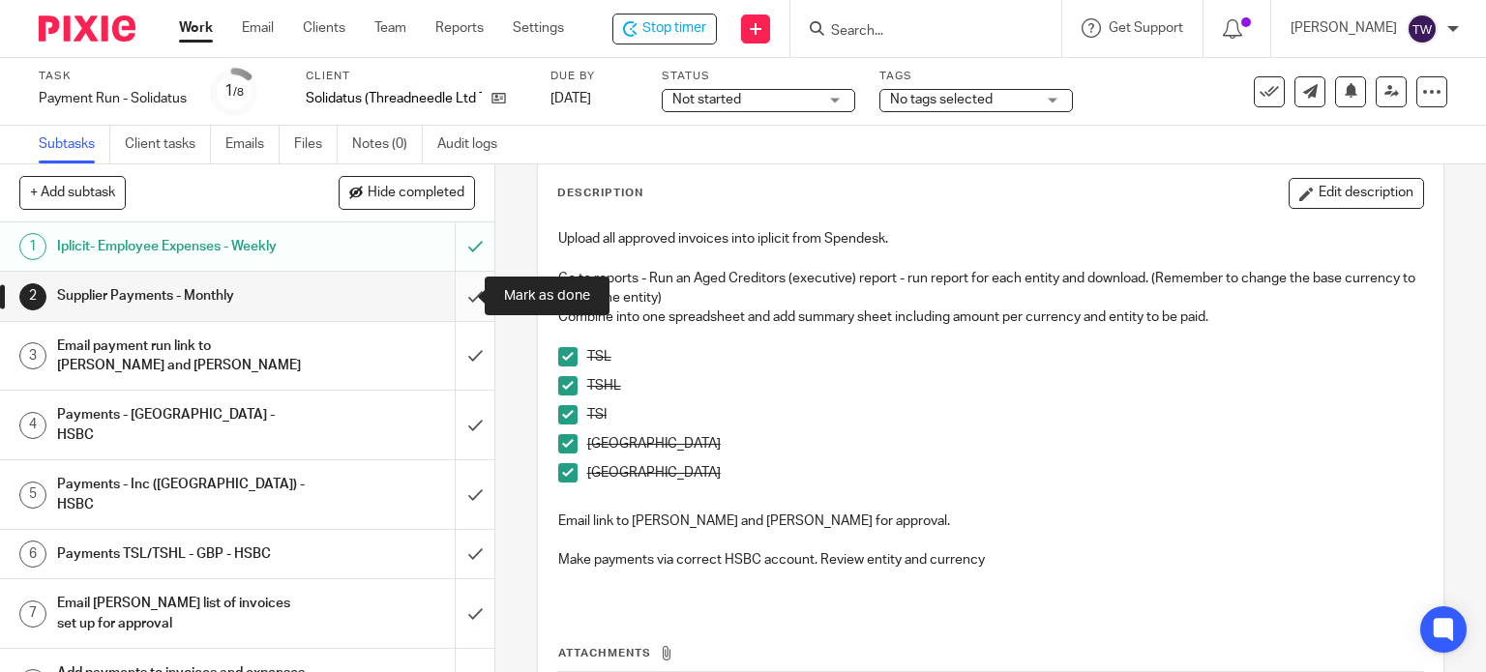
click at [461, 291] on input "submit" at bounding box center [247, 296] width 494 height 48
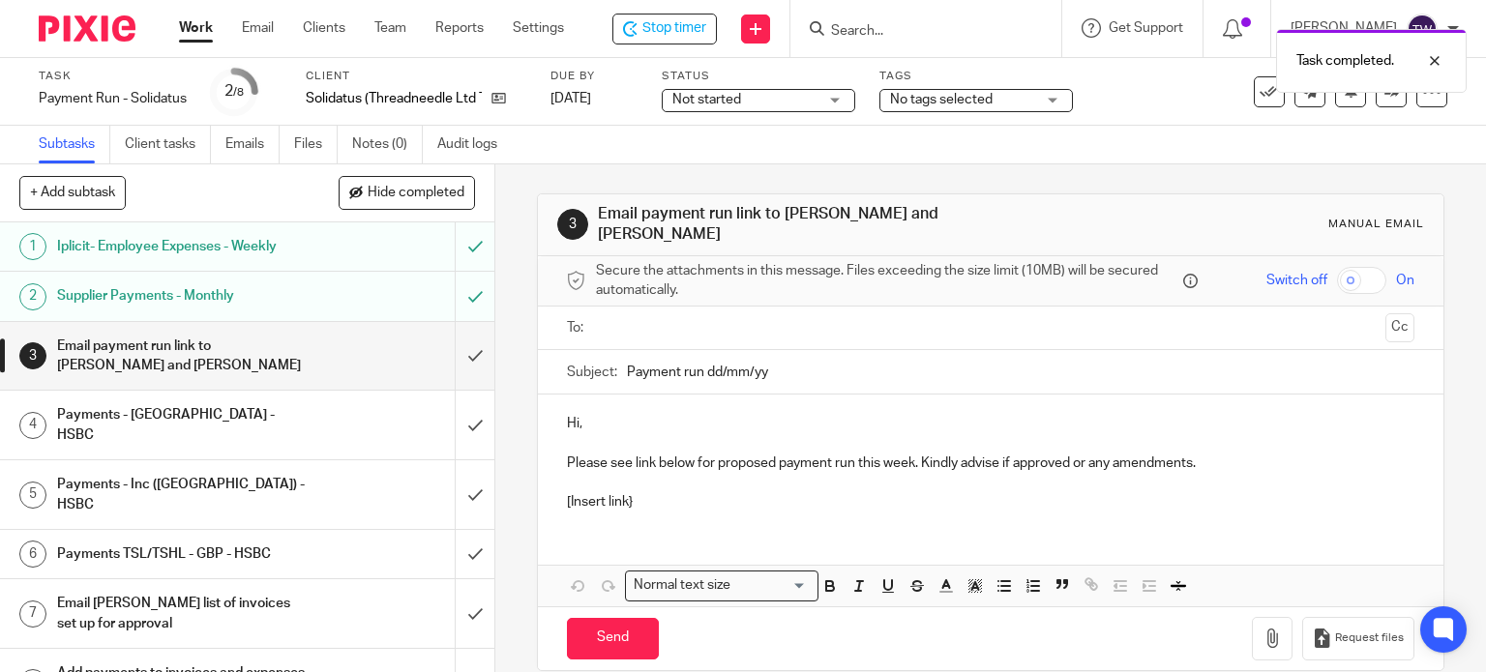
click at [772, 105] on span "Not started" at bounding box center [744, 100] width 145 height 20
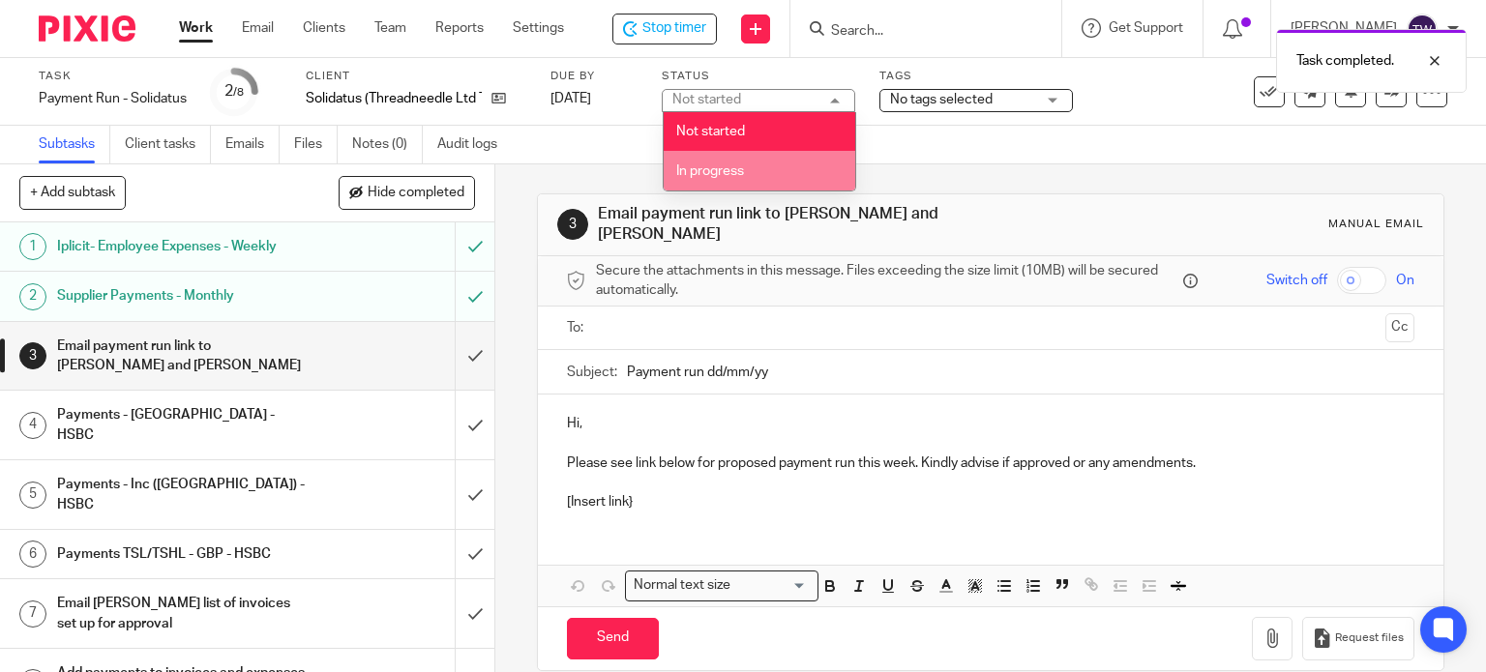
click at [765, 173] on li "In progress" at bounding box center [760, 171] width 192 height 40
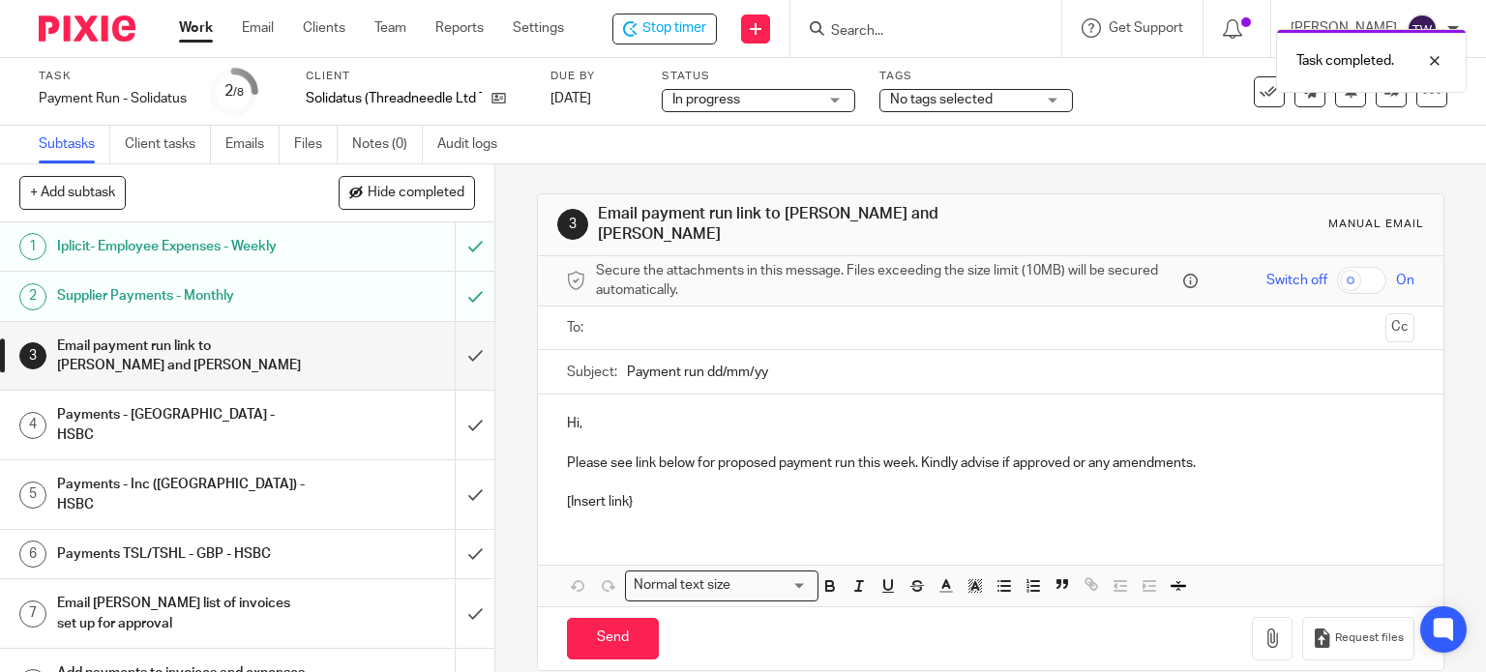
click at [701, 320] on input "text" at bounding box center [990, 328] width 775 height 22
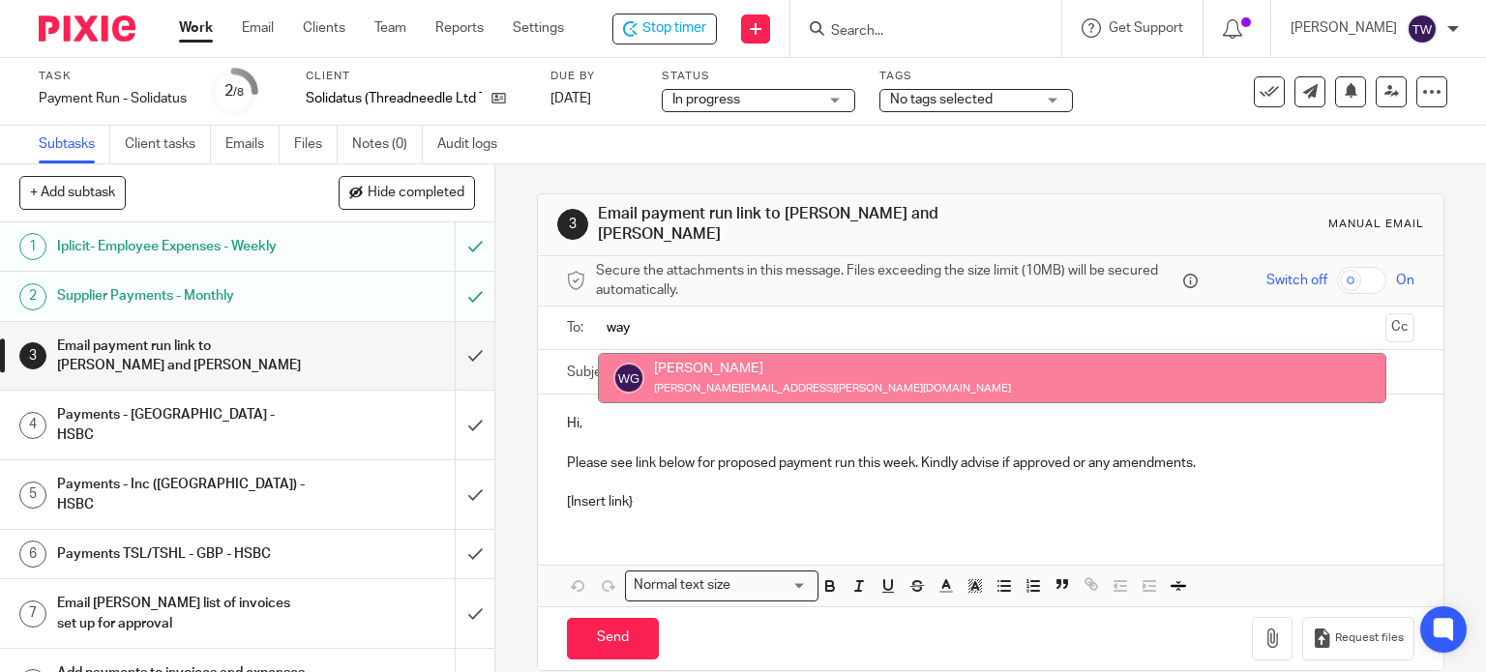
type input "way"
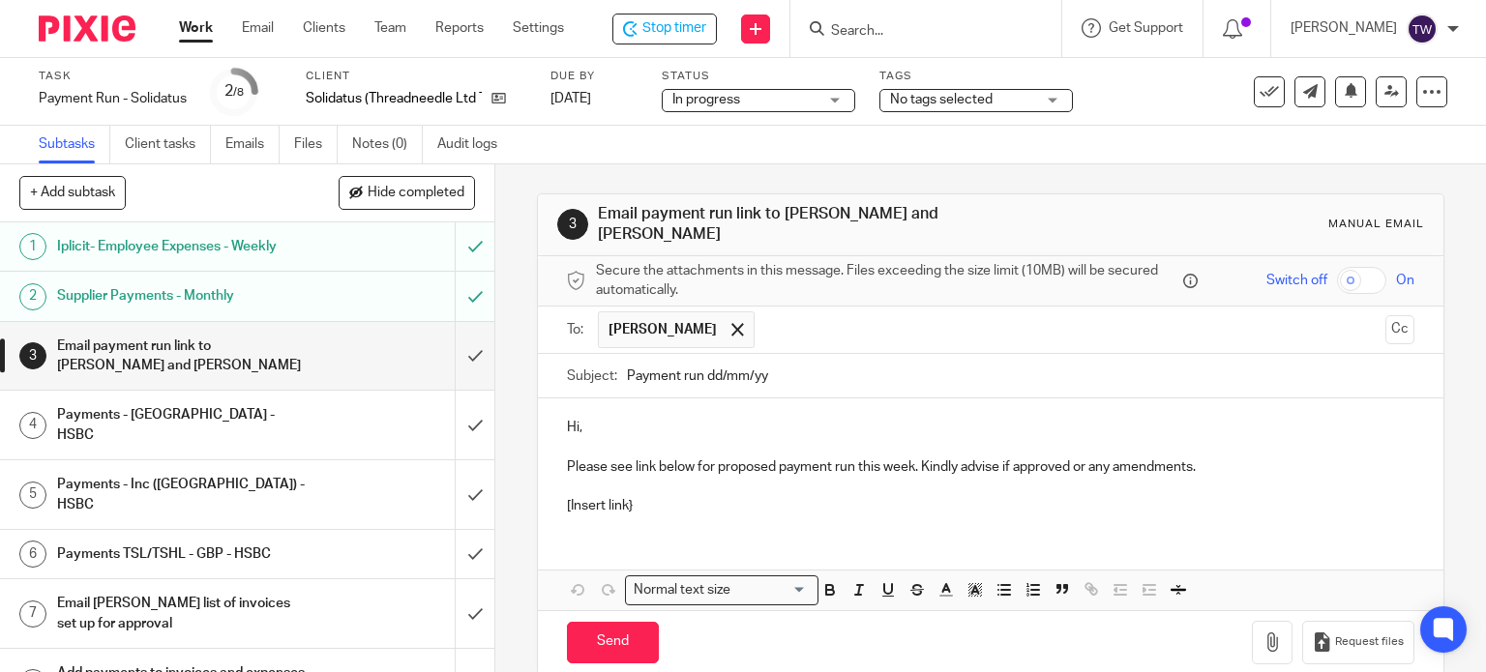
click at [782, 328] on input "text" at bounding box center [1070, 330] width 613 height 38
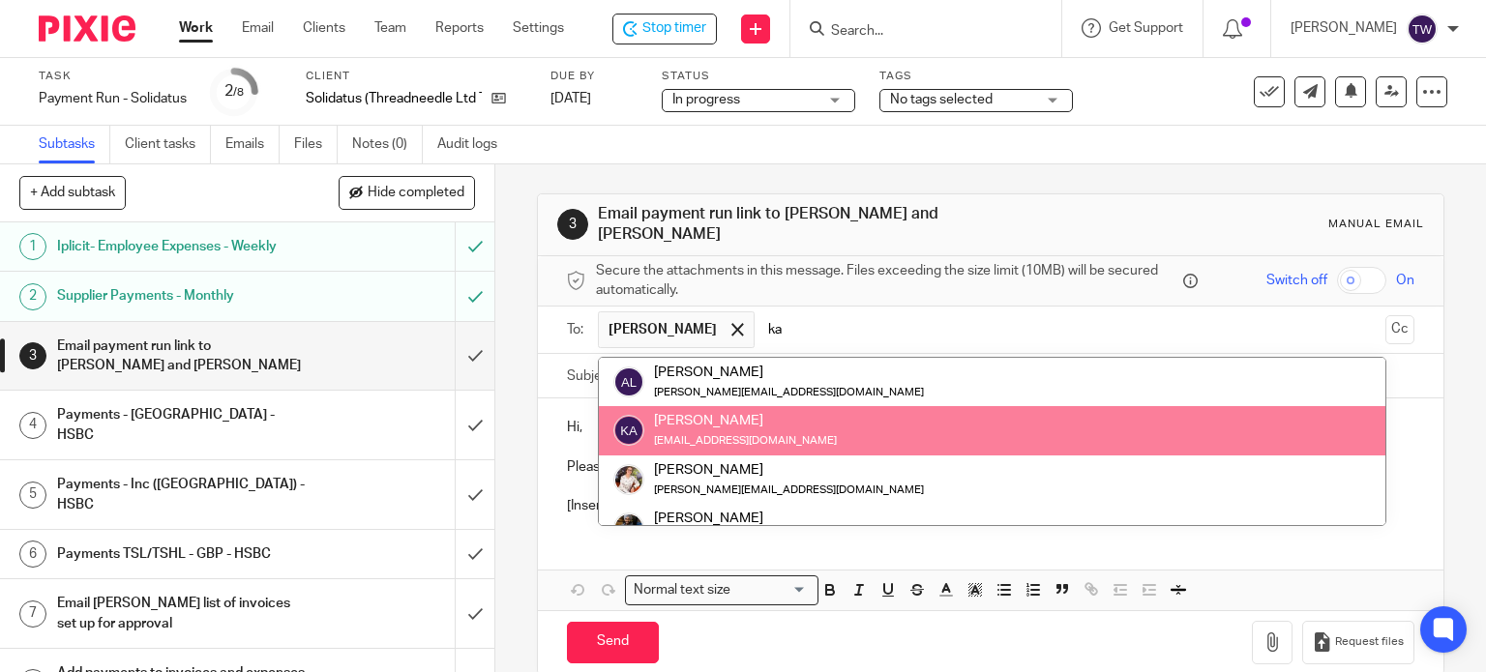
type input "ka"
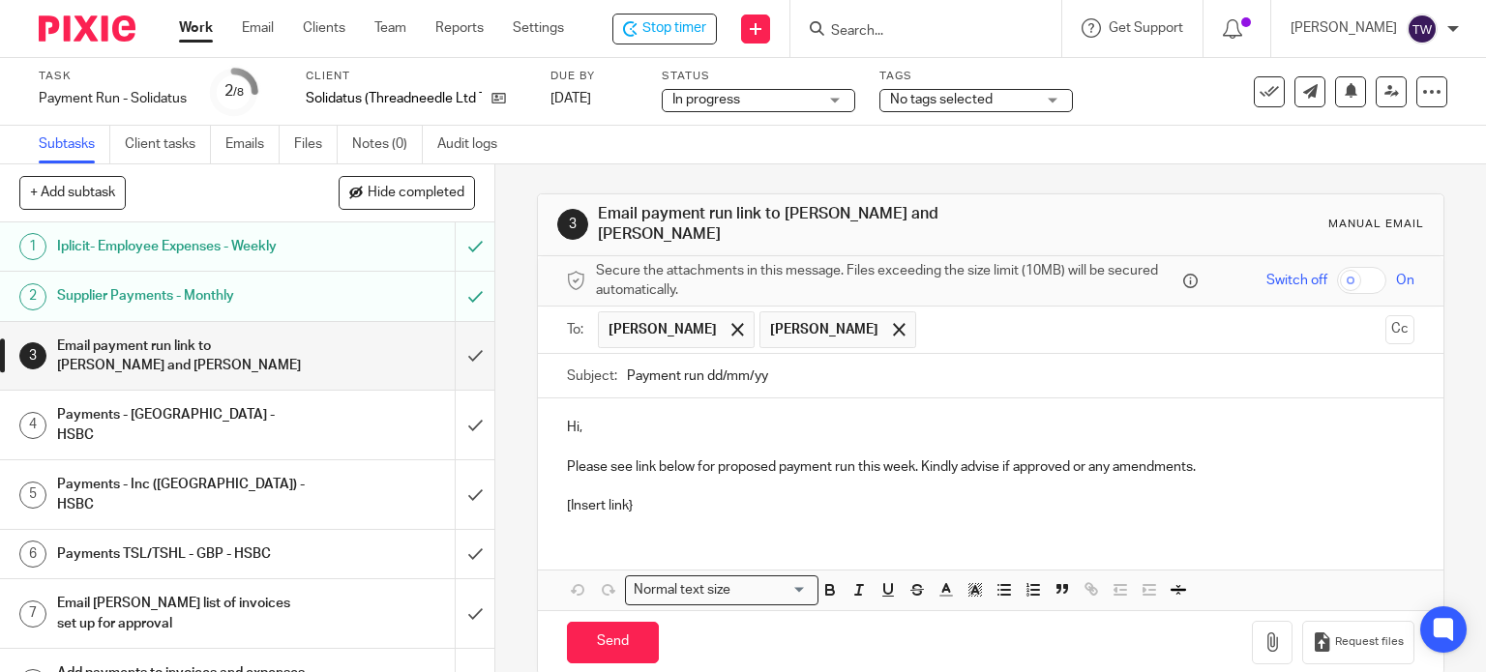
click at [638, 438] on p at bounding box center [991, 447] width 848 height 19
click at [682, 477] on p at bounding box center [991, 486] width 848 height 19
click at [631, 458] on p "Please see link below for proposed payment run this week. Kindly advise if appr…" at bounding box center [991, 467] width 848 height 19
click at [634, 496] on p "[Insert link}" at bounding box center [991, 505] width 848 height 19
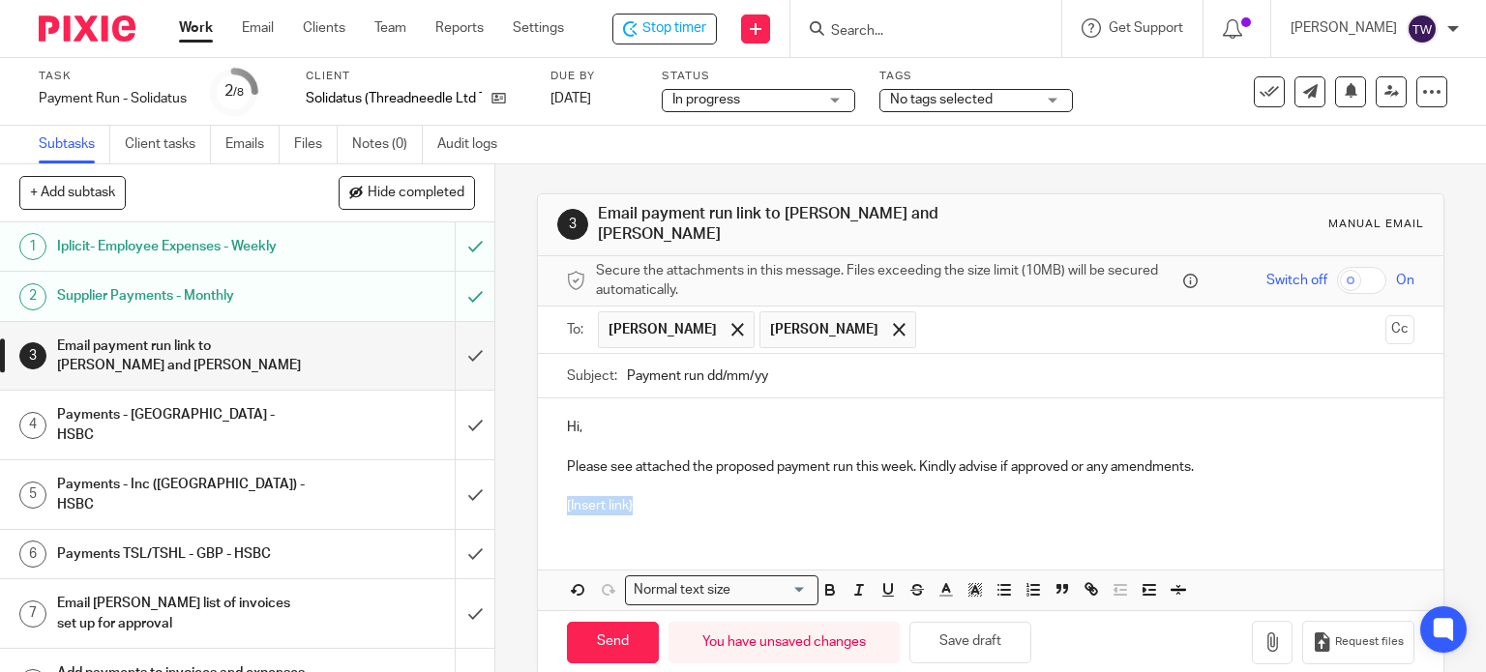
click at [634, 496] on p "[Insert link}" at bounding box center [991, 505] width 848 height 19
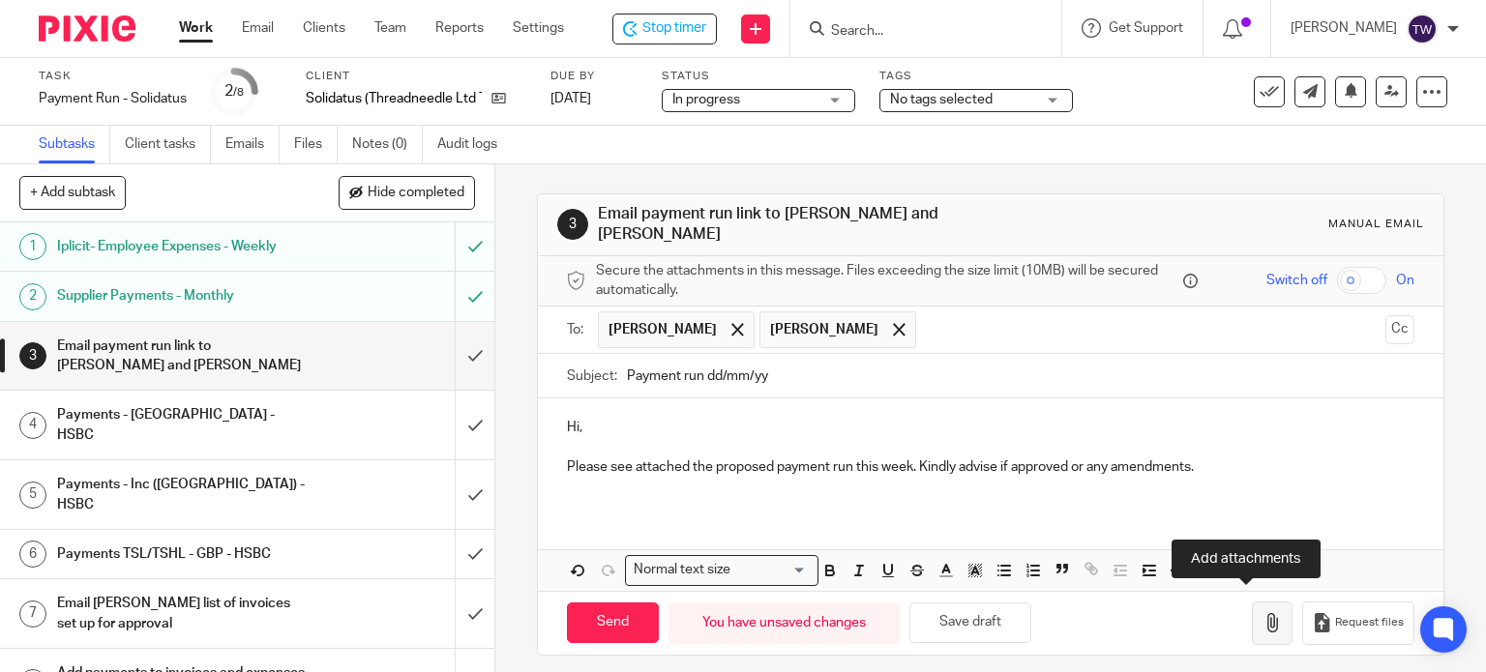
click at [1262, 613] on icon "button" at bounding box center [1271, 622] width 19 height 19
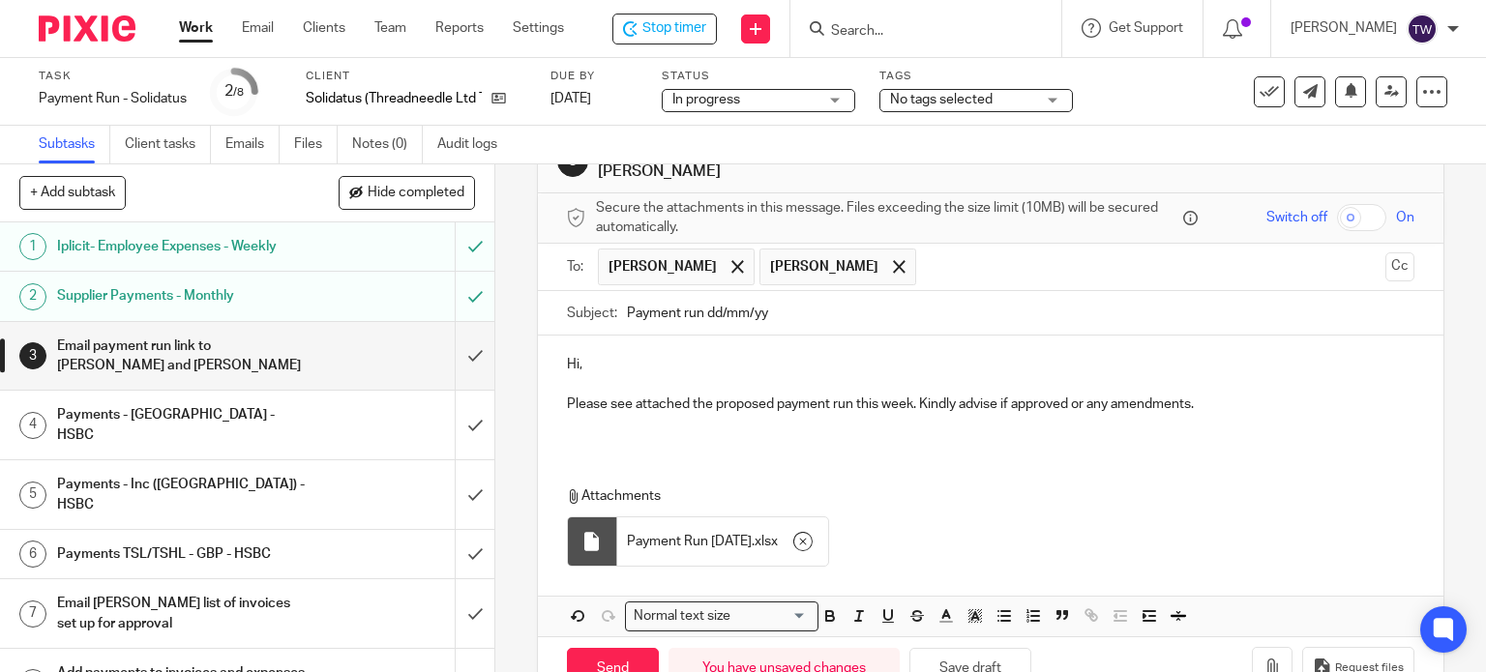
scroll to position [97, 0]
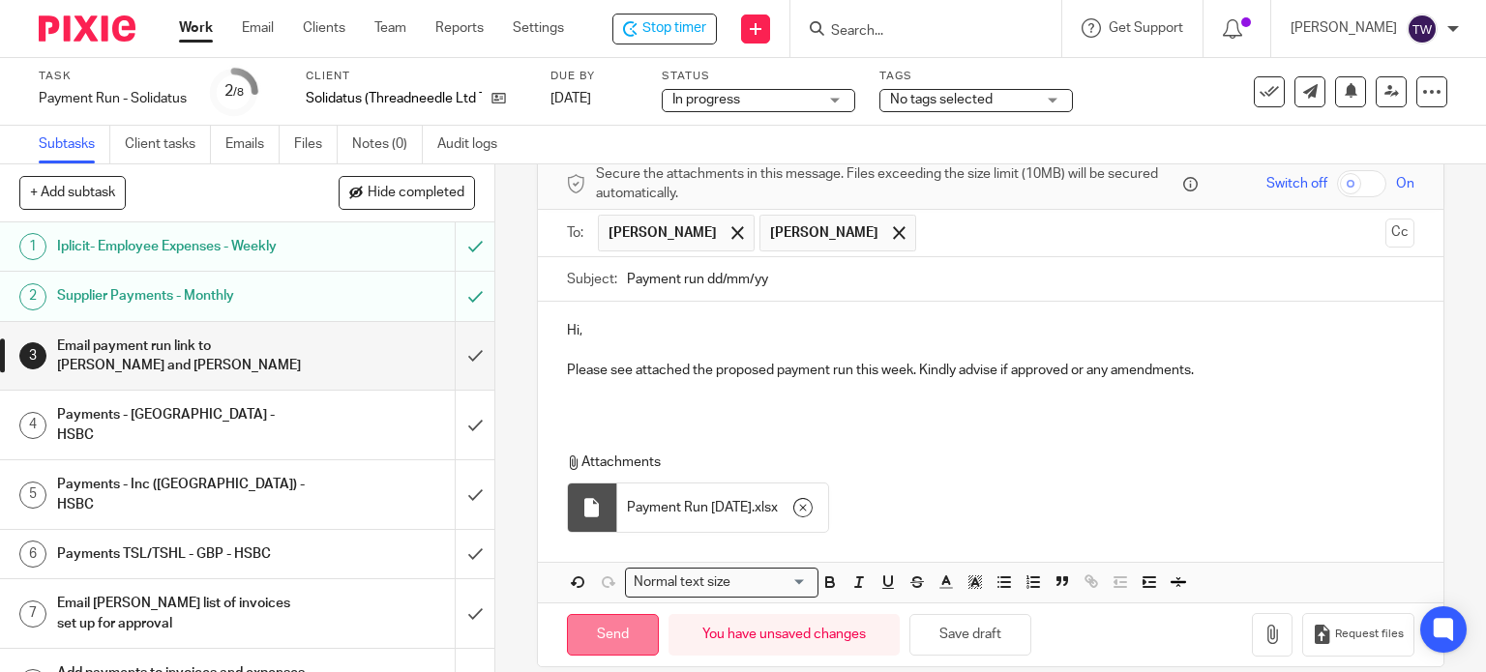
click at [595, 622] on input "Send" at bounding box center [613, 635] width 92 height 42
type input "Sent"
